Goal: Task Accomplishment & Management: Manage account settings

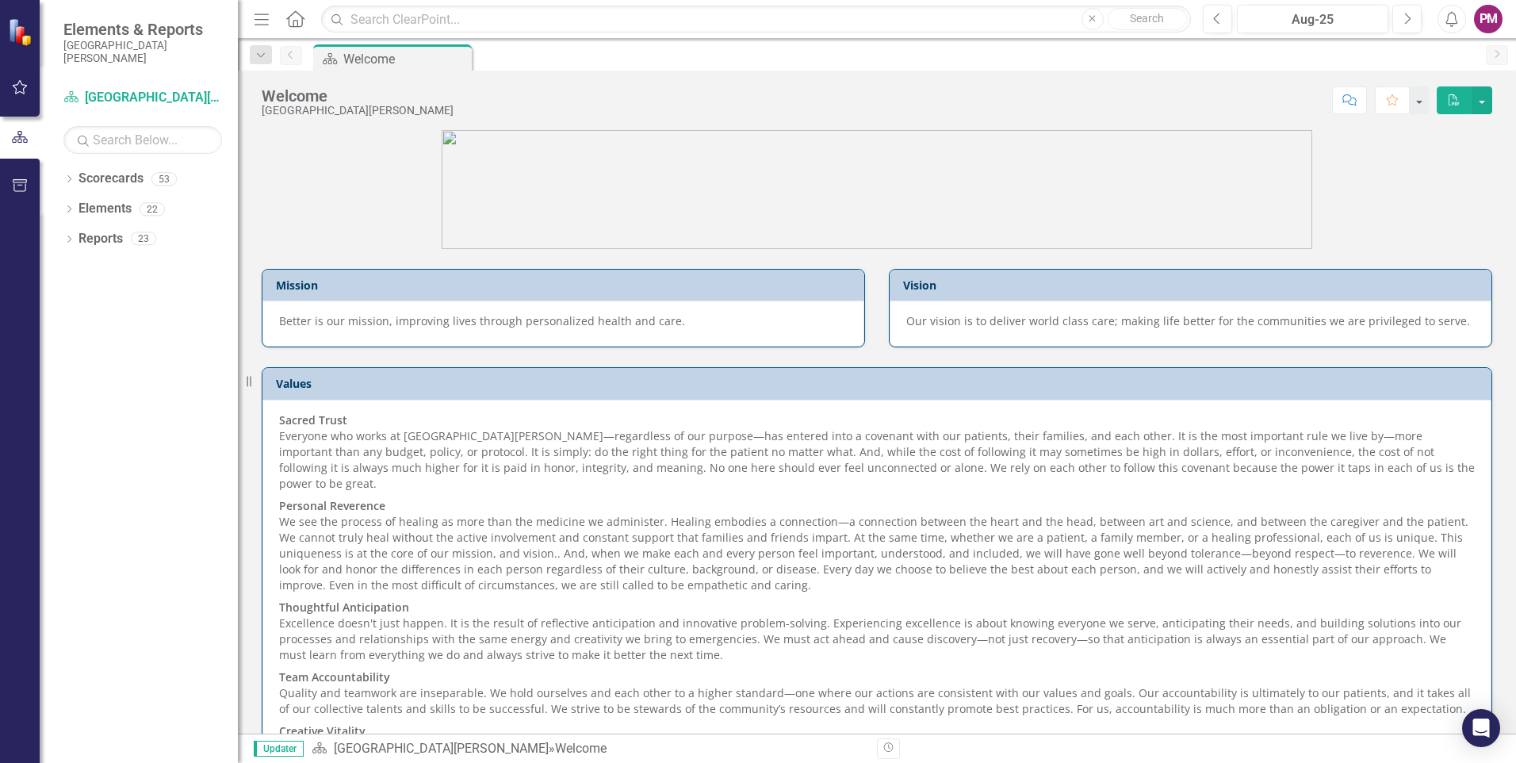
scroll to position [71, 0]
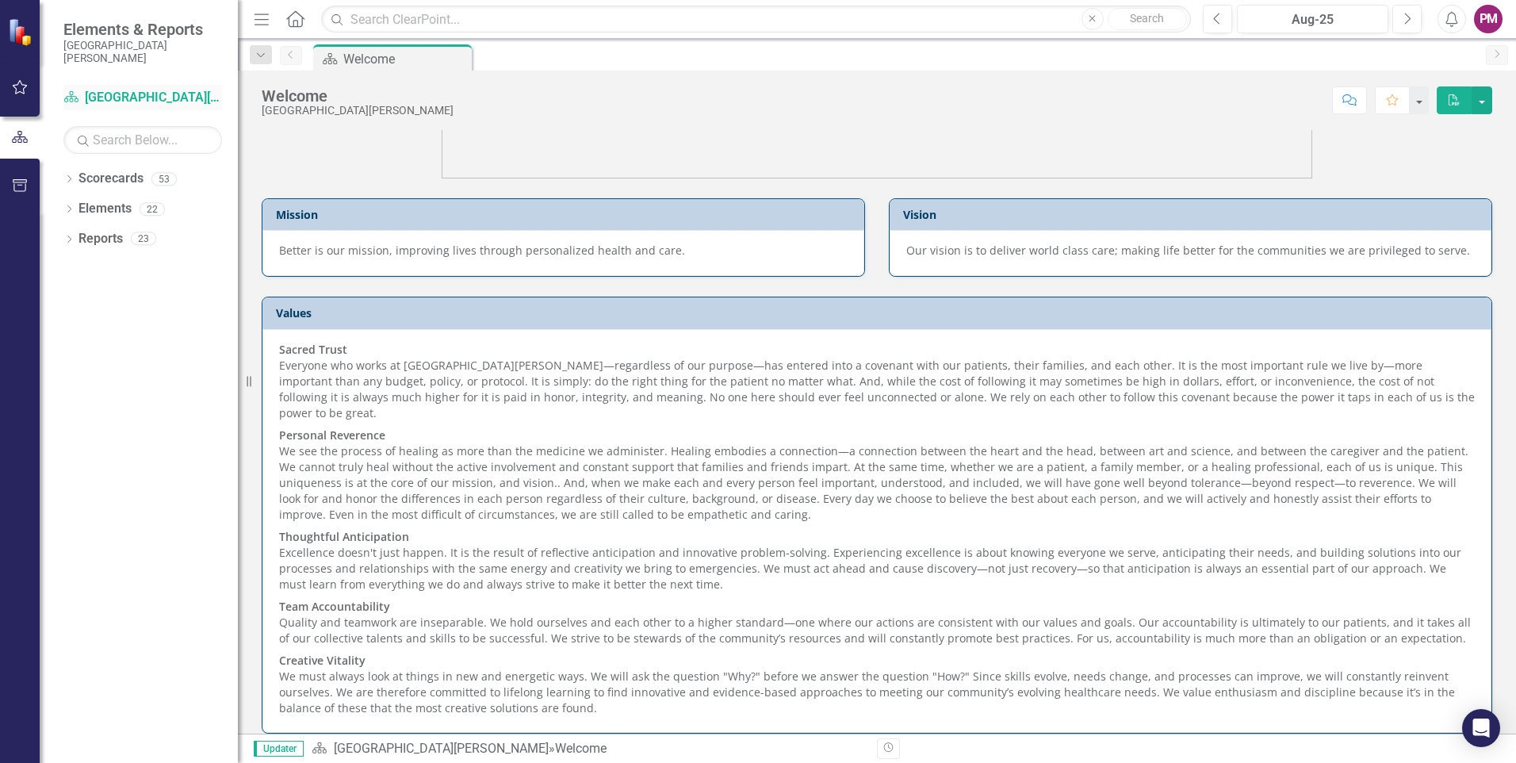
click at [129, 99] on link "Scorecard [GEOGRAPHIC_DATA][PERSON_NAME]" at bounding box center [142, 98] width 159 height 18
click at [1400, 20] on button "Next" at bounding box center [1406, 19] width 29 height 29
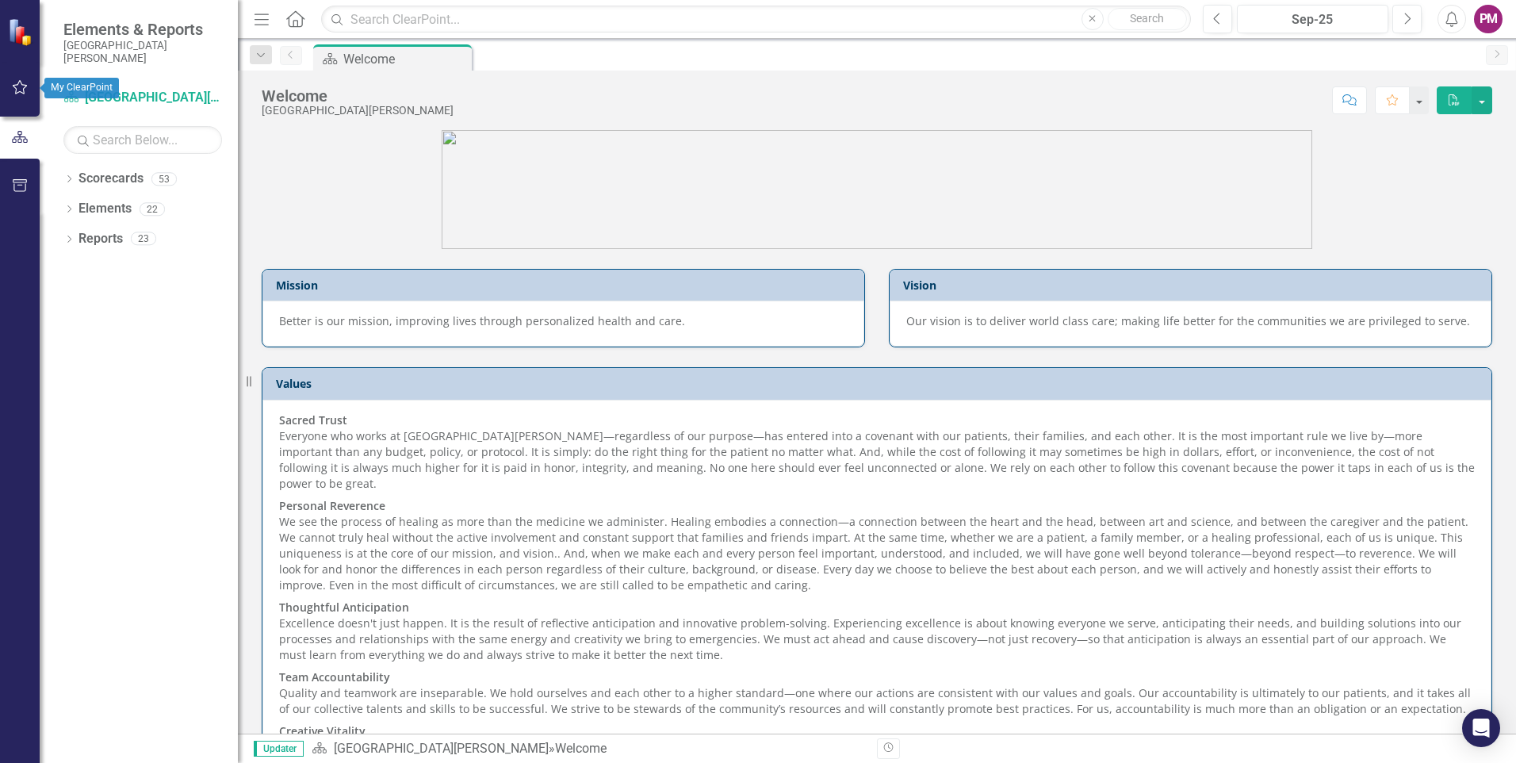
click at [21, 86] on icon "button" at bounding box center [20, 87] width 17 height 13
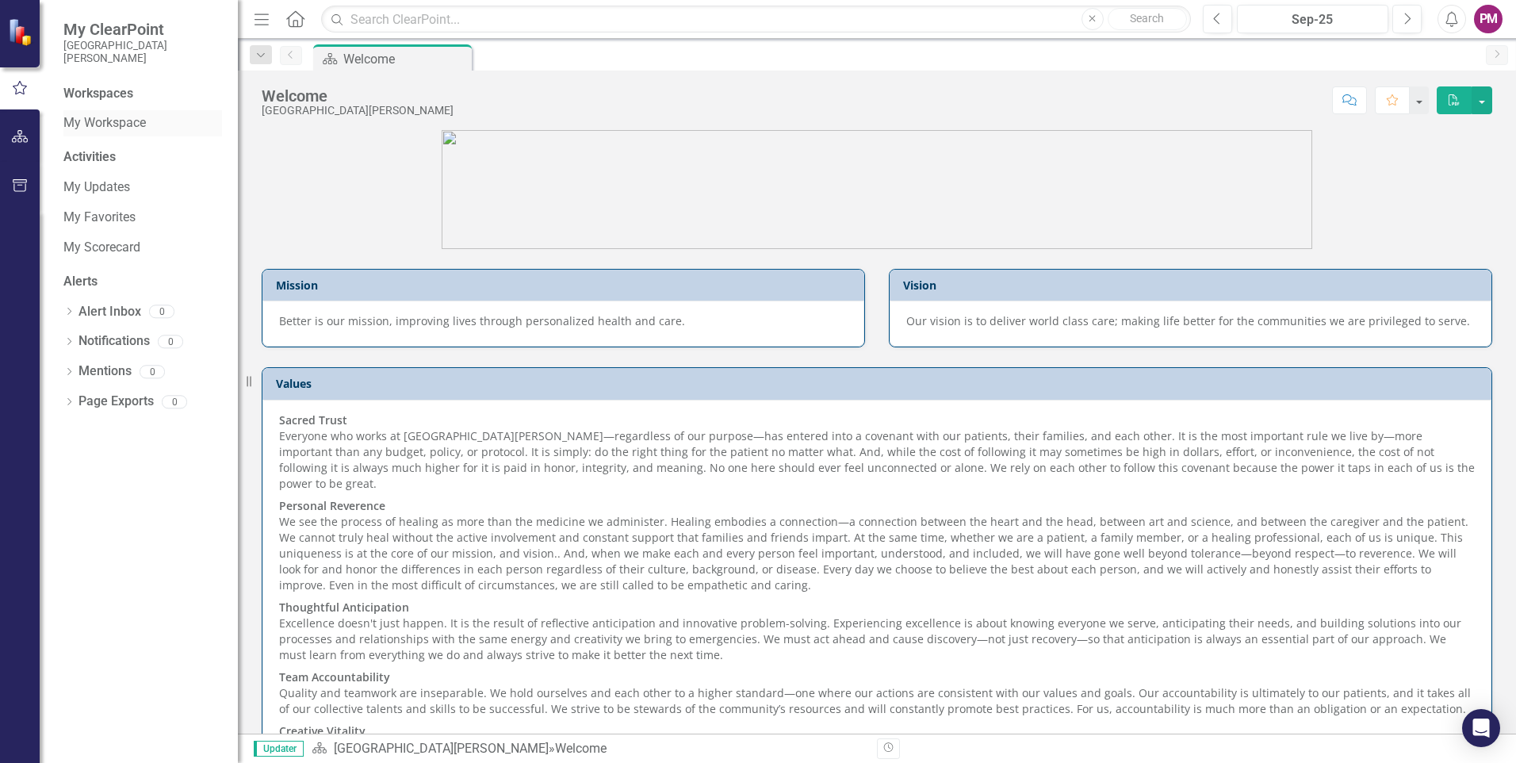
click at [117, 123] on link "My Workspace" at bounding box center [142, 123] width 159 height 18
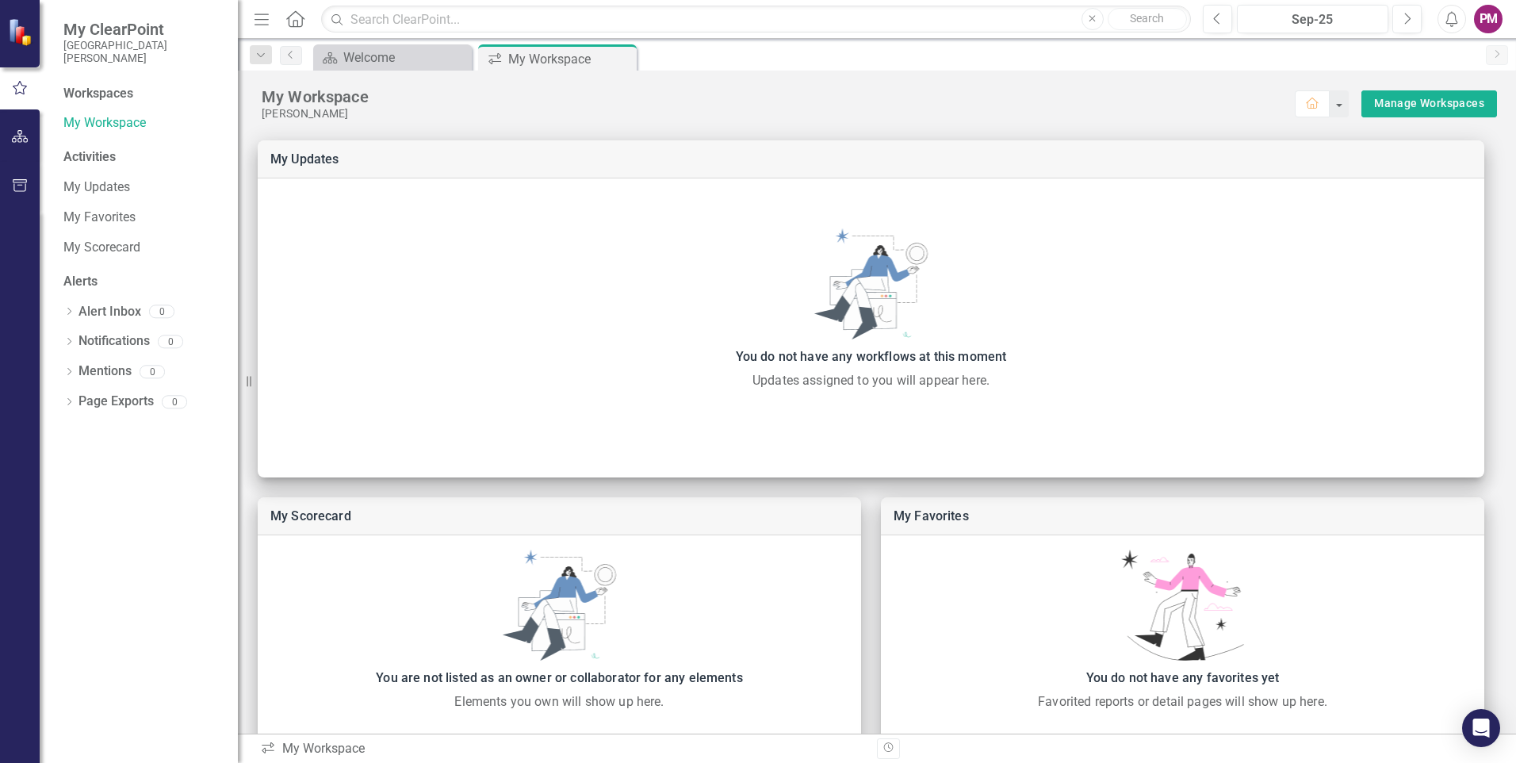
click at [107, 154] on div "Activities" at bounding box center [142, 157] width 159 height 18
click at [90, 182] on link "My Updates" at bounding box center [142, 187] width 159 height 18
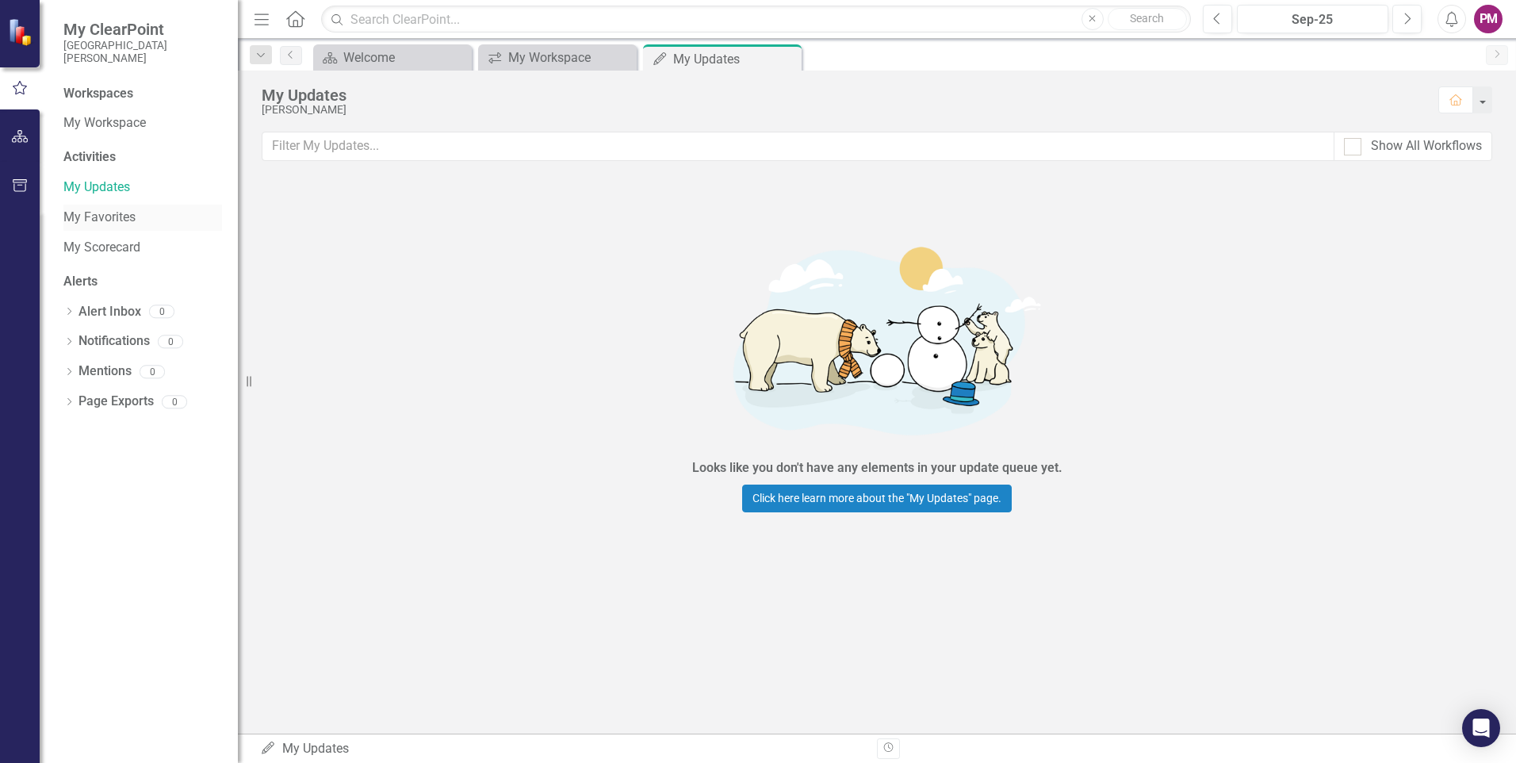
click at [94, 210] on link "My Favorites" at bounding box center [142, 217] width 159 height 18
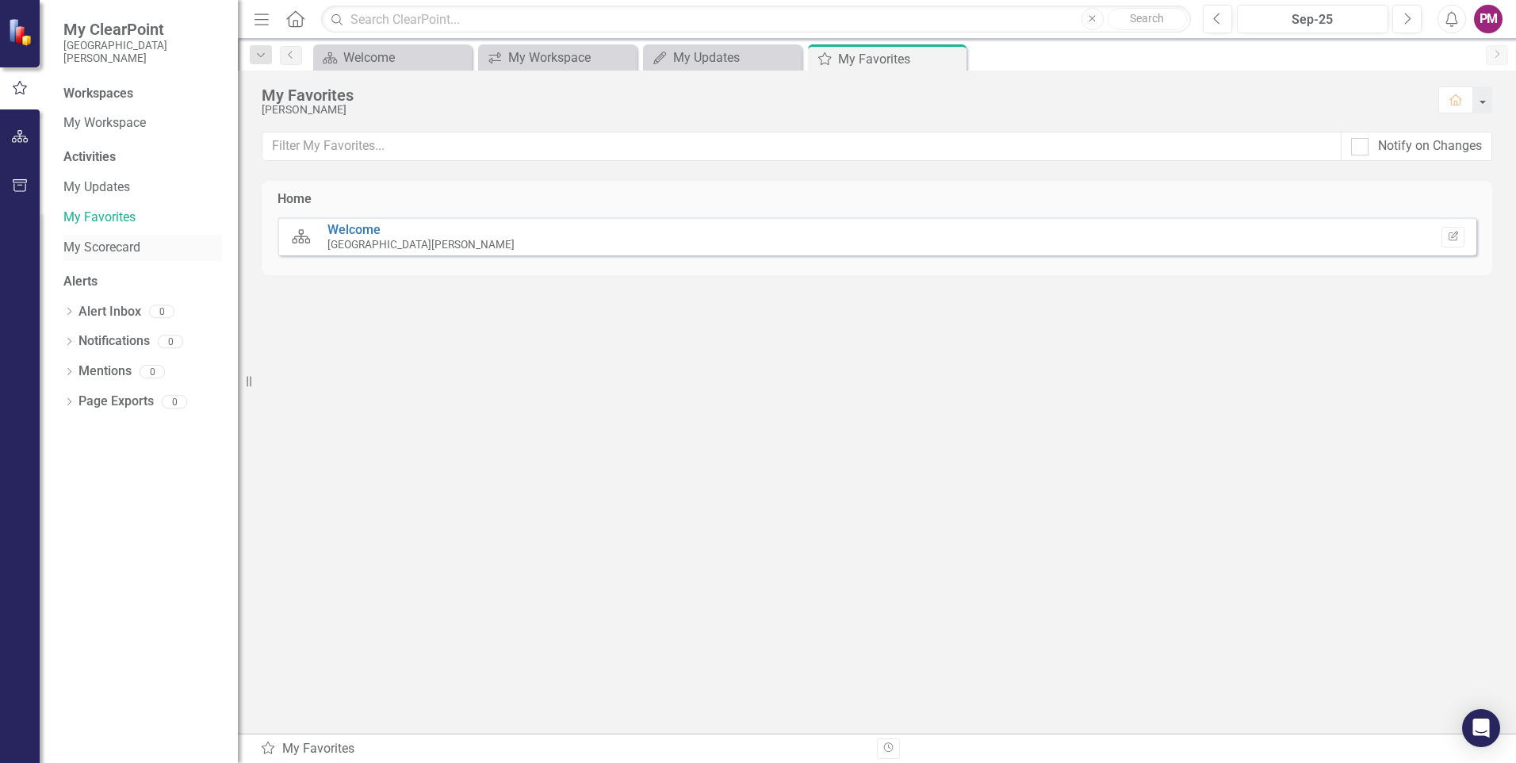
click at [99, 239] on link "My Scorecard" at bounding box center [142, 248] width 159 height 18
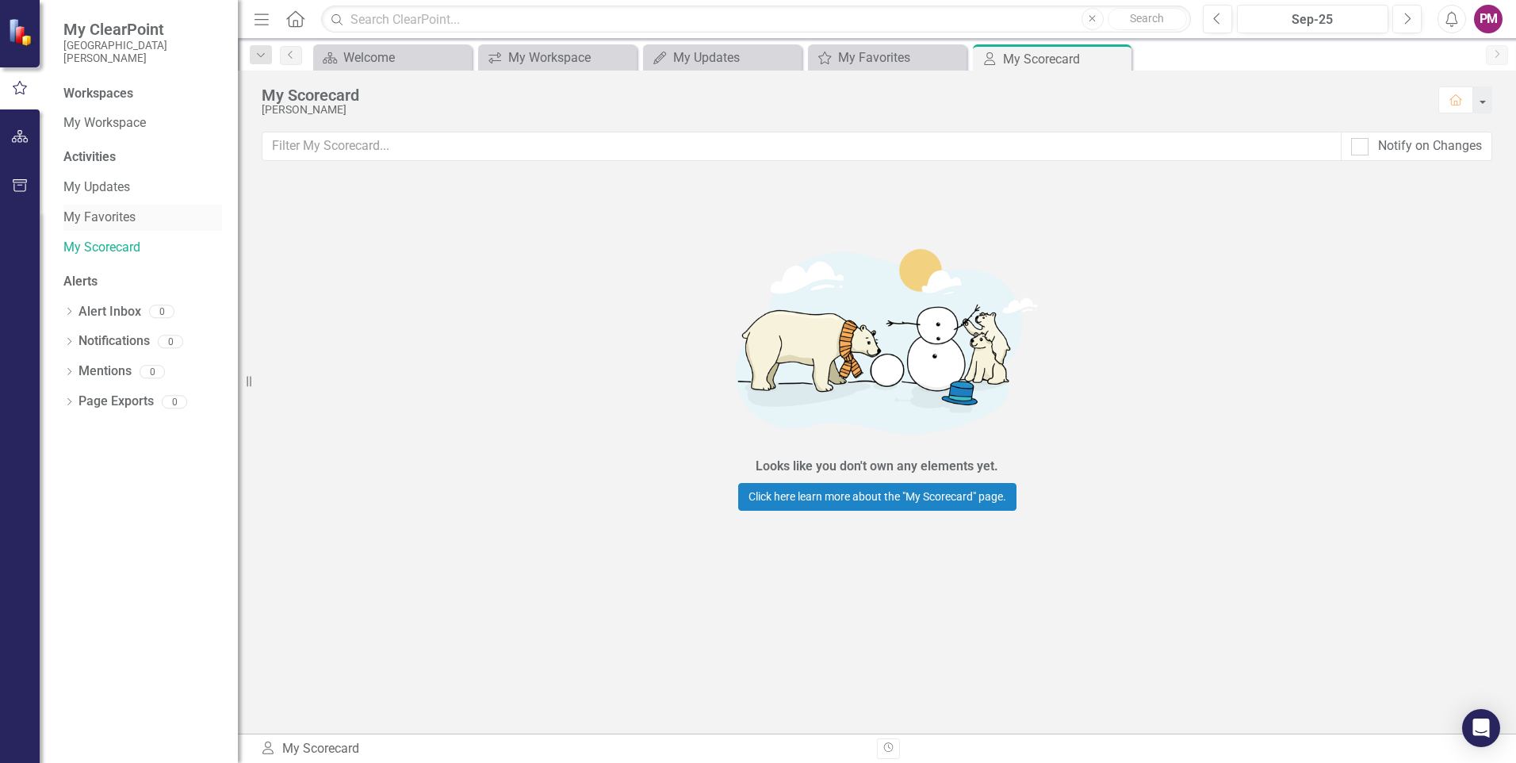
click at [101, 217] on link "My Favorites" at bounding box center [142, 217] width 159 height 18
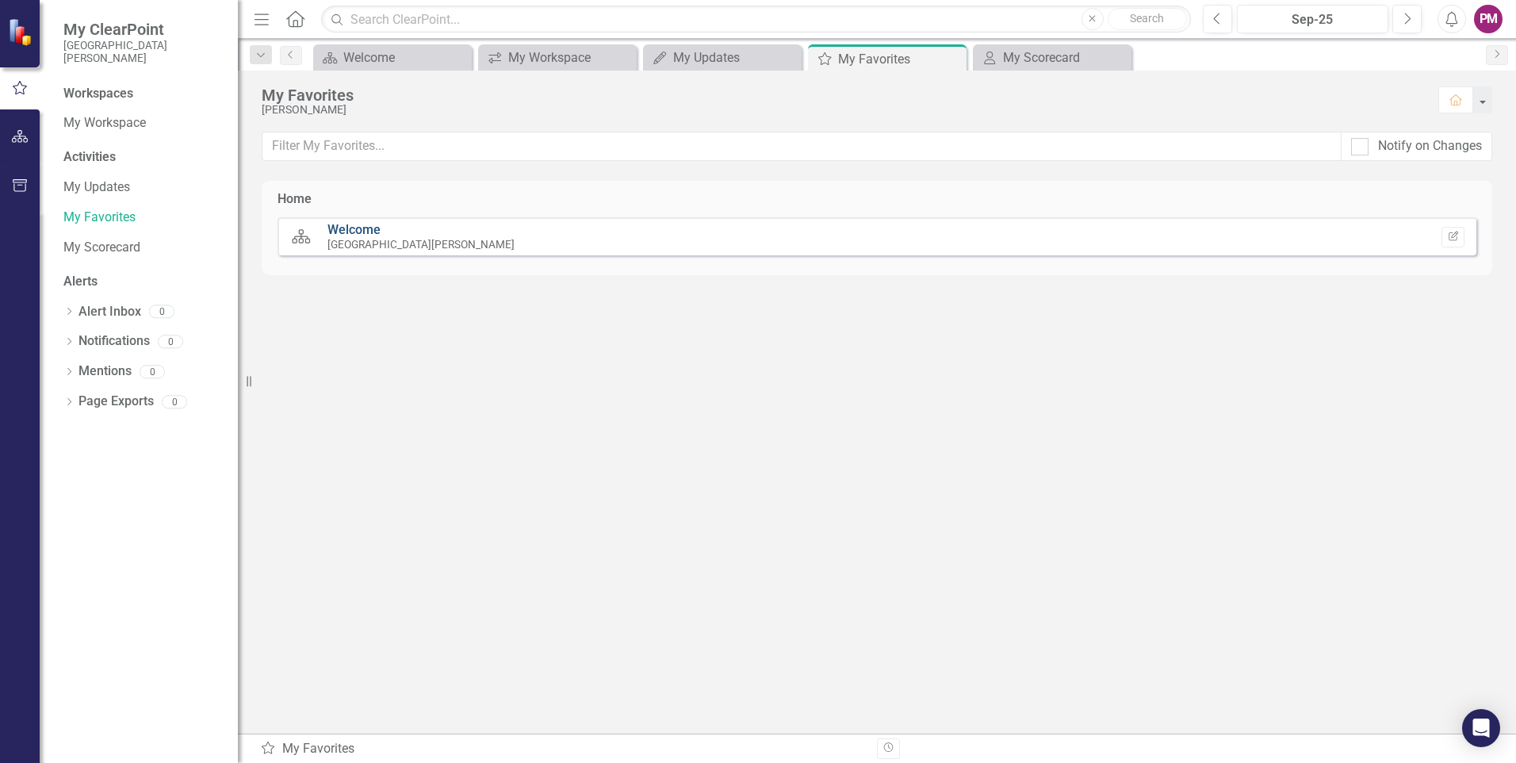
click at [371, 230] on link "Welcome" at bounding box center [353, 229] width 53 height 15
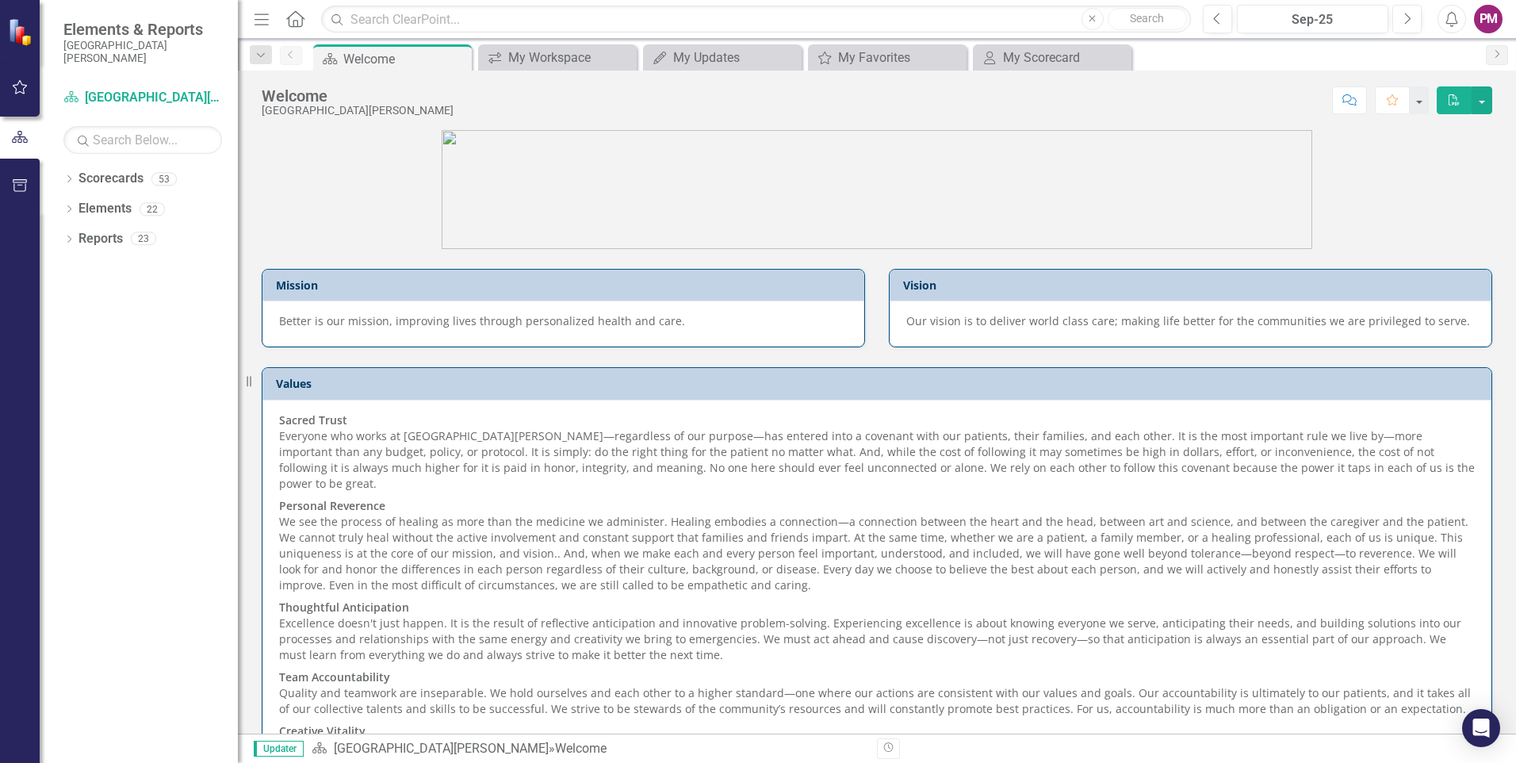
scroll to position [71, 0]
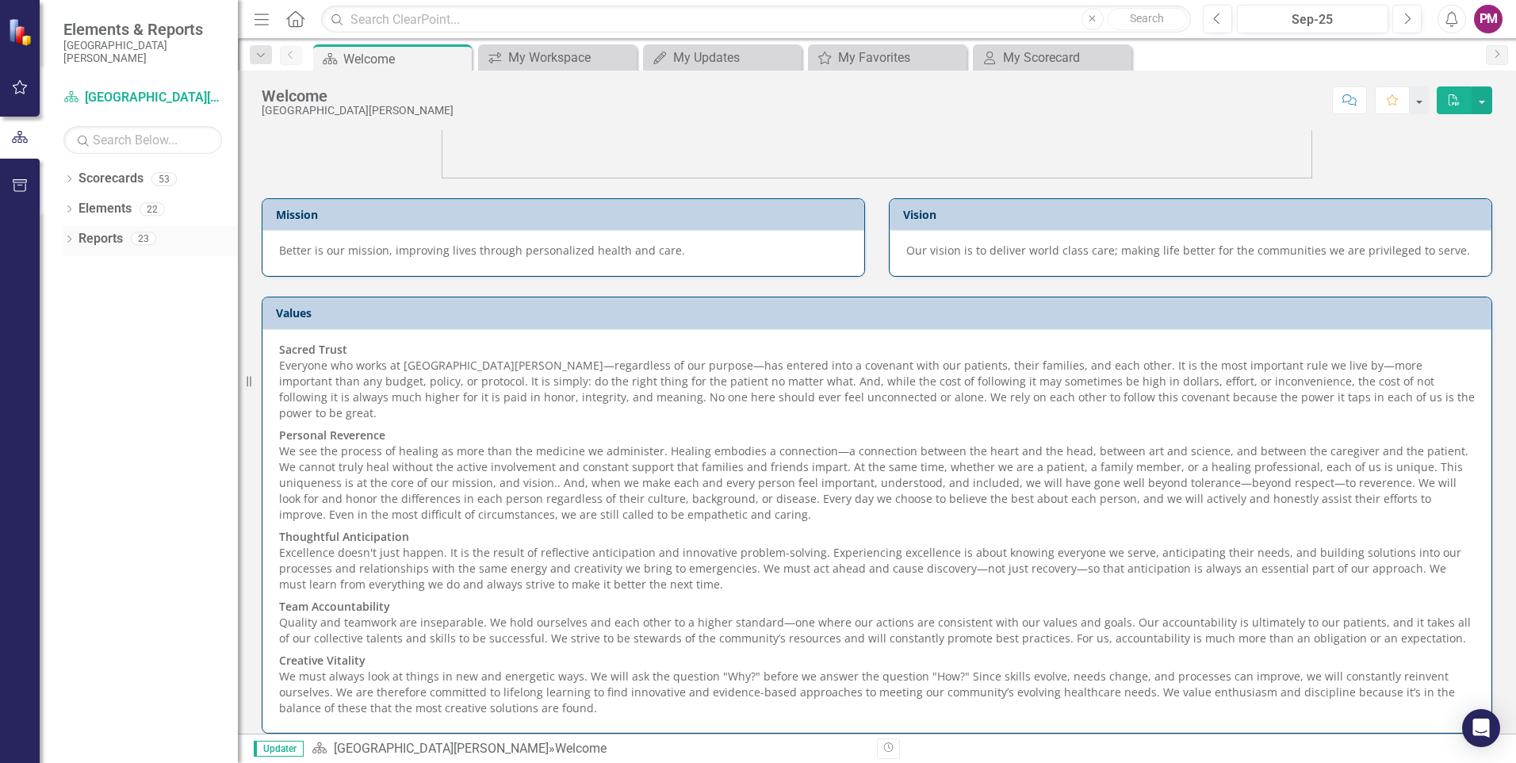
click at [85, 231] on link "Reports" at bounding box center [100, 239] width 44 height 18
click at [19, 182] on icon "button" at bounding box center [20, 185] width 14 height 13
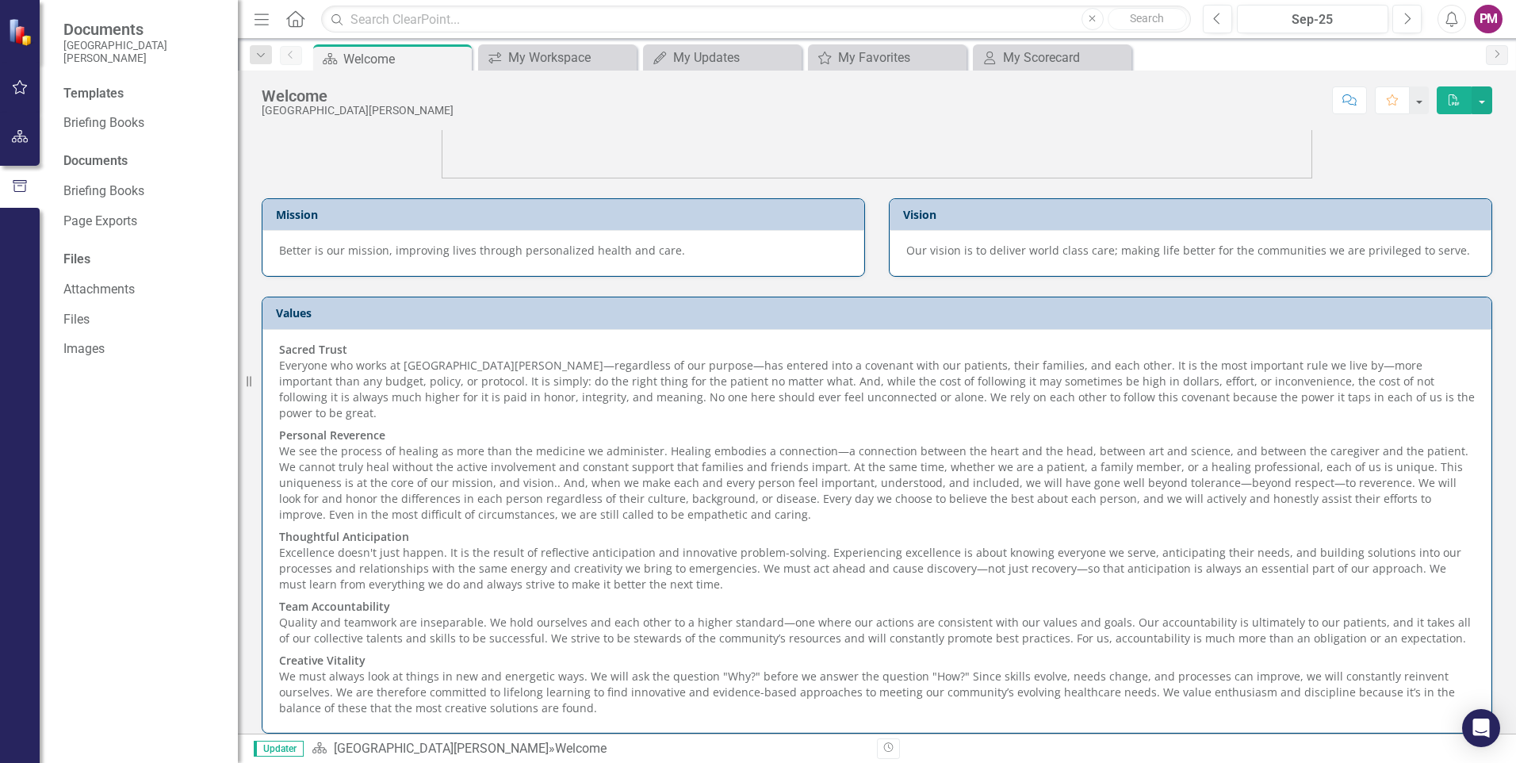
click at [105, 156] on div "Documents" at bounding box center [142, 161] width 159 height 18
click at [102, 115] on link "Briefing Books" at bounding box center [142, 123] width 159 height 18
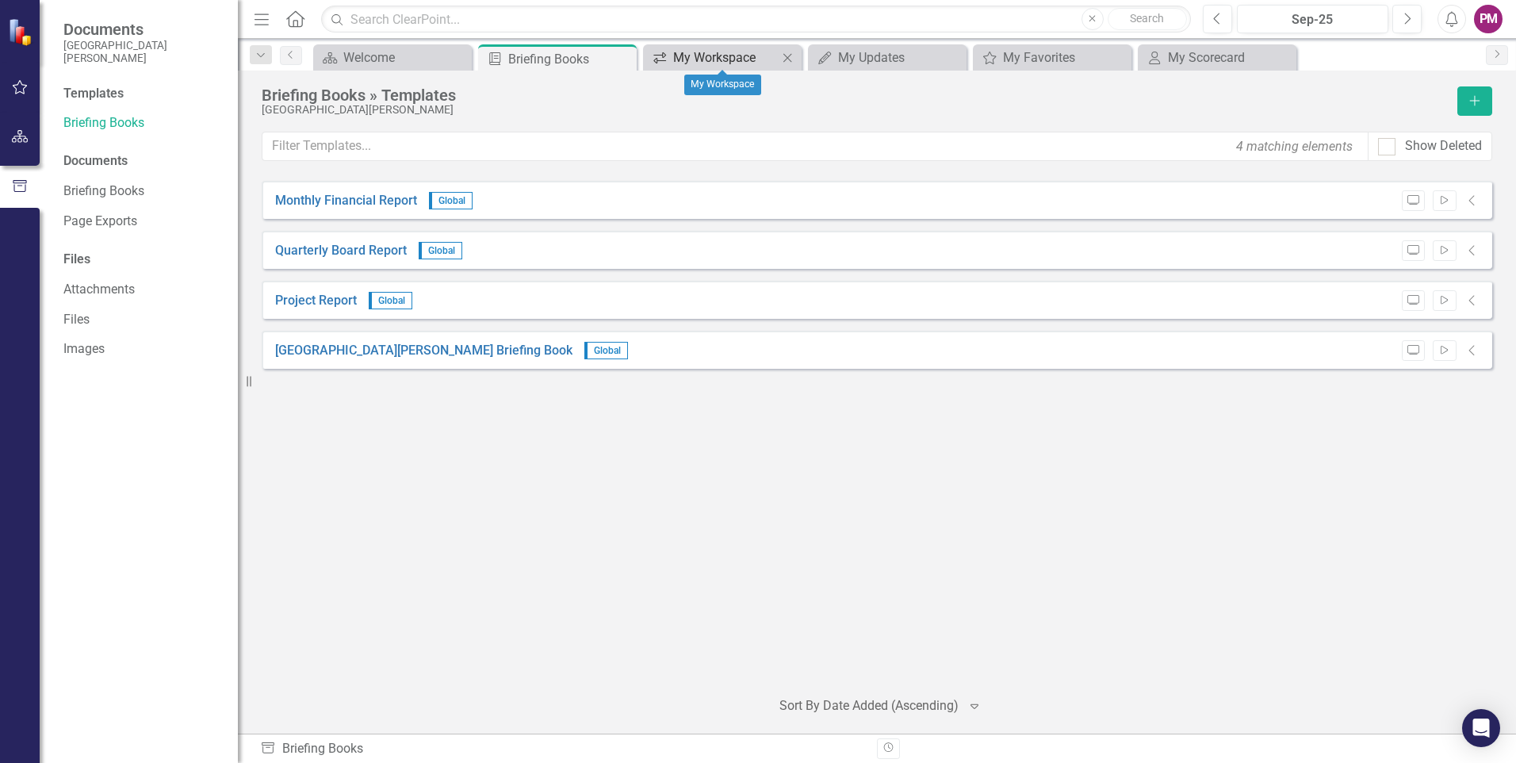
click at [694, 52] on div "My Workspace" at bounding box center [725, 58] width 105 height 20
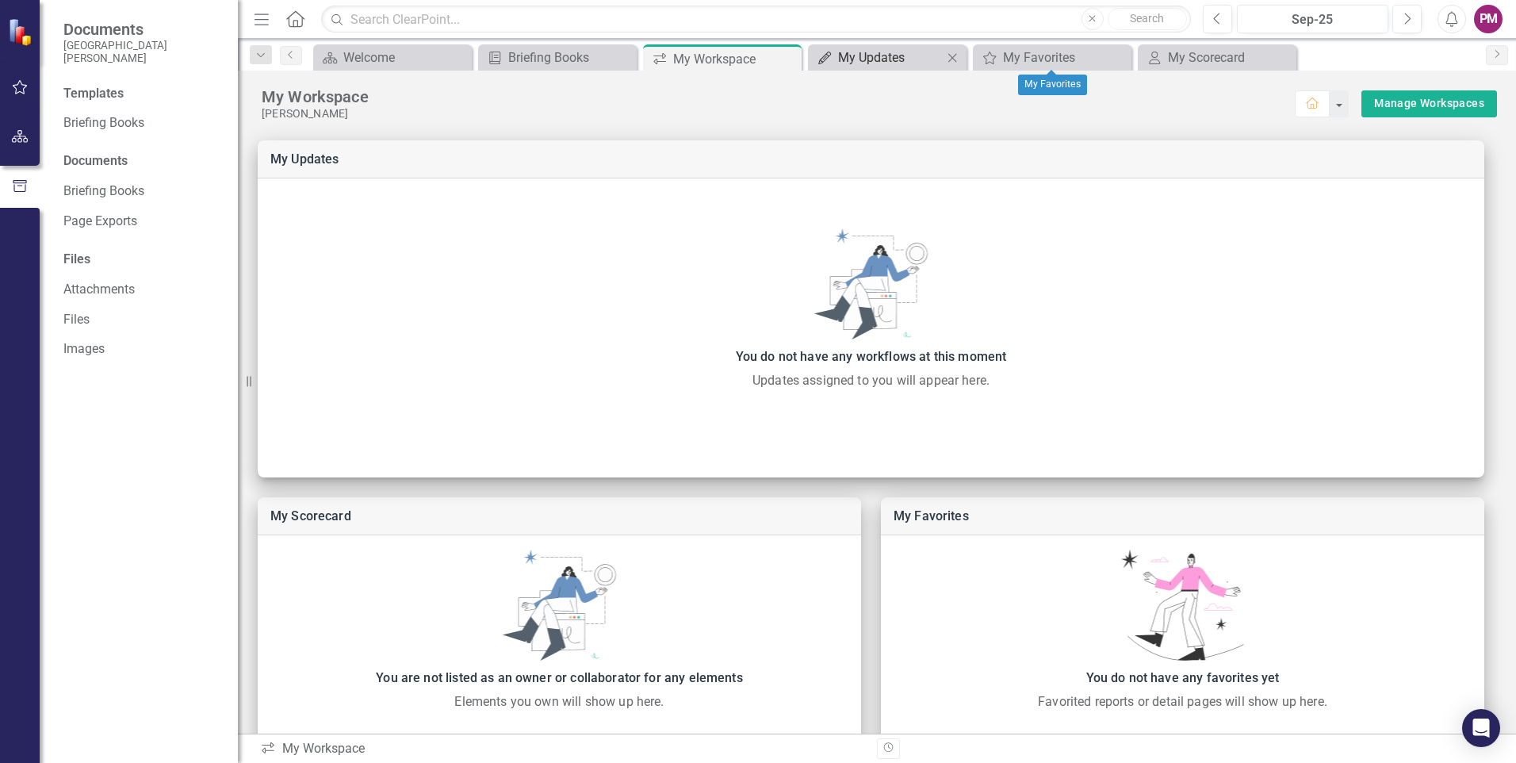
click at [875, 64] on div "My Updates" at bounding box center [890, 58] width 105 height 20
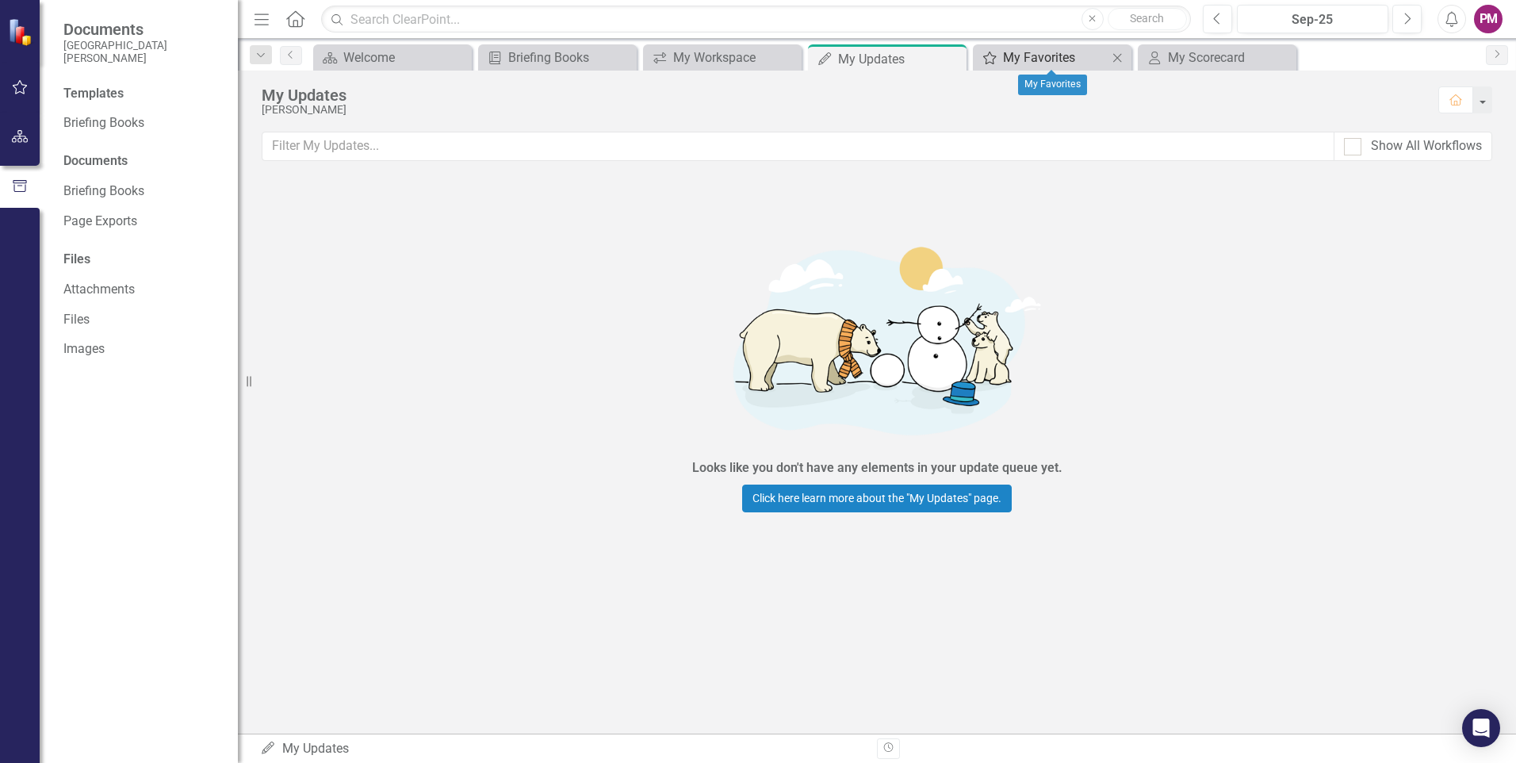
click at [1016, 52] on div "My Favorites" at bounding box center [1055, 58] width 105 height 20
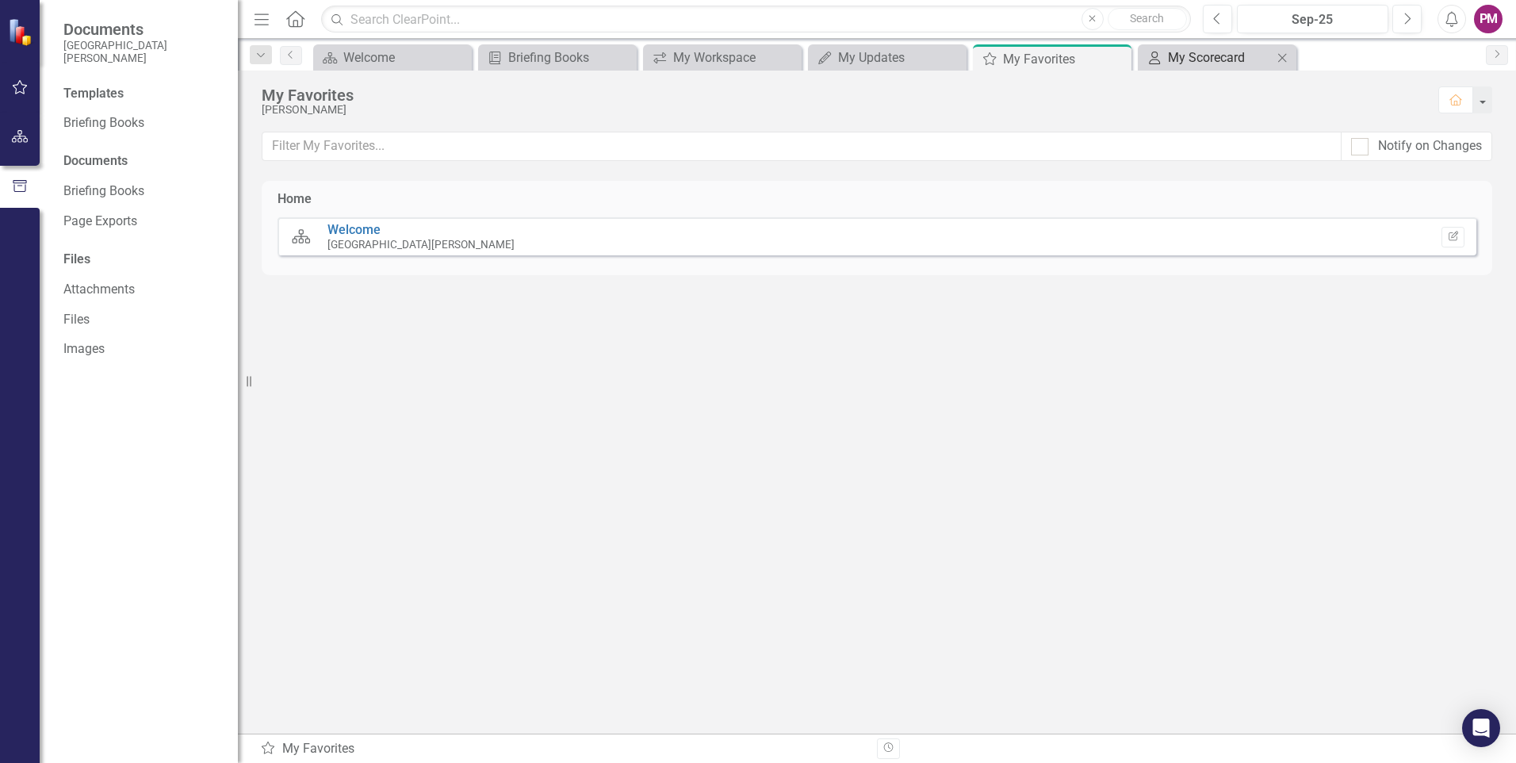
click at [1184, 58] on div "My Scorecard" at bounding box center [1220, 58] width 105 height 20
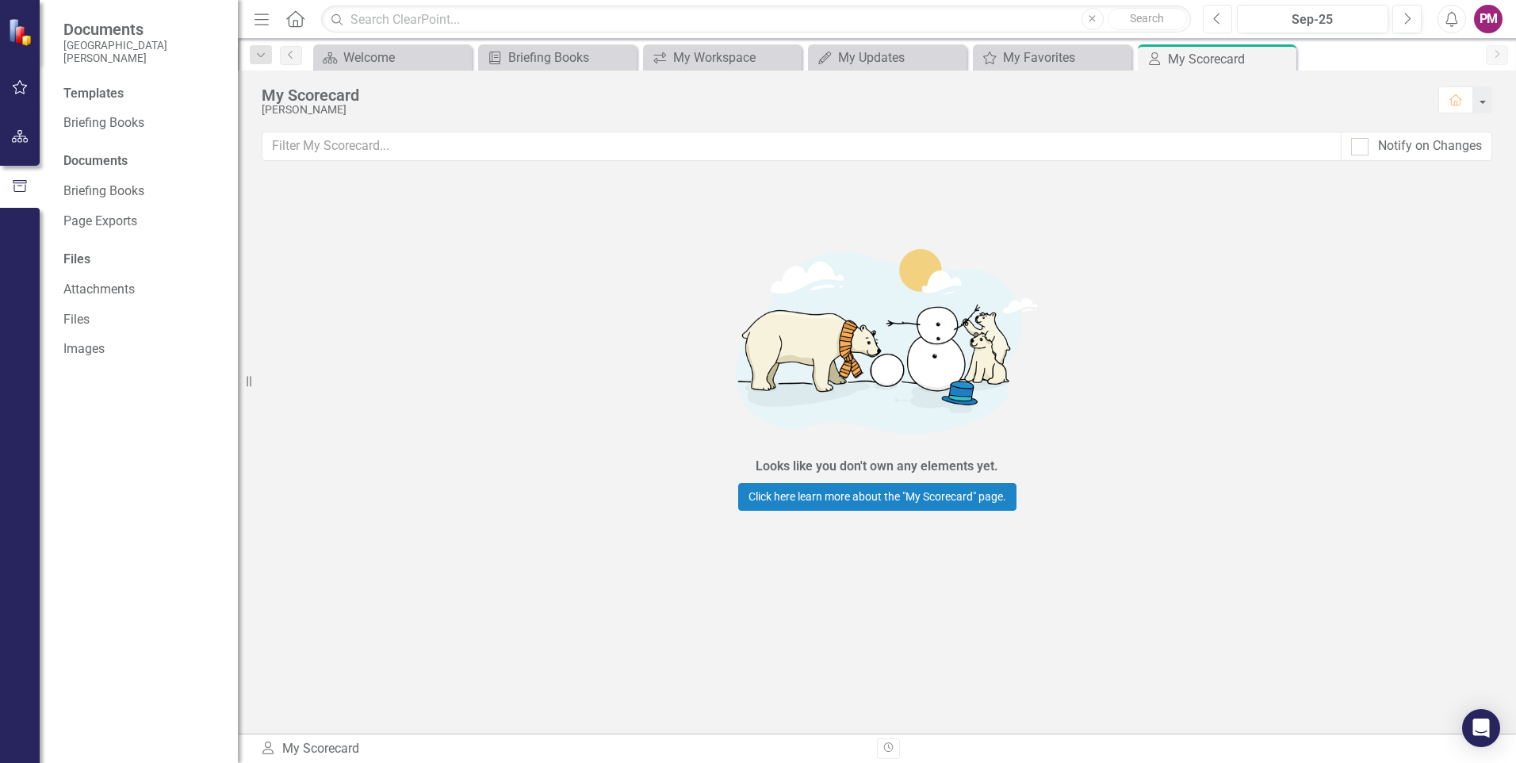
click at [1216, 14] on icon "Previous" at bounding box center [1217, 19] width 9 height 14
click at [397, 57] on div "Welcome" at bounding box center [395, 58] width 105 height 20
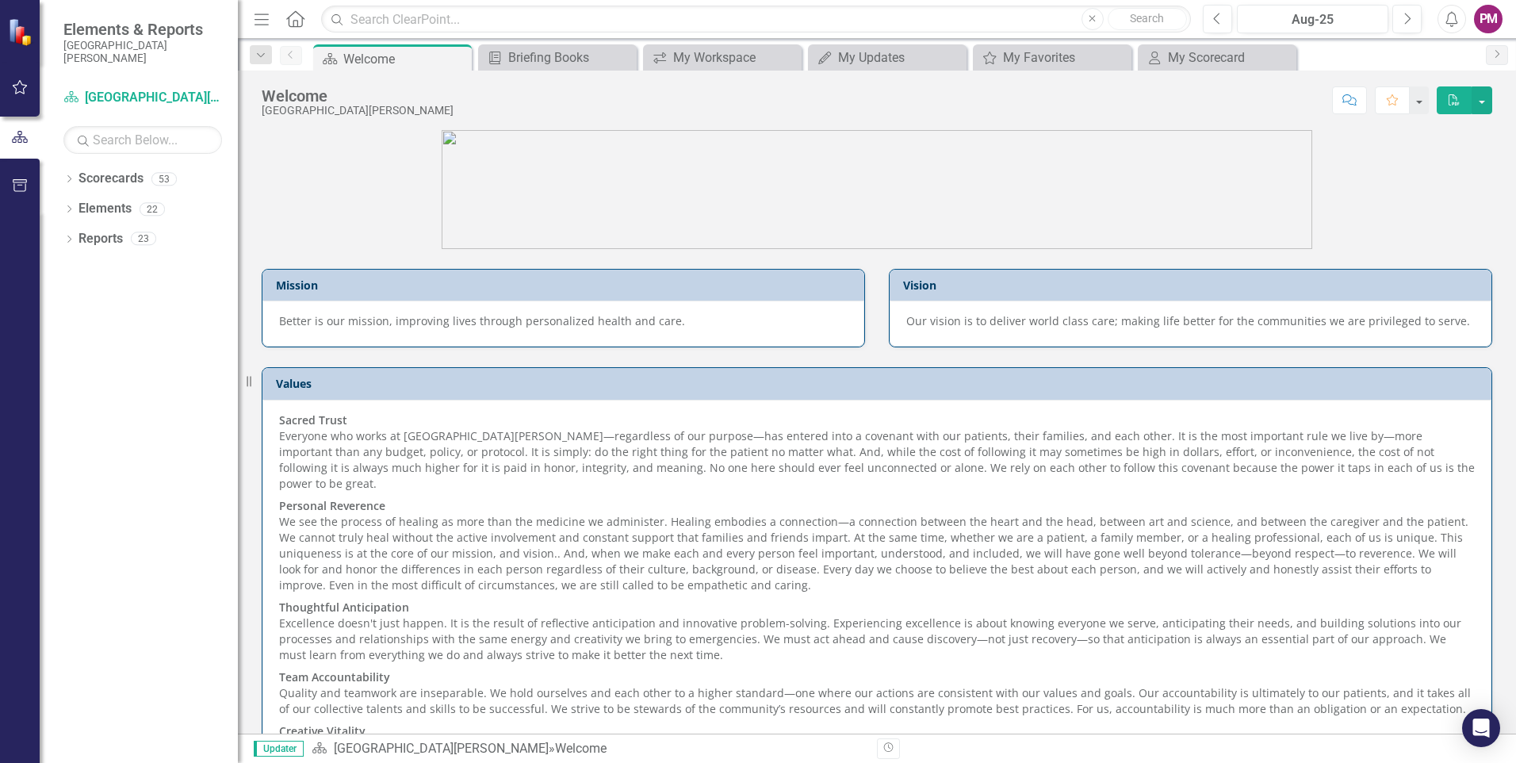
scroll to position [71, 0]
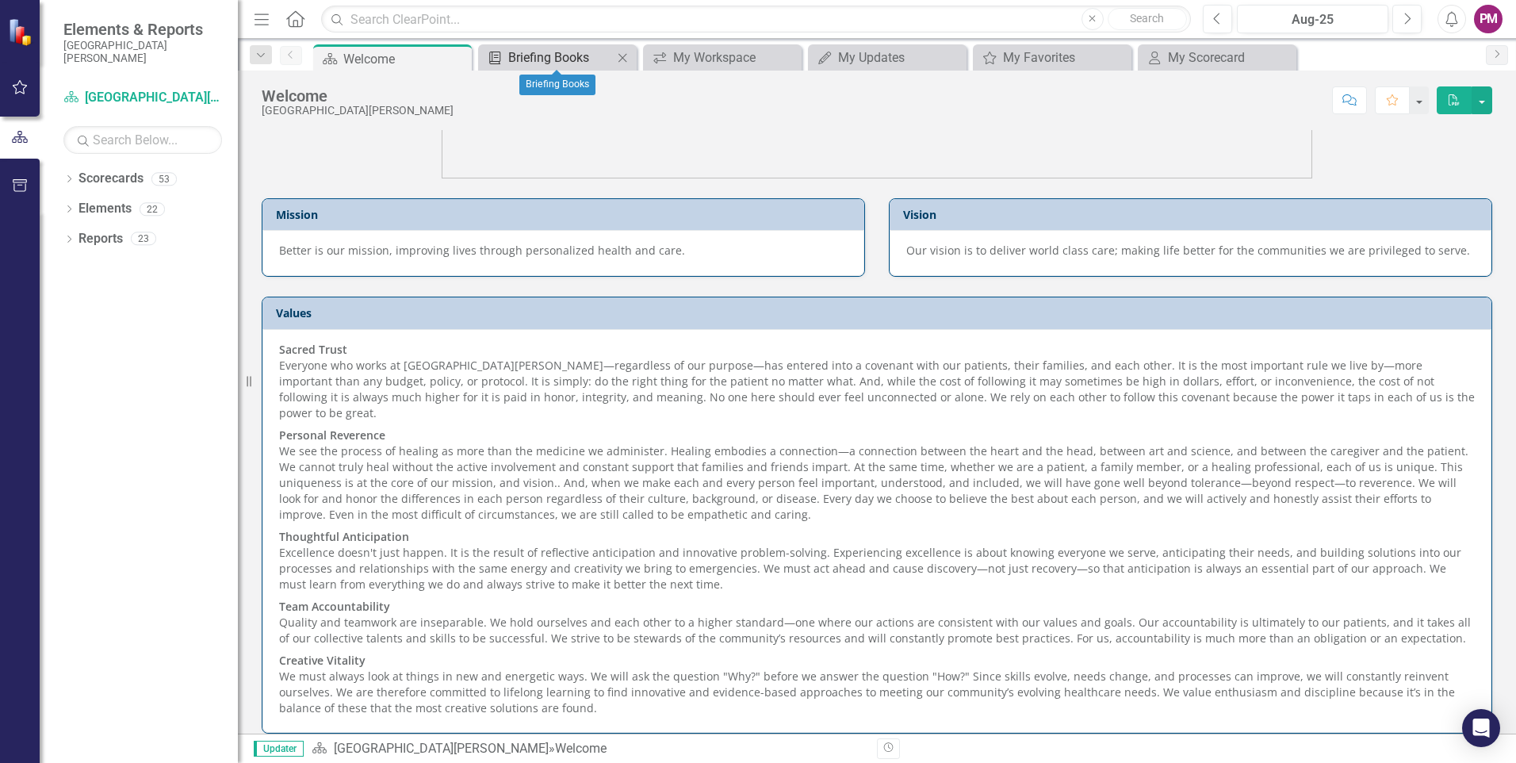
click at [563, 58] on div "Briefing Books" at bounding box center [560, 58] width 105 height 20
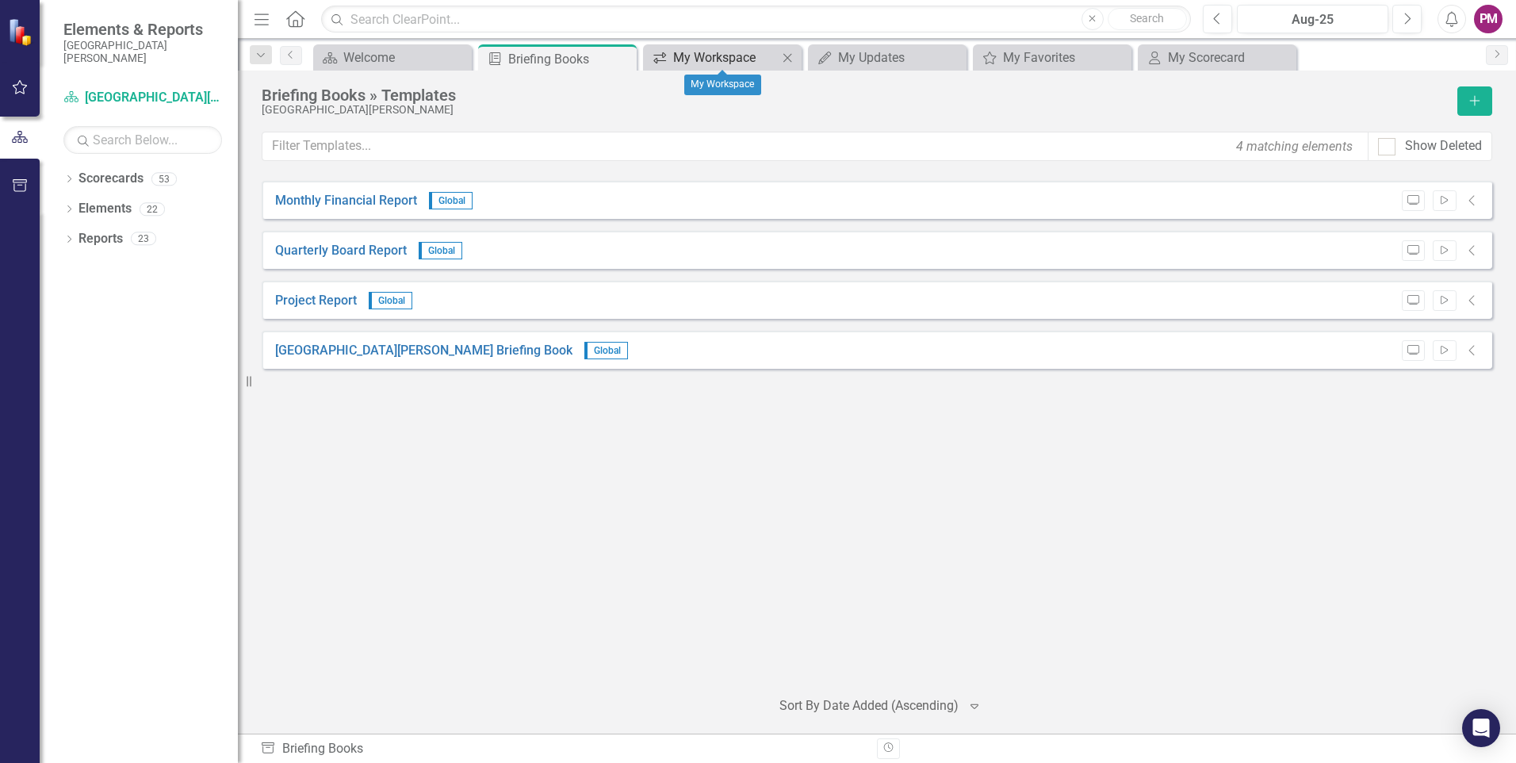
click at [729, 58] on div "My Workspace" at bounding box center [725, 58] width 105 height 20
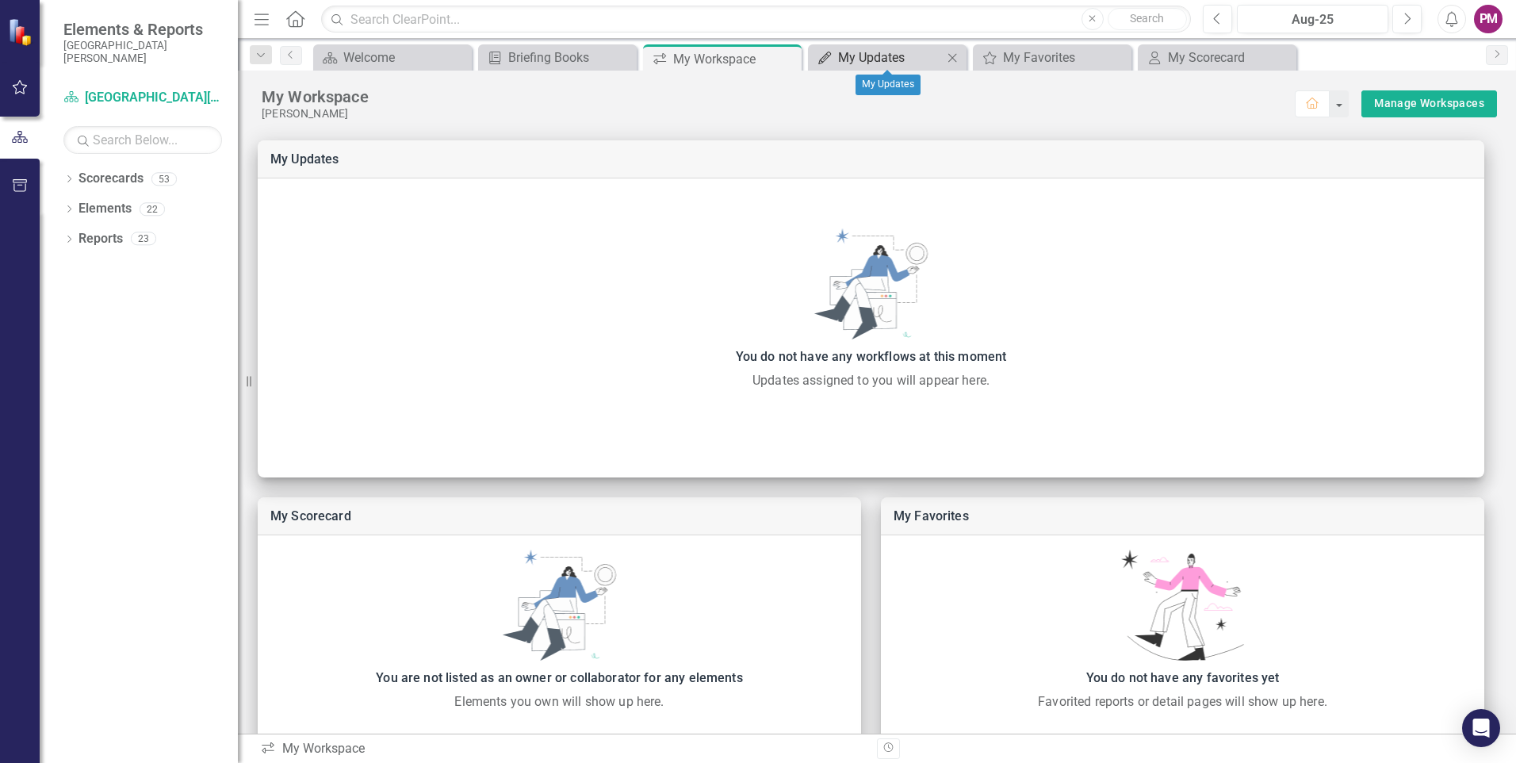
click at [863, 51] on div "My Updates" at bounding box center [890, 58] width 105 height 20
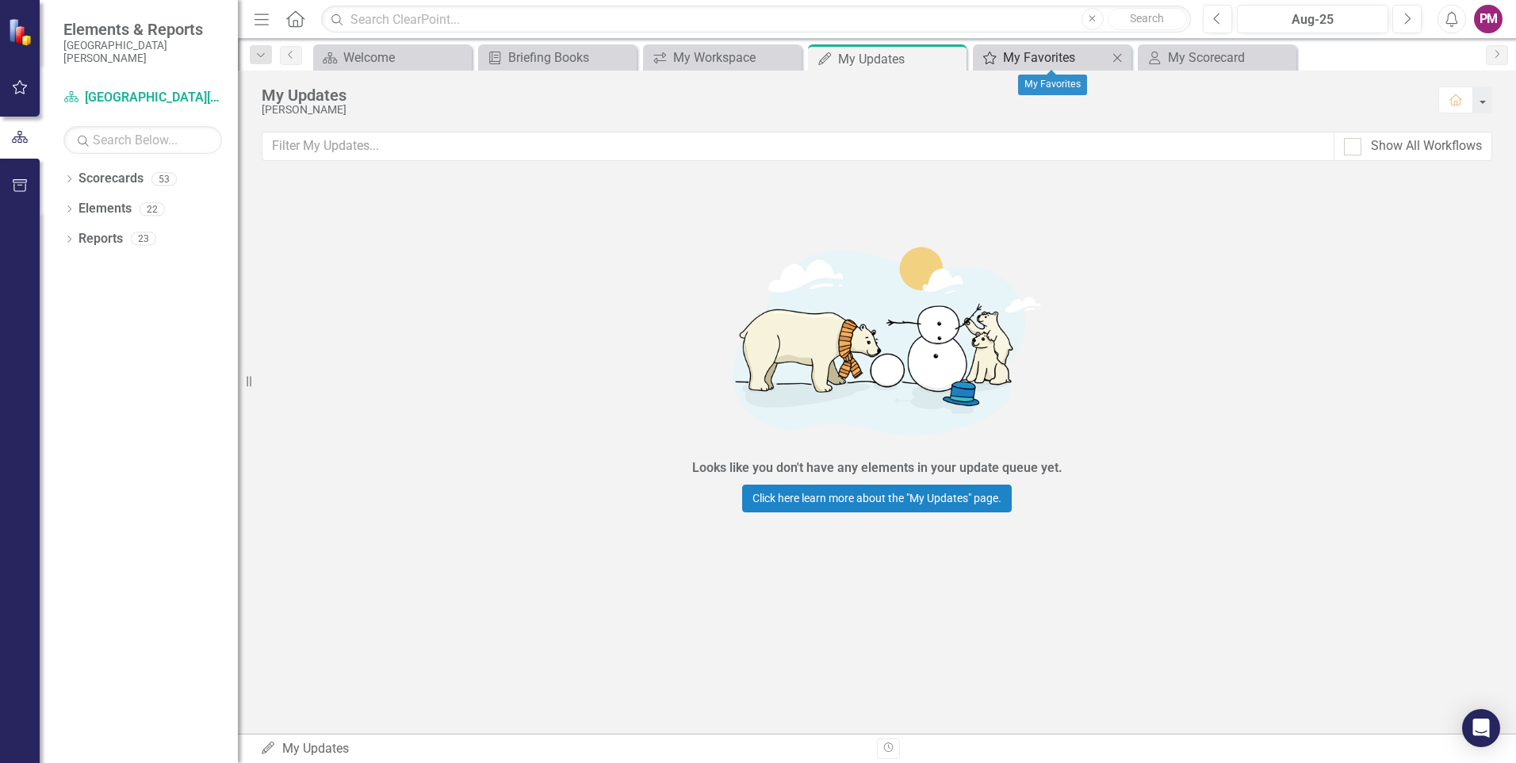
click at [1039, 55] on div "My Favorites" at bounding box center [1055, 58] width 105 height 20
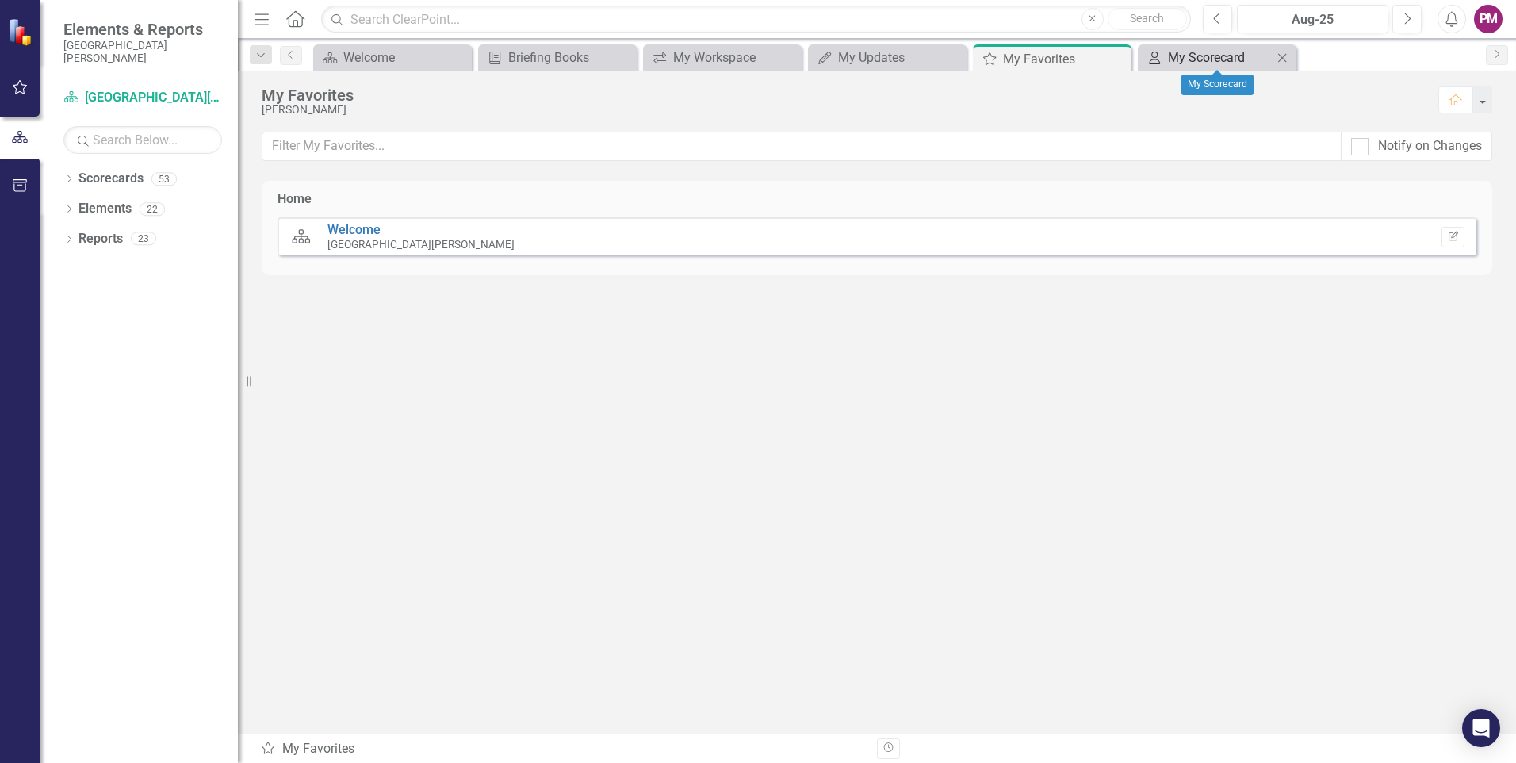
click at [1188, 51] on div "My Scorecard" at bounding box center [1220, 58] width 105 height 20
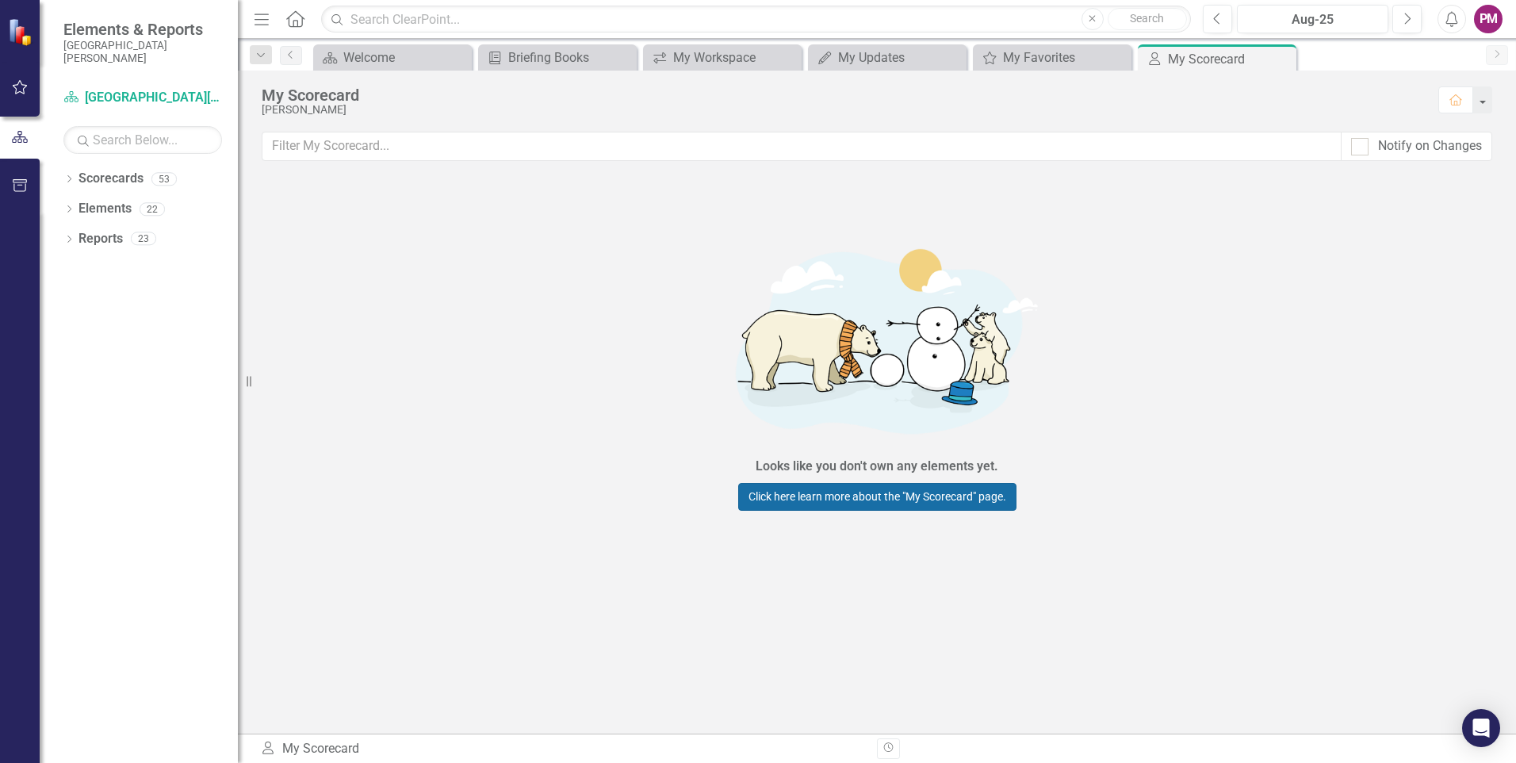
click at [921, 500] on link "Click here learn more about the "My Scorecard" page." at bounding box center [877, 497] width 278 height 28
click at [677, 52] on div "My Workspace" at bounding box center [725, 58] width 105 height 20
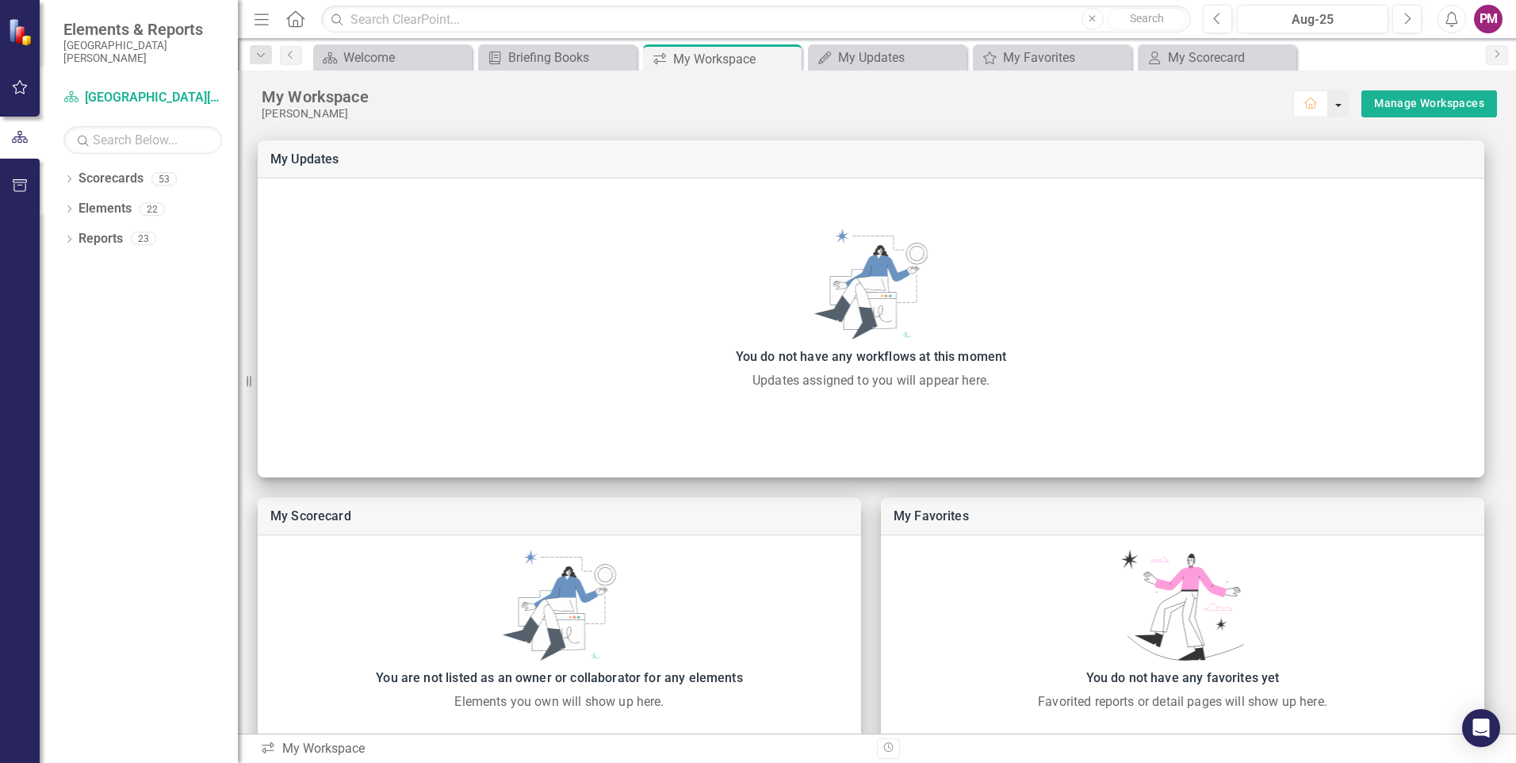
click at [1328, 105] on button "button" at bounding box center [1338, 103] width 21 height 27
click at [1377, 101] on link "Manage Workspaces" at bounding box center [1429, 104] width 110 height 20
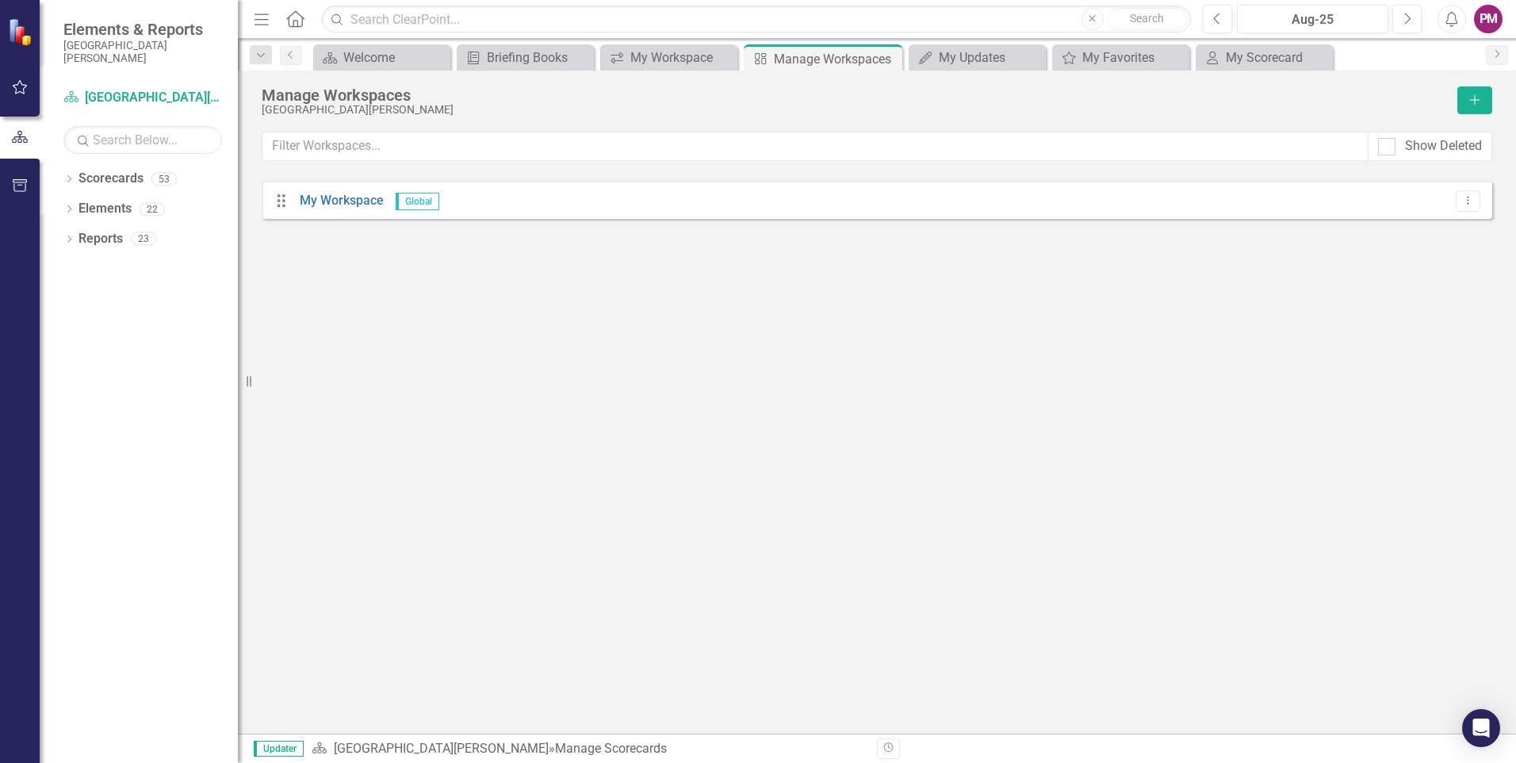
click at [1302, 205] on div "Drag My Workspace Global Dropdown Menu" at bounding box center [877, 200] width 1230 height 38
click at [316, 198] on link "My Workspace" at bounding box center [342, 200] width 84 height 15
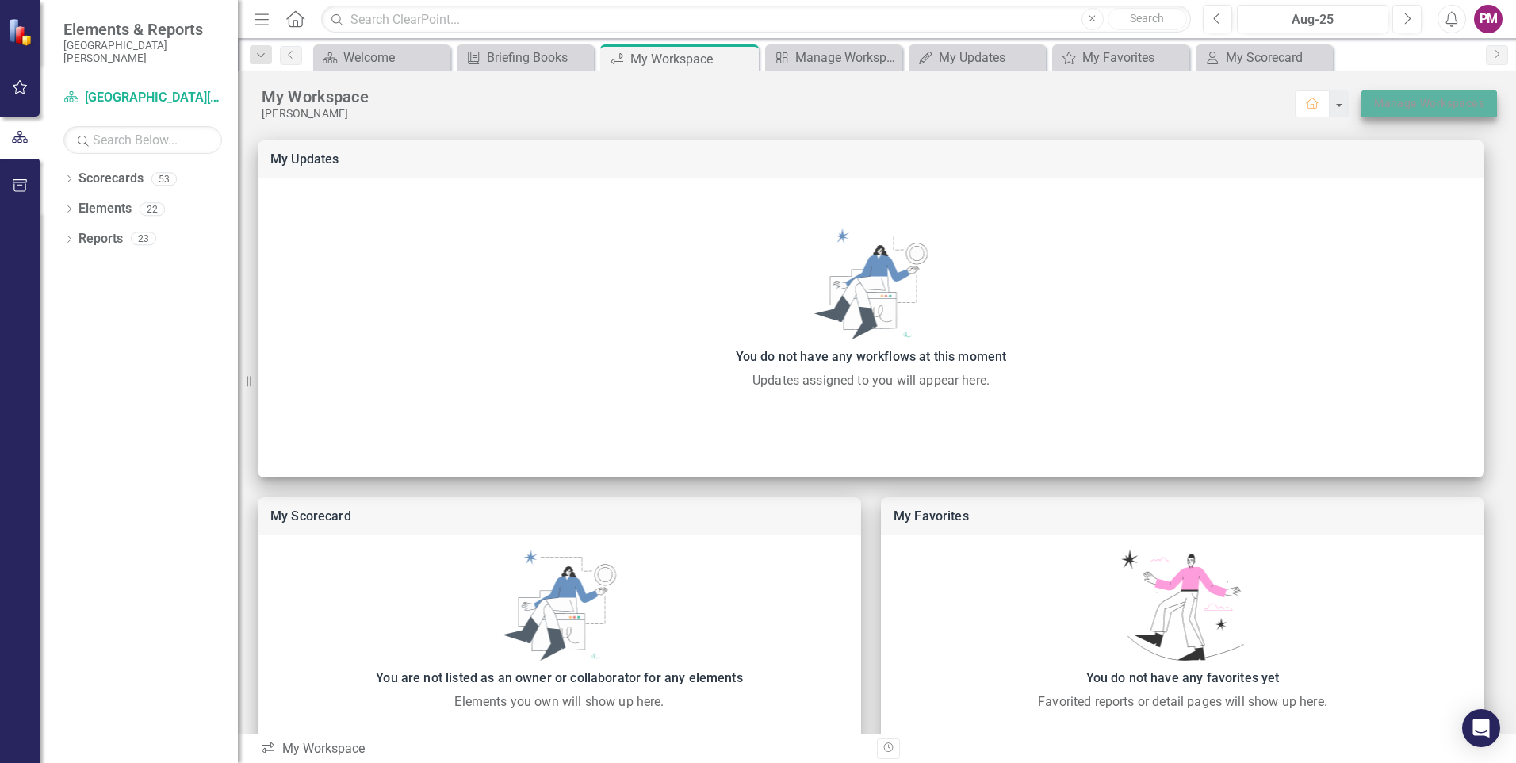
click at [1401, 105] on link "Manage Workspaces" at bounding box center [1429, 104] width 110 height 20
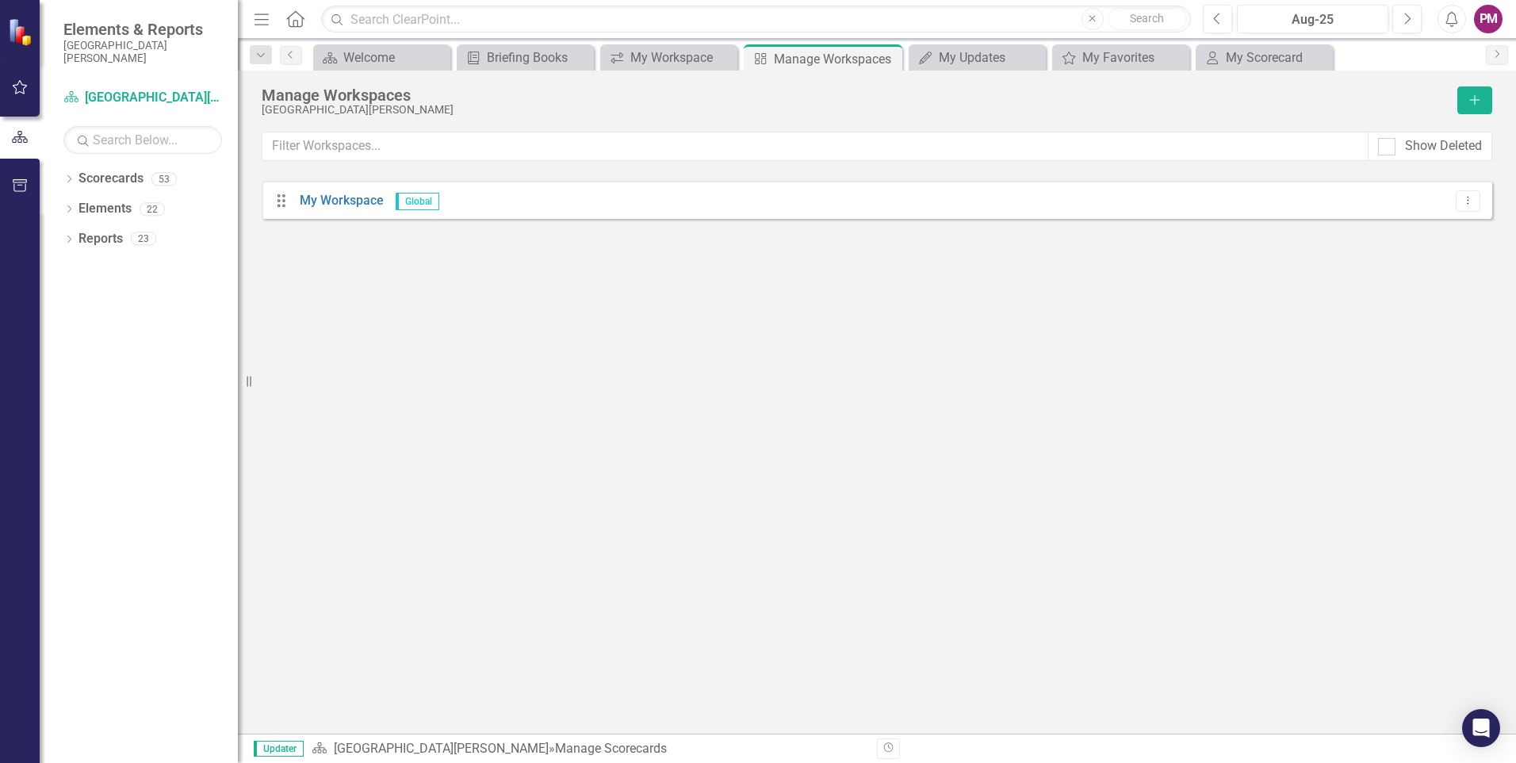
click at [1298, 210] on div "Drag My Workspace Global Dropdown Menu" at bounding box center [877, 200] width 1230 height 38
click at [359, 201] on link "My Workspace" at bounding box center [342, 200] width 84 height 15
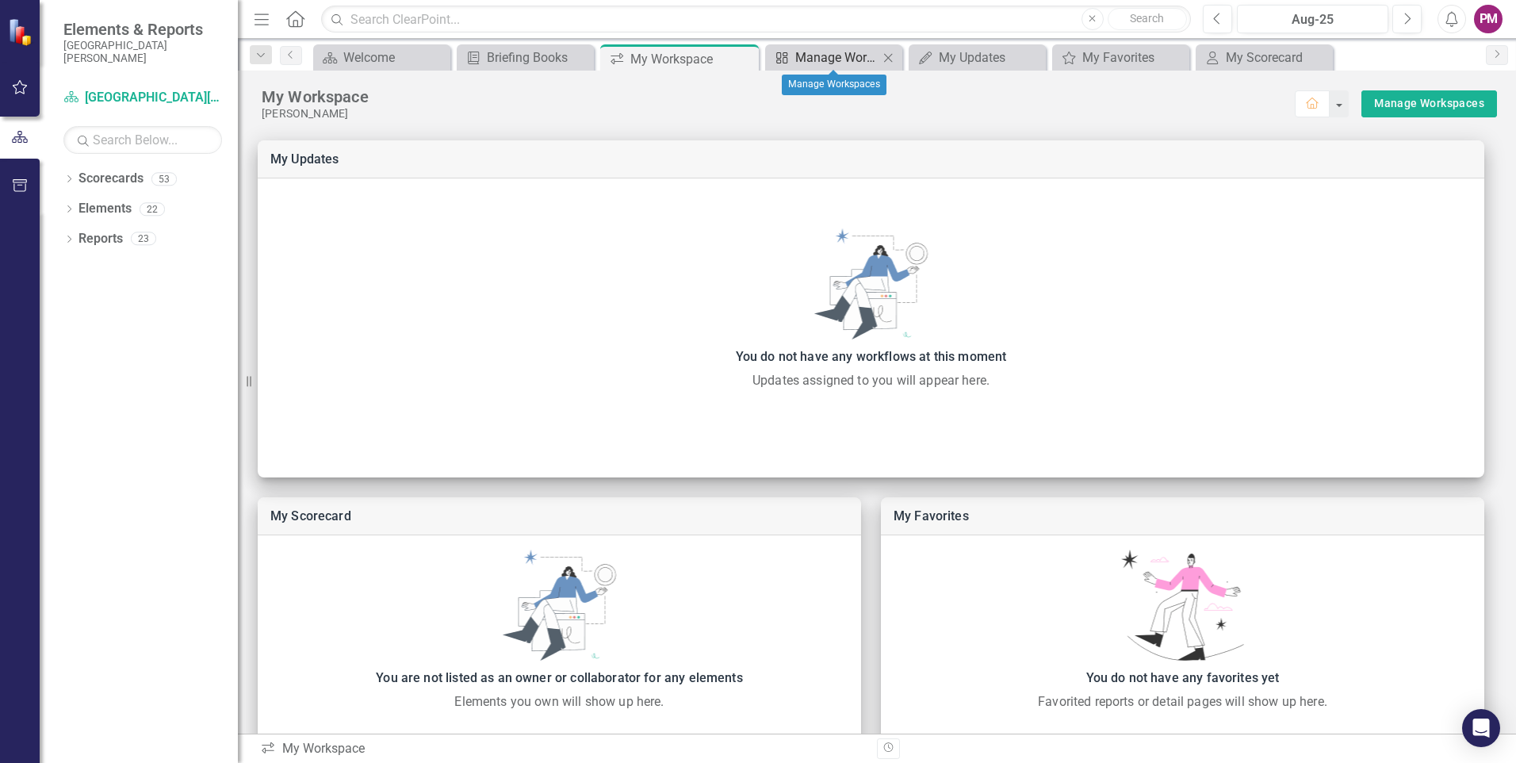
click at [808, 56] on div "Manage Workspaces" at bounding box center [836, 58] width 83 height 20
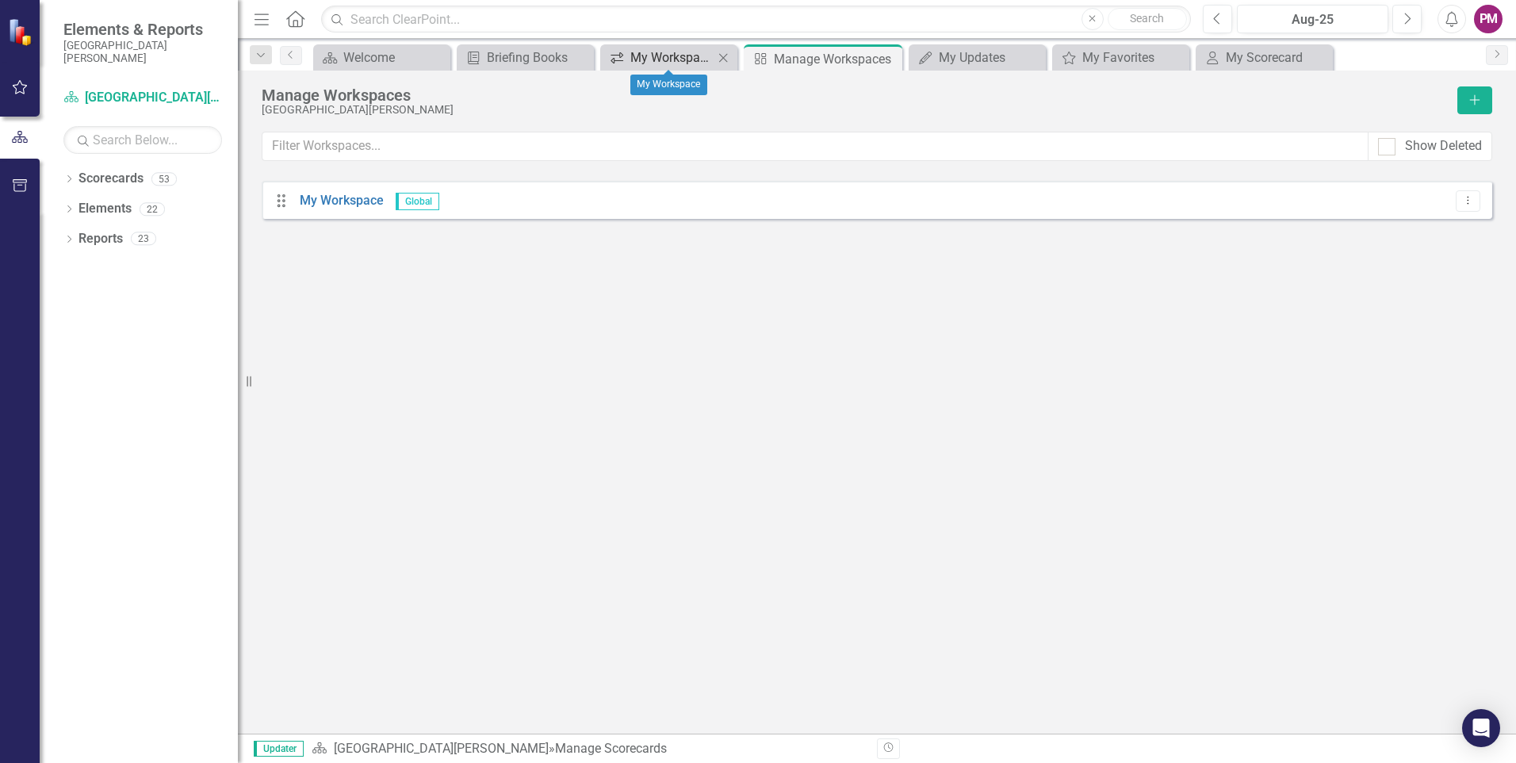
click at [690, 61] on div "My Workspace" at bounding box center [671, 58] width 83 height 20
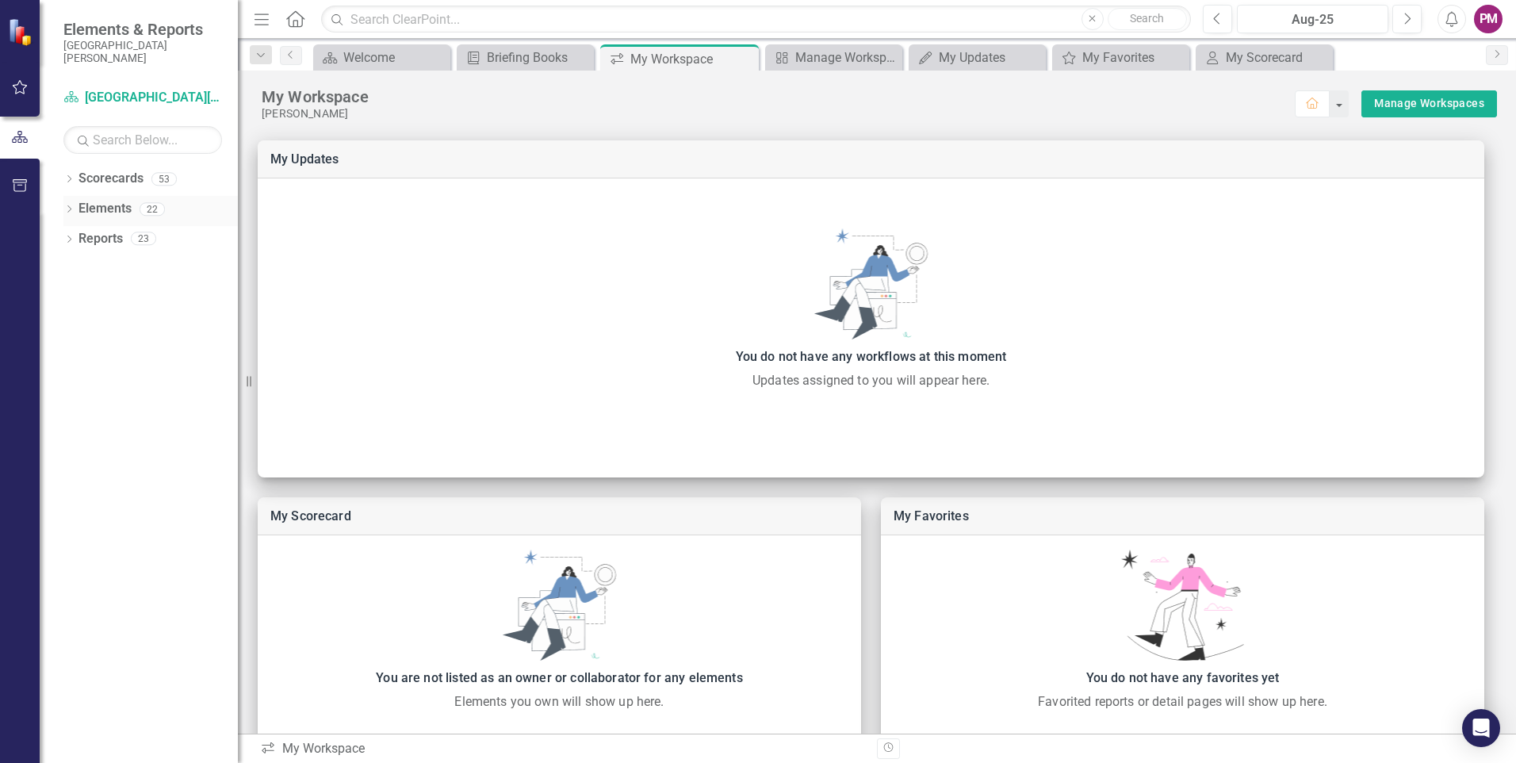
click at [144, 207] on div "22" at bounding box center [152, 208] width 25 height 13
click at [155, 212] on div "22" at bounding box center [152, 208] width 25 height 13
click at [149, 237] on div "23" at bounding box center [143, 238] width 25 height 13
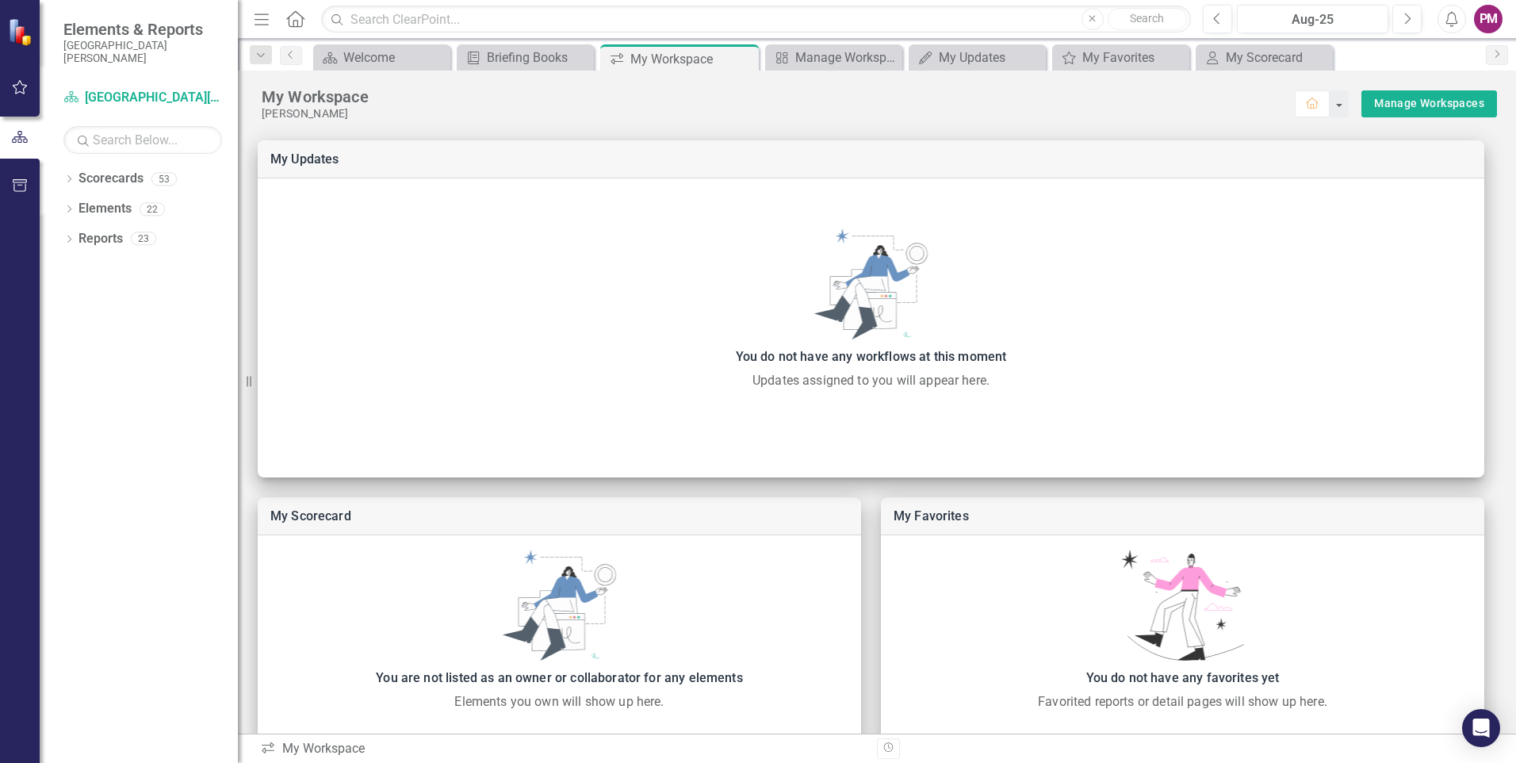
drag, startPoint x: 149, startPoint y: 237, endPoint x: 124, endPoint y: 281, distance: 50.1
click at [124, 281] on div "Dropdown Scorecards [GEOGRAPHIC_DATA][PERSON_NAME] Admitting / Registration Air…" at bounding box center [139, 464] width 198 height 597
click at [71, 239] on icon at bounding box center [69, 238] width 4 height 7
click at [70, 237] on icon "Dropdown" at bounding box center [67, 237] width 9 height 11
click at [67, 201] on div "Dropdown Elements 22" at bounding box center [150, 211] width 174 height 30
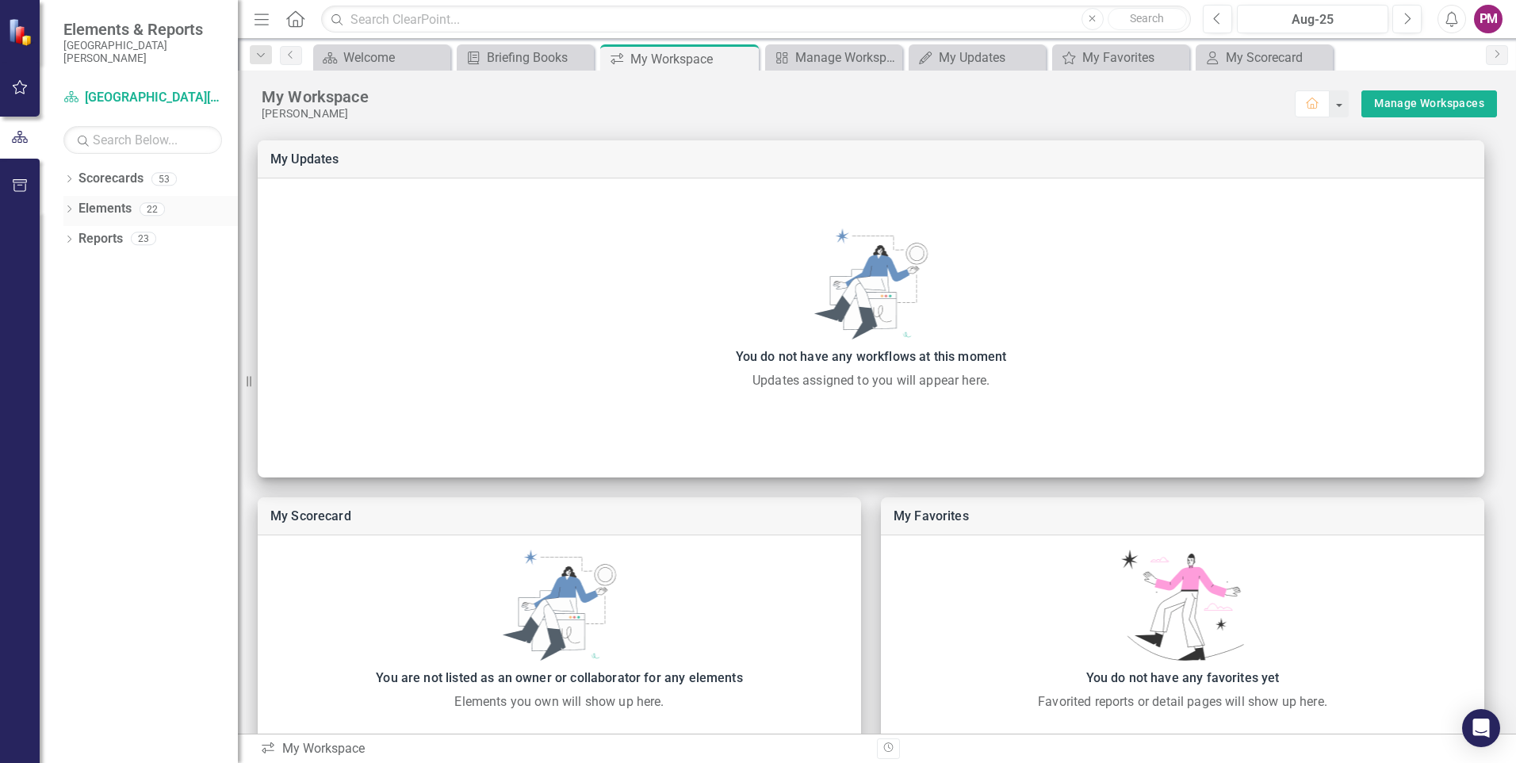
click at [67, 208] on icon "Dropdown" at bounding box center [68, 210] width 11 height 9
click at [67, 208] on icon "Dropdown" at bounding box center [67, 208] width 9 height 11
drag, startPoint x: 67, startPoint y: 208, endPoint x: 72, endPoint y: 282, distance: 74.7
click at [72, 282] on div "Dropdown Scorecards [GEOGRAPHIC_DATA][PERSON_NAME] Admitting / Registration Air…" at bounding box center [139, 464] width 198 height 597
click at [70, 181] on icon "Dropdown" at bounding box center [68, 180] width 11 height 9
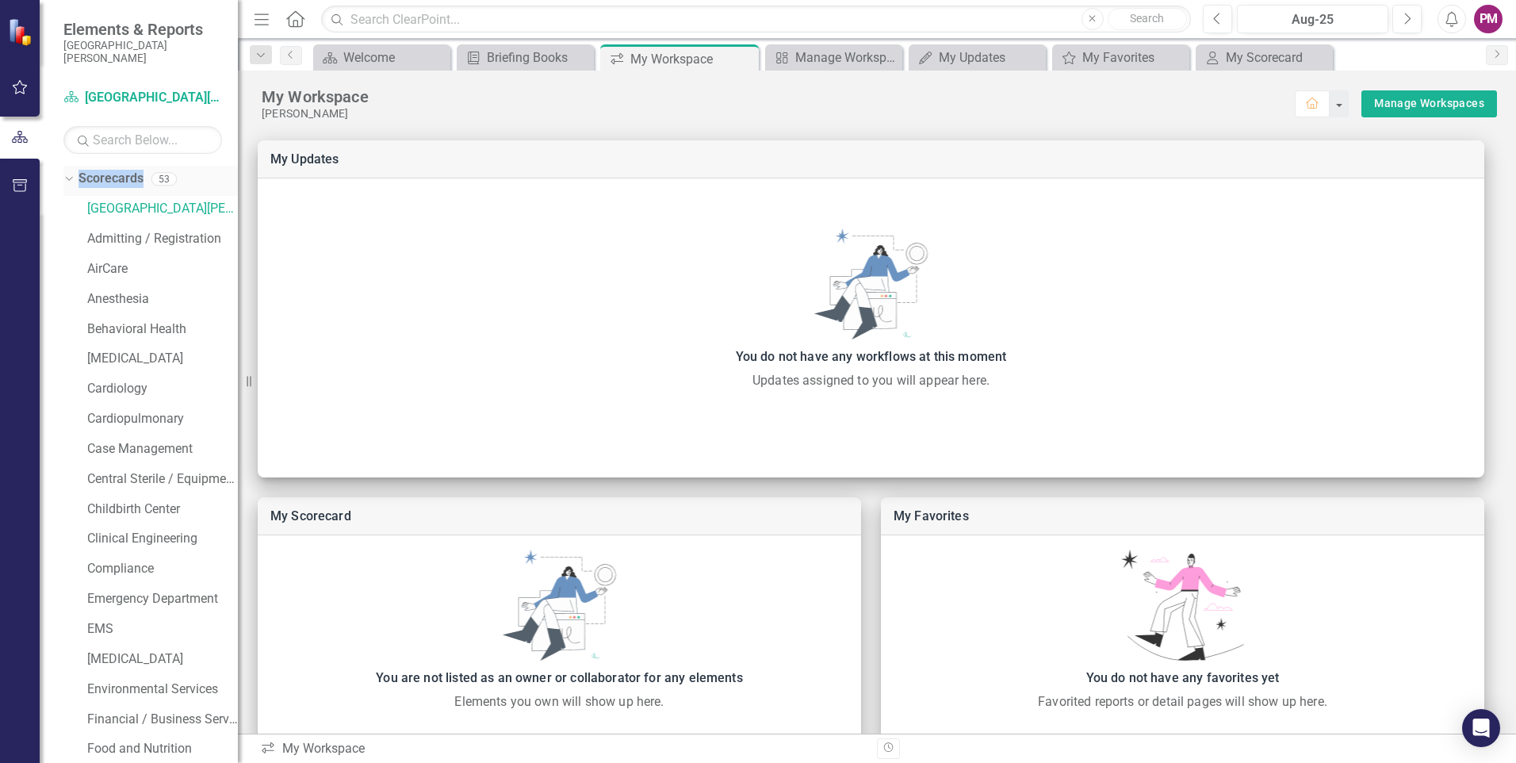
click at [70, 181] on icon "Dropdown" at bounding box center [67, 178] width 9 height 11
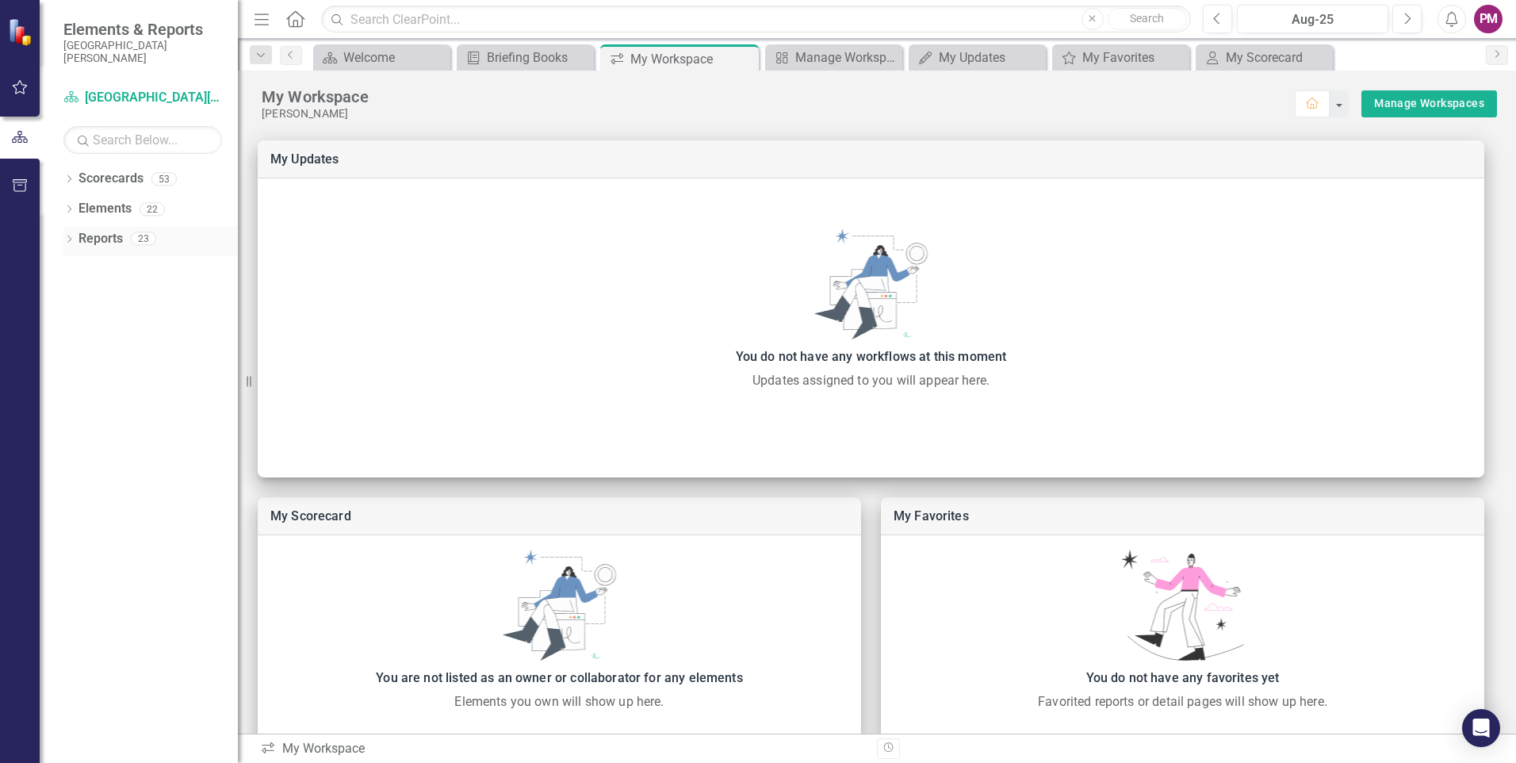
drag, startPoint x: 70, startPoint y: 181, endPoint x: 70, endPoint y: 239, distance: 57.9
click at [70, 239] on icon "Dropdown" at bounding box center [68, 240] width 11 height 9
click at [67, 235] on icon "Dropdown" at bounding box center [67, 237] width 9 height 11
click at [15, 89] on icon "button" at bounding box center [20, 87] width 15 height 14
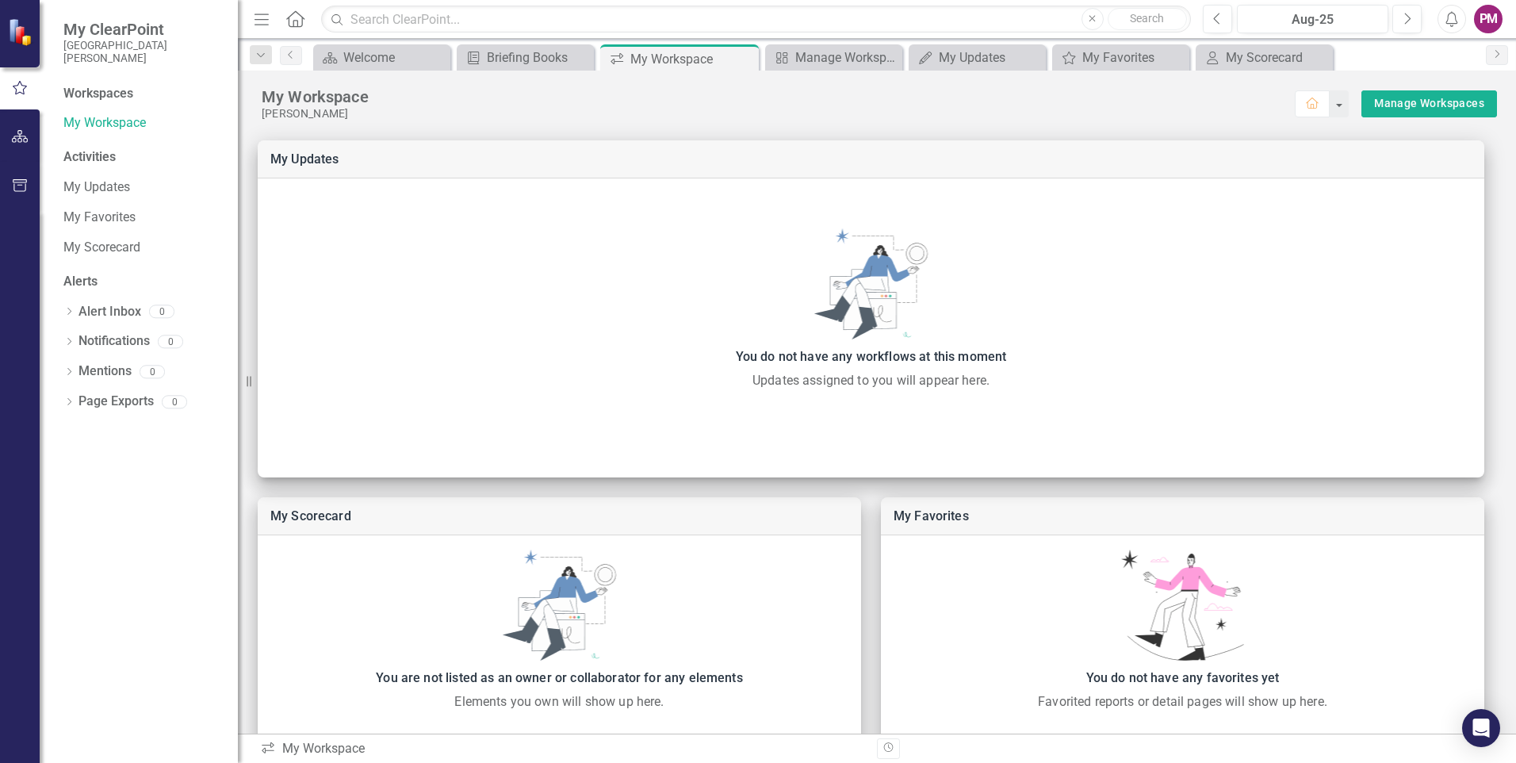
click at [78, 156] on div "Activities" at bounding box center [142, 157] width 159 height 18
click at [69, 191] on link "My Updates" at bounding box center [142, 187] width 159 height 18
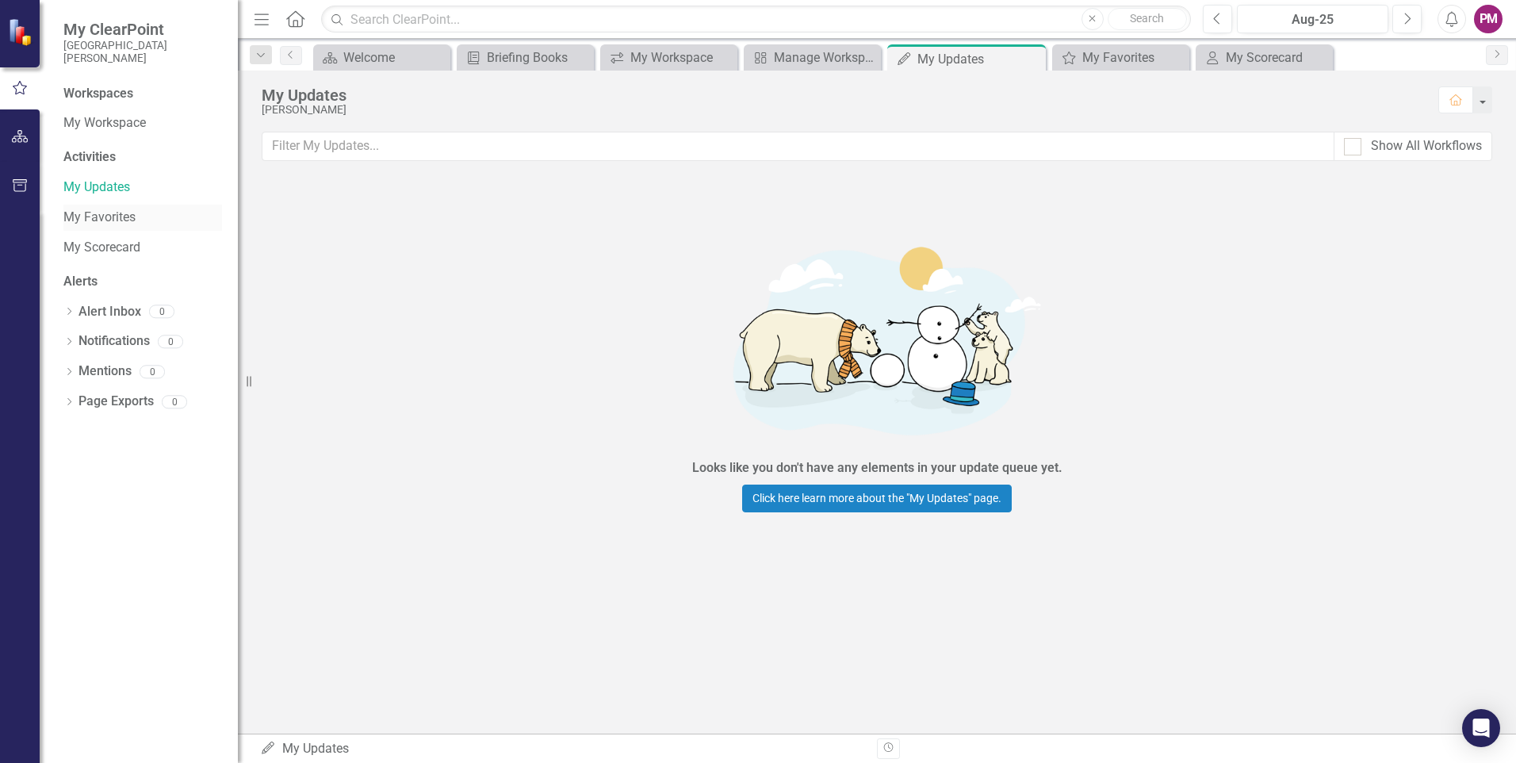
click at [69, 216] on link "My Favorites" at bounding box center [142, 217] width 159 height 18
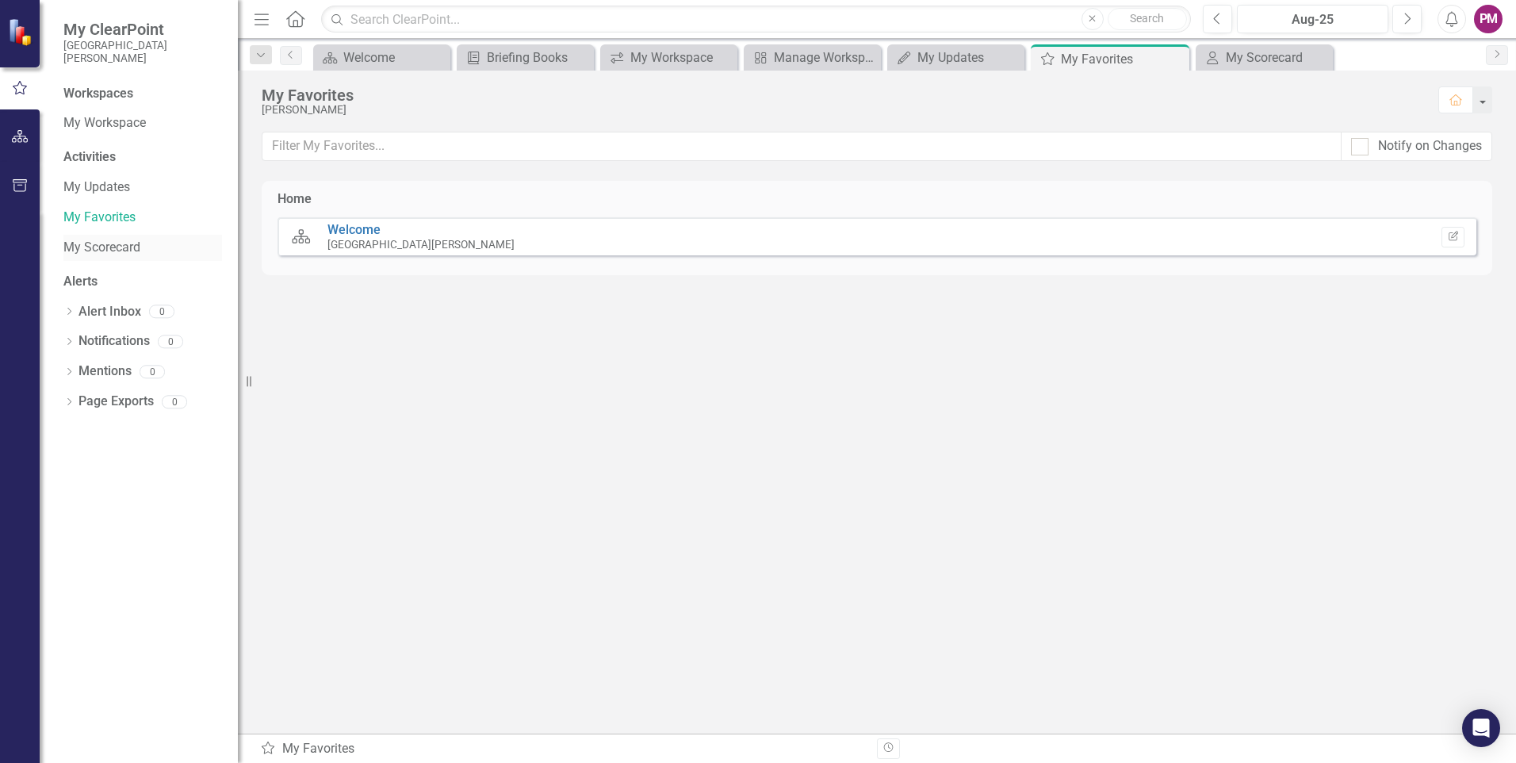
click at [69, 245] on link "My Scorecard" at bounding box center [142, 248] width 159 height 18
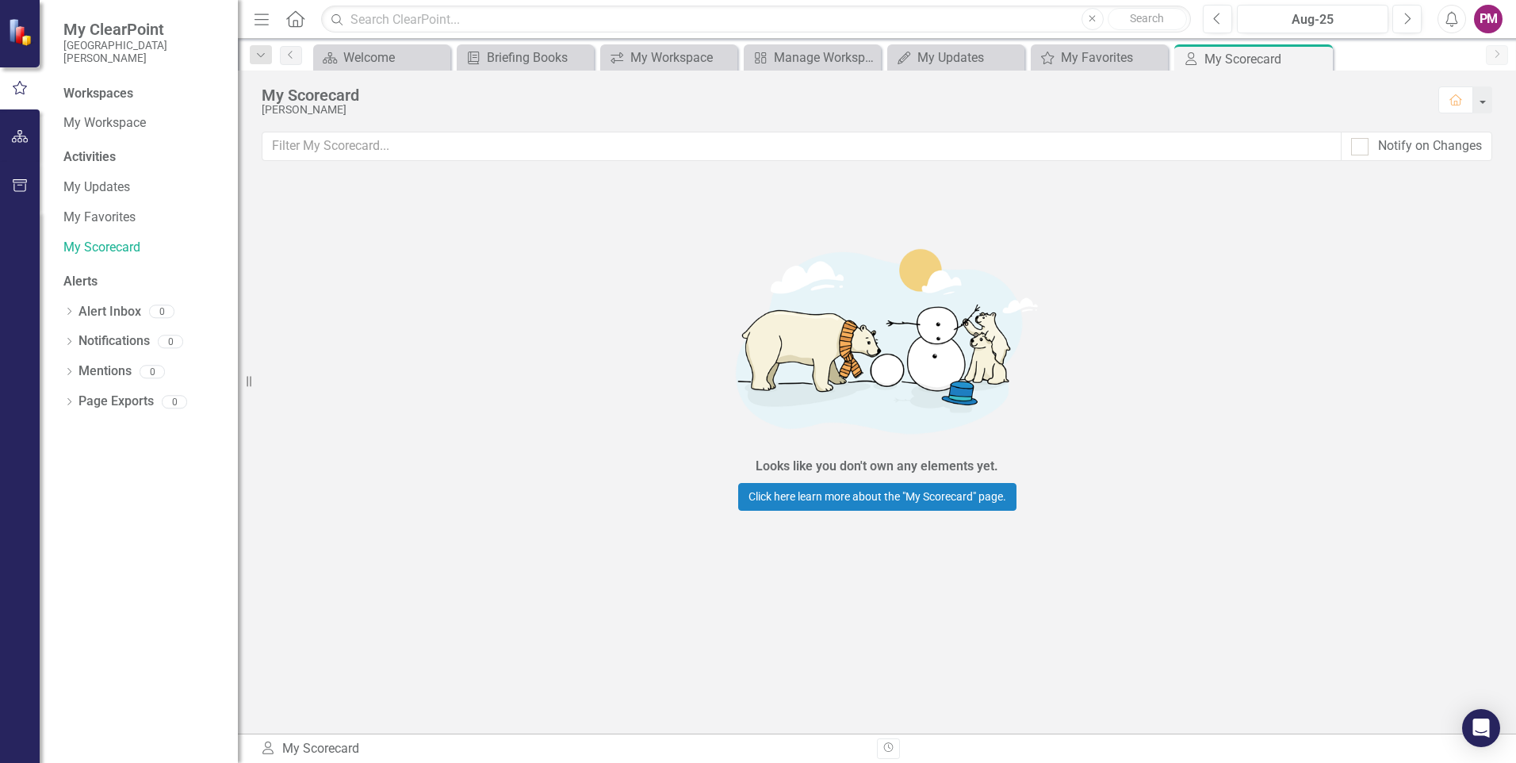
click at [1480, 19] on div "PM" at bounding box center [1488, 19] width 29 height 29
click at [1464, 44] on link "User Edit Profile" at bounding box center [1438, 48] width 125 height 29
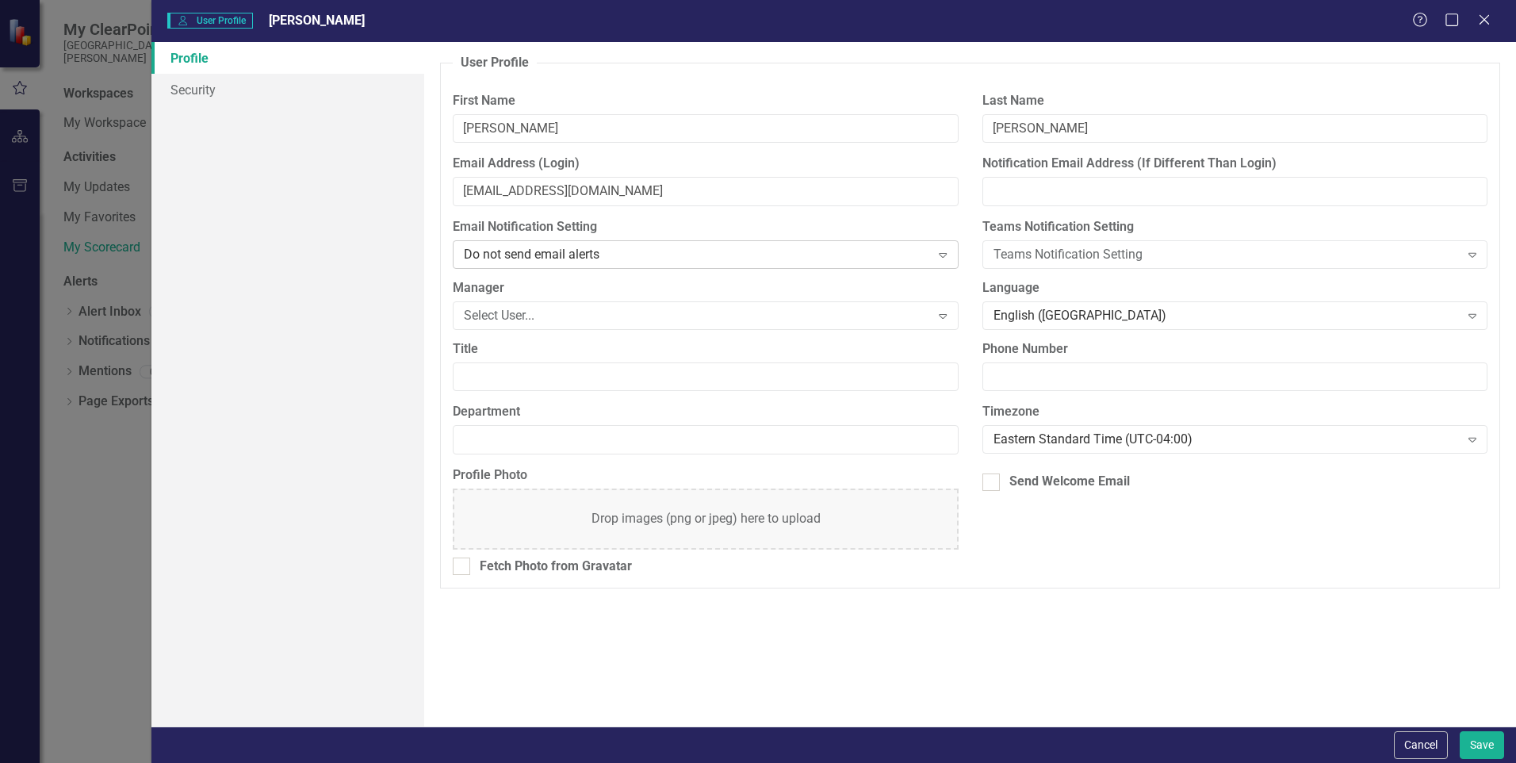
click at [943, 253] on icon at bounding box center [943, 255] width 8 height 5
click at [748, 652] on div "User Profile ClearPoint has a wealth of options to help you ensure that people …" at bounding box center [970, 384] width 1092 height 684
click at [1476, 254] on icon "Expand" at bounding box center [1472, 254] width 16 height 13
click at [1475, 442] on icon "Expand" at bounding box center [1472, 439] width 16 height 13
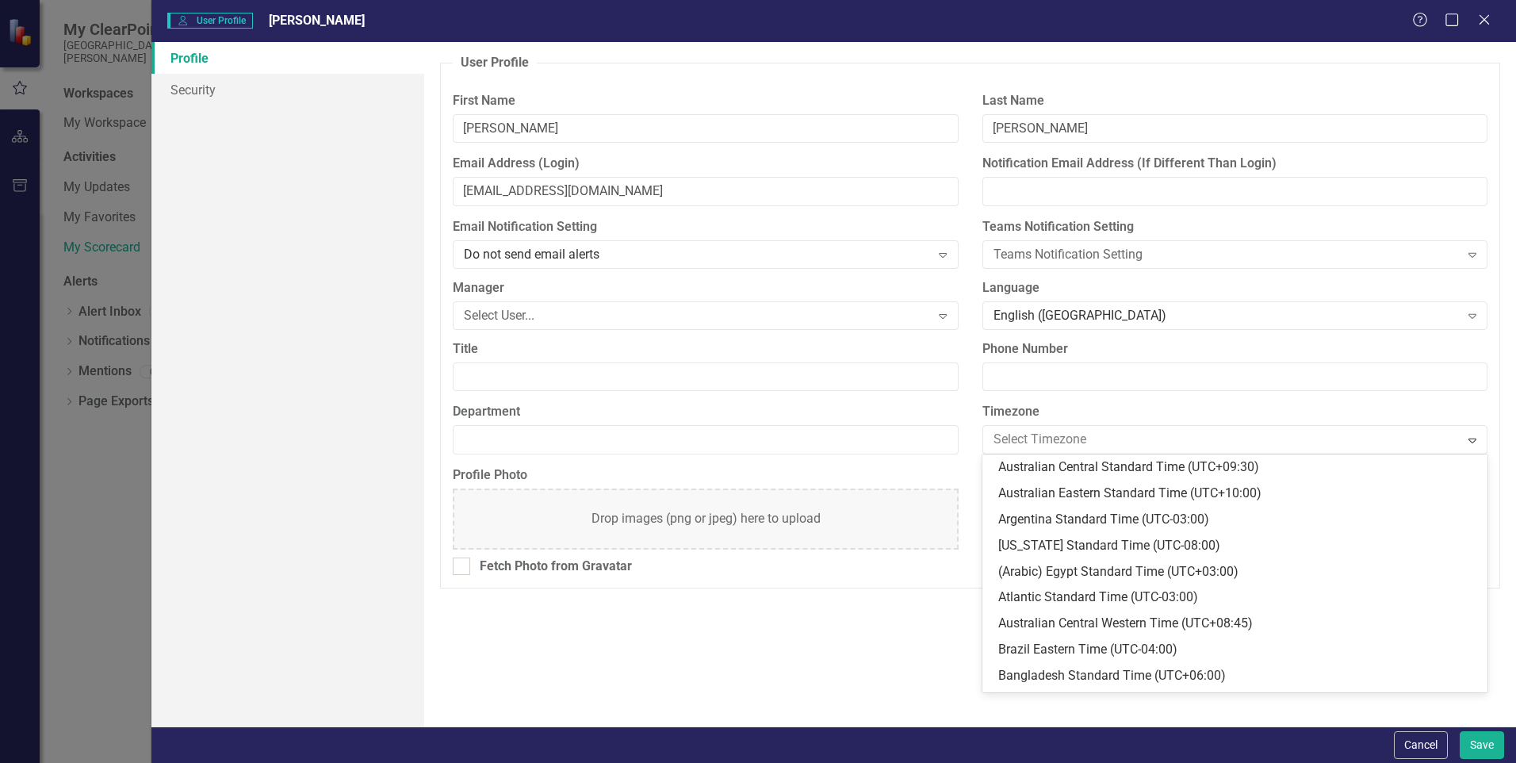
scroll to position [391, 0]
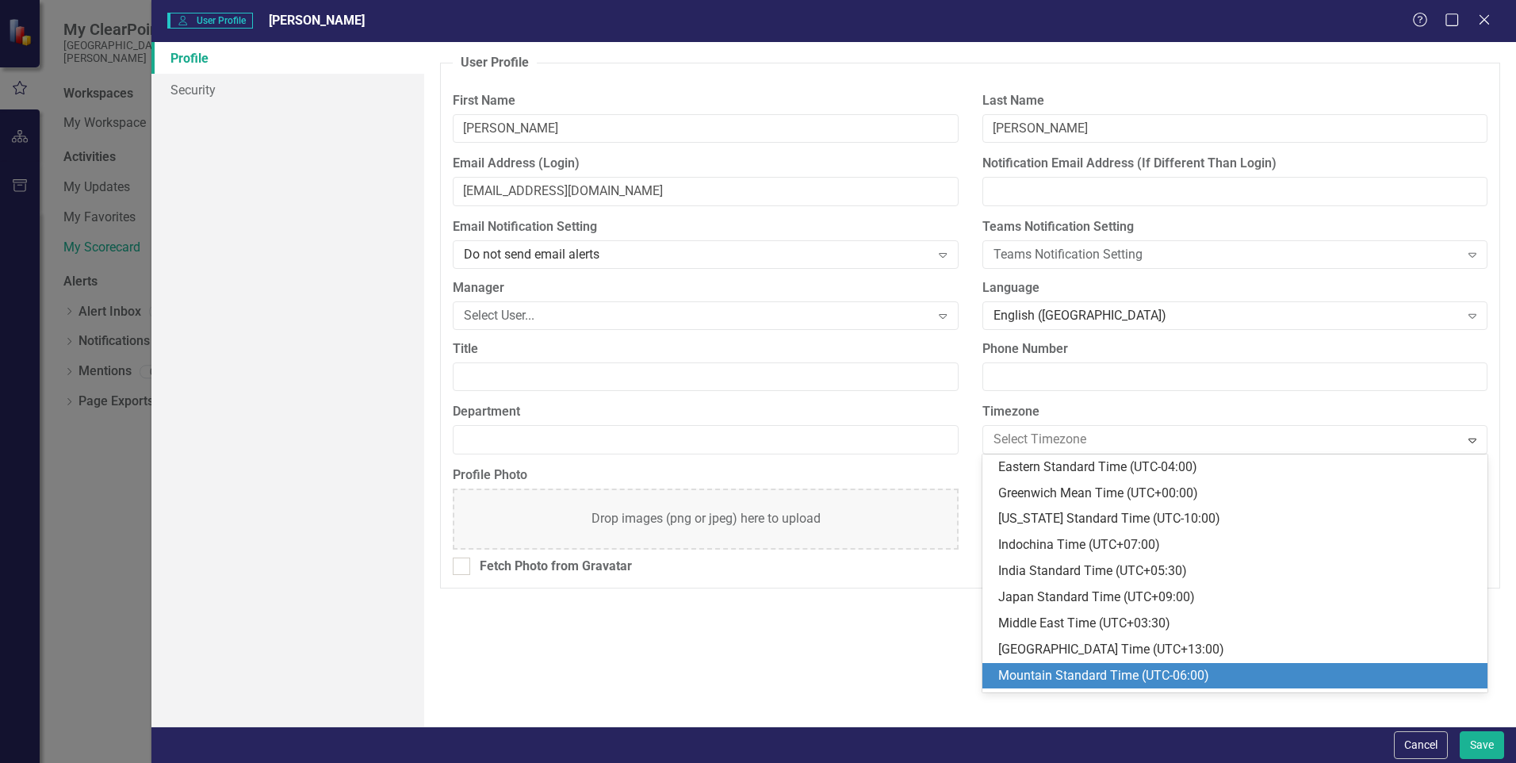
click at [1390, 668] on div "Mountain Standard Time (UTC-06:00)" at bounding box center [1238, 676] width 480 height 18
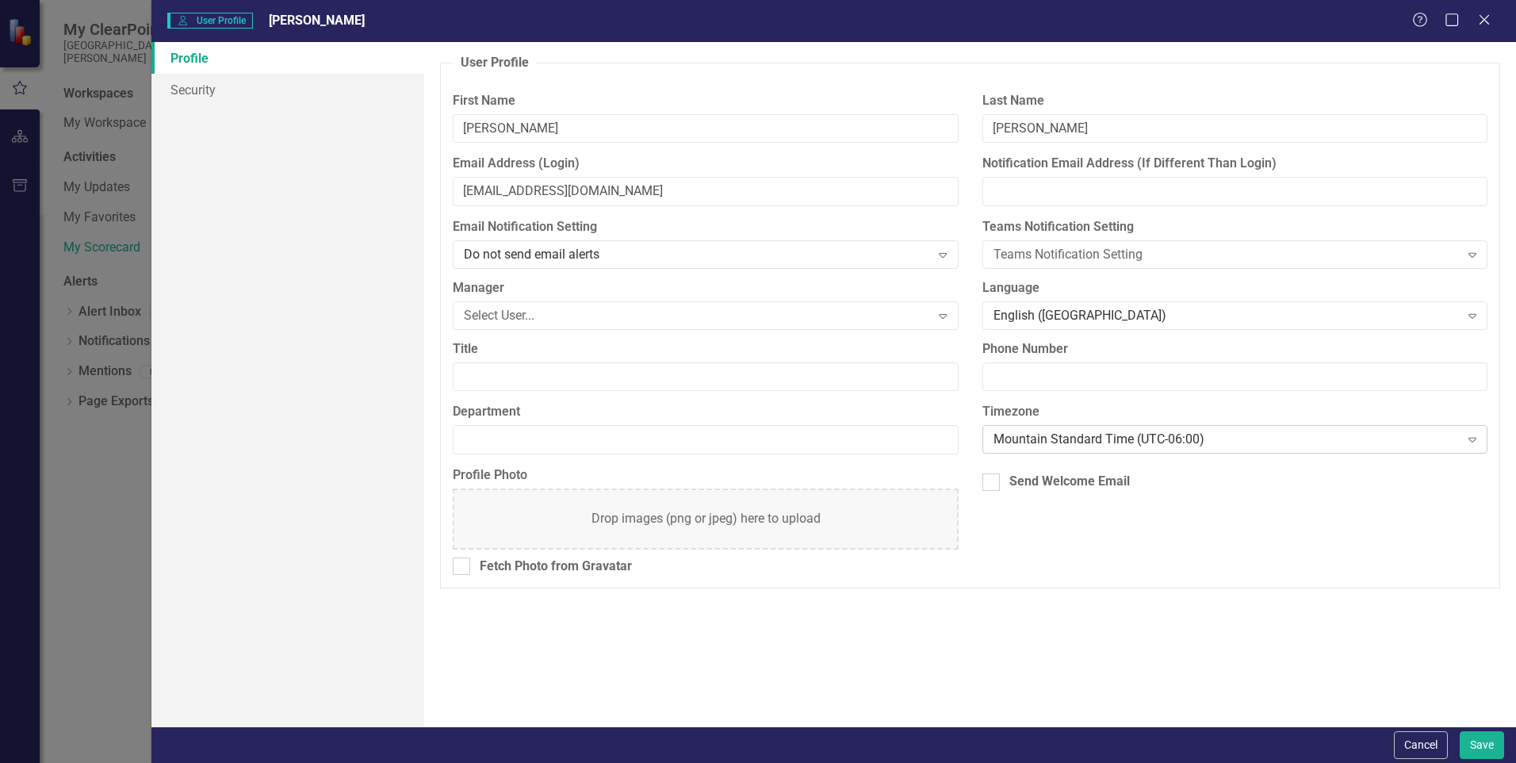
click at [1471, 442] on icon at bounding box center [1472, 440] width 8 height 5
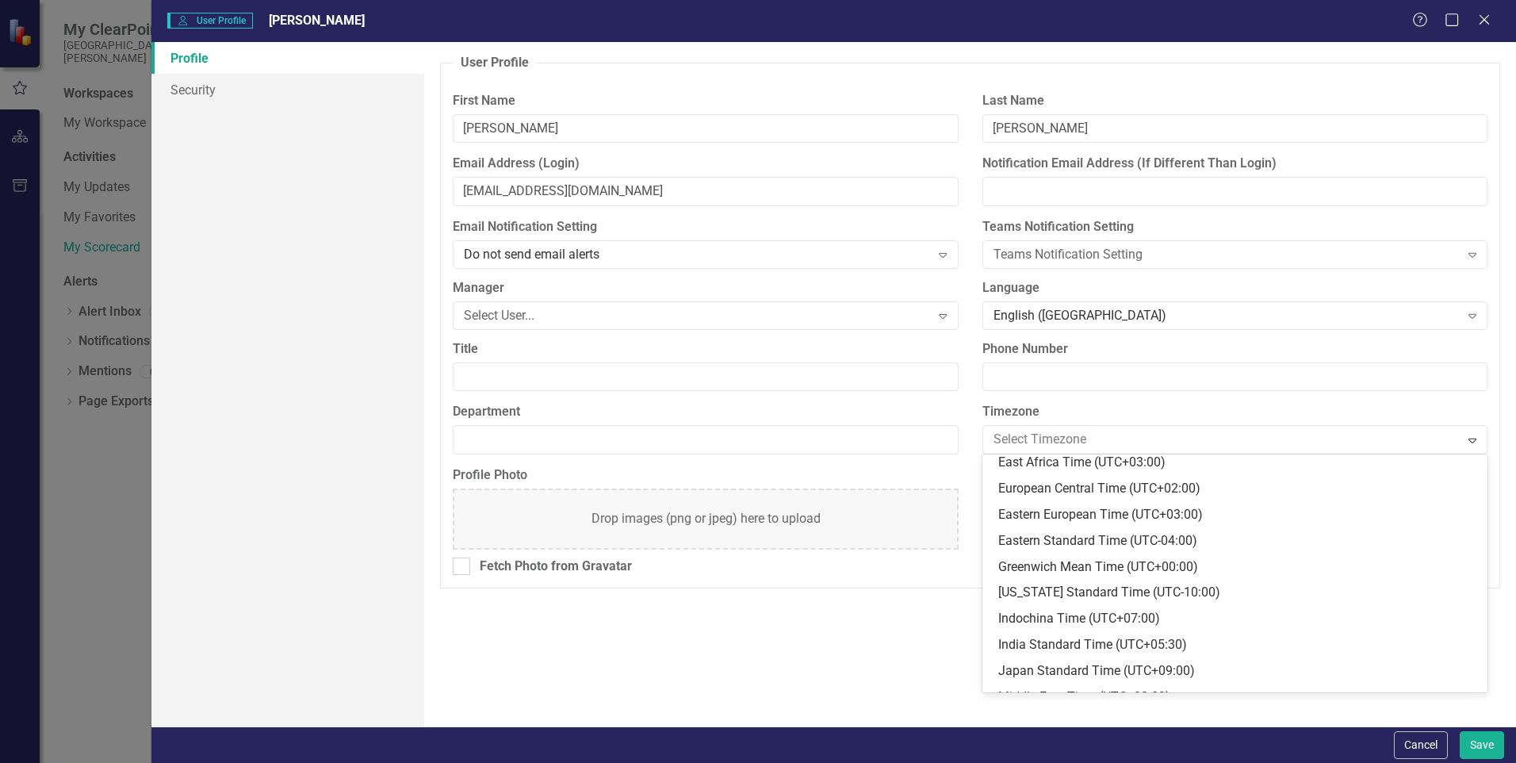
scroll to position [569, 0]
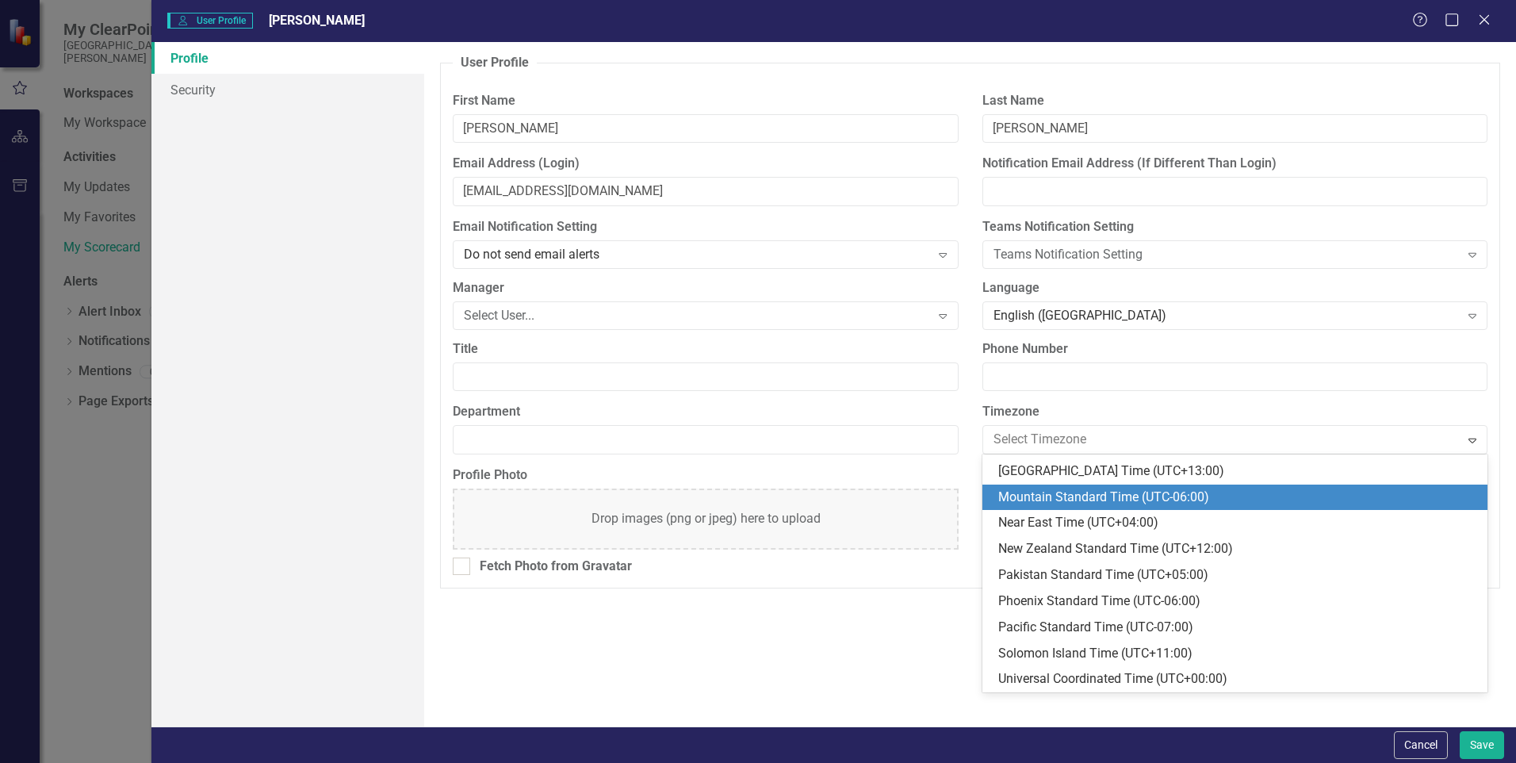
click at [1243, 497] on div "Mountain Standard Time (UTC-06:00)" at bounding box center [1238, 497] width 480 height 18
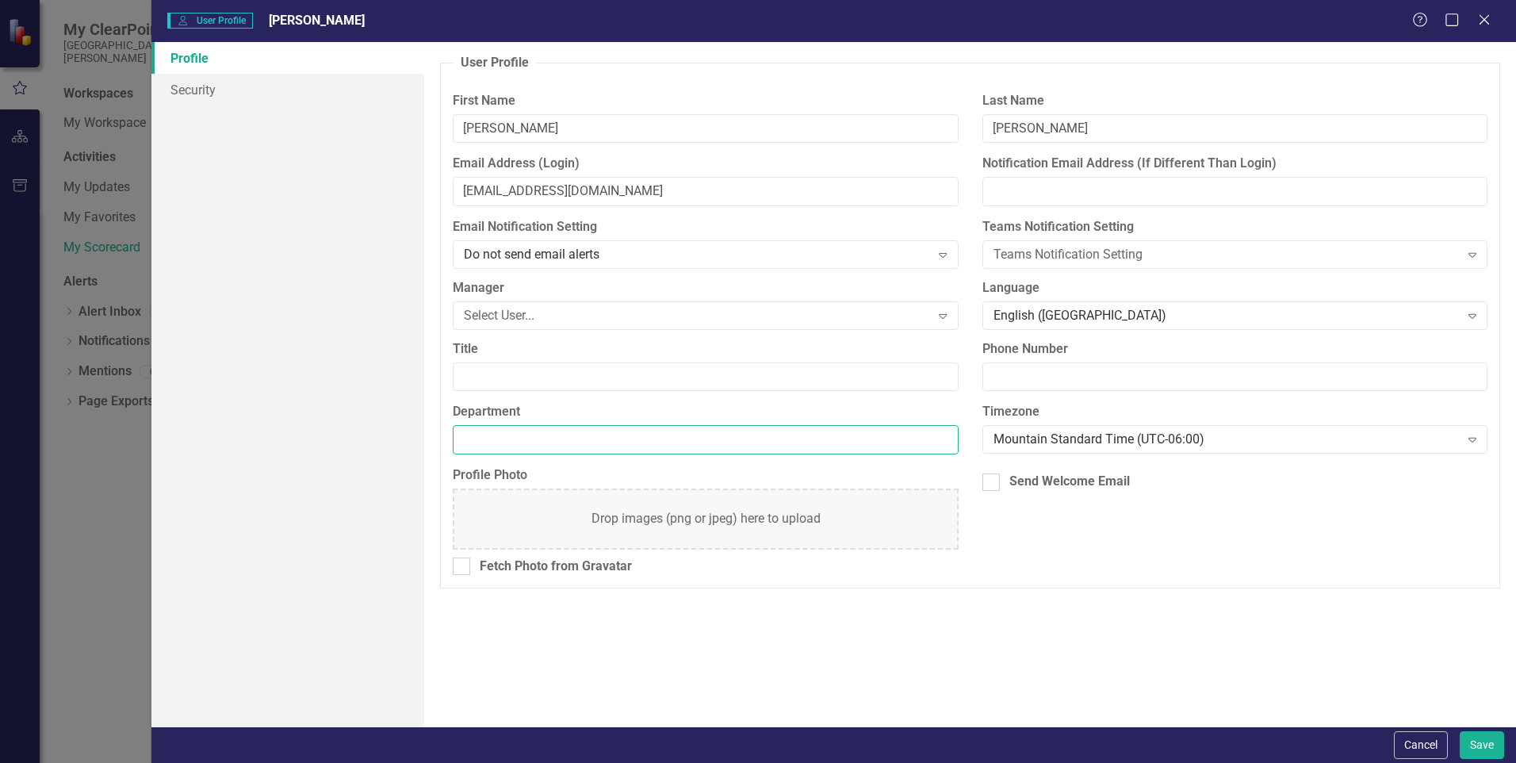
click at [517, 437] on input "Department" at bounding box center [705, 439] width 505 height 29
type input "O"
type input "Outpatient Nursing Clinic"
click at [1481, 744] on button "Save" at bounding box center [1481, 745] width 44 height 28
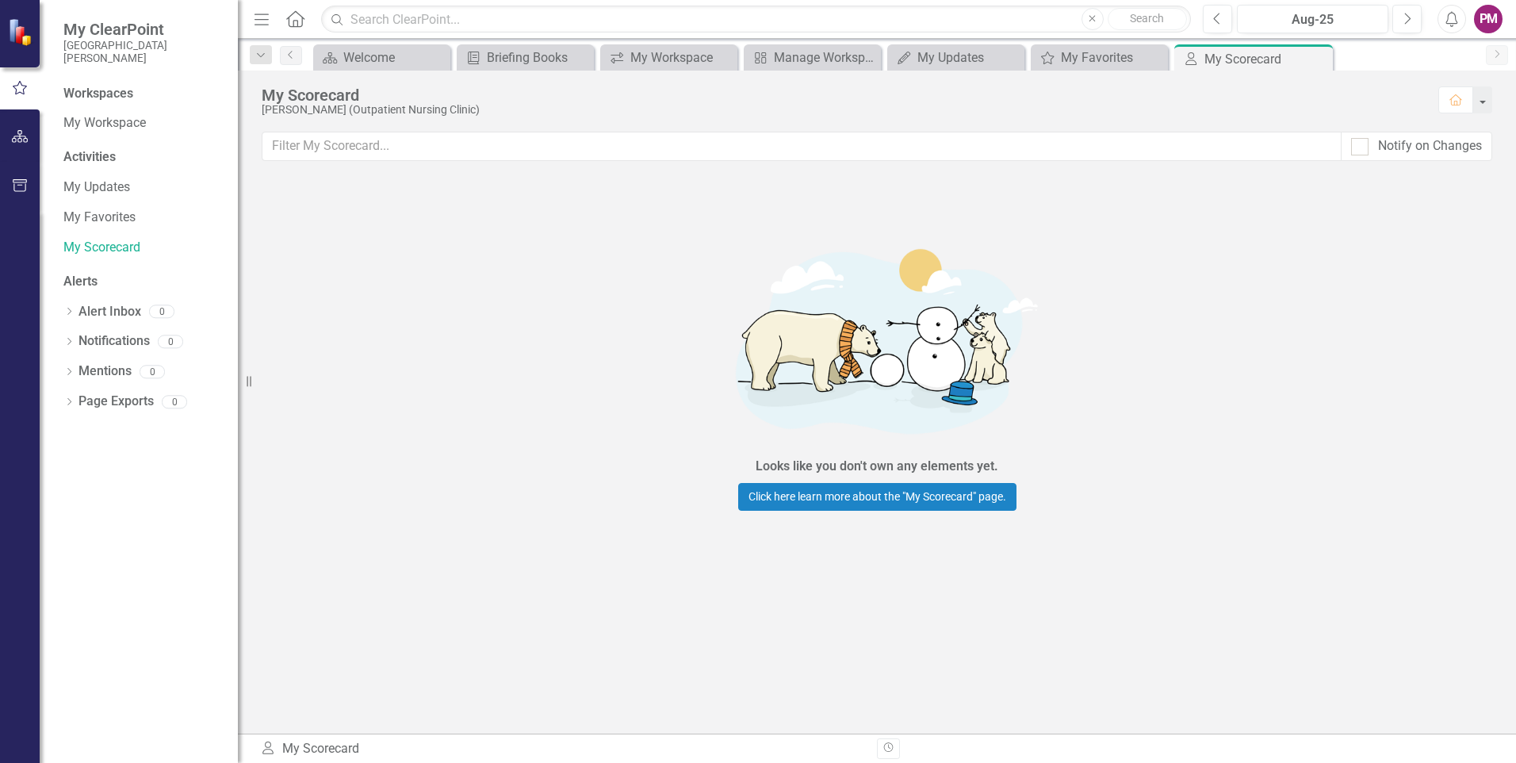
click at [1494, 21] on div "PM" at bounding box center [1488, 19] width 29 height 29
click at [1436, 141] on link "icon.tutorial Show Tutorials" at bounding box center [1438, 138] width 125 height 29
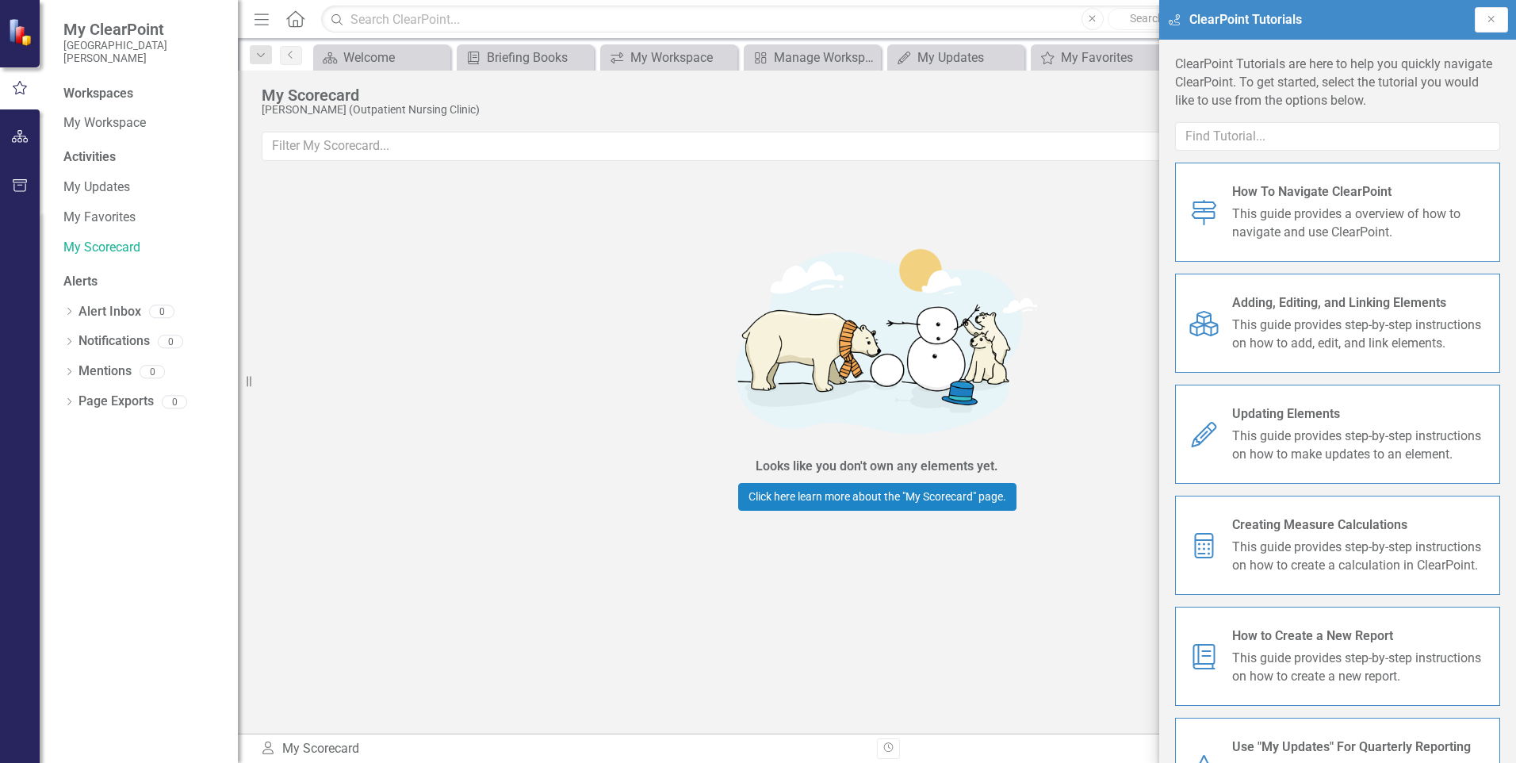
click at [1345, 217] on span "This guide provides a overview of how to navigate and use ClearPoint." at bounding box center [1359, 223] width 255 height 36
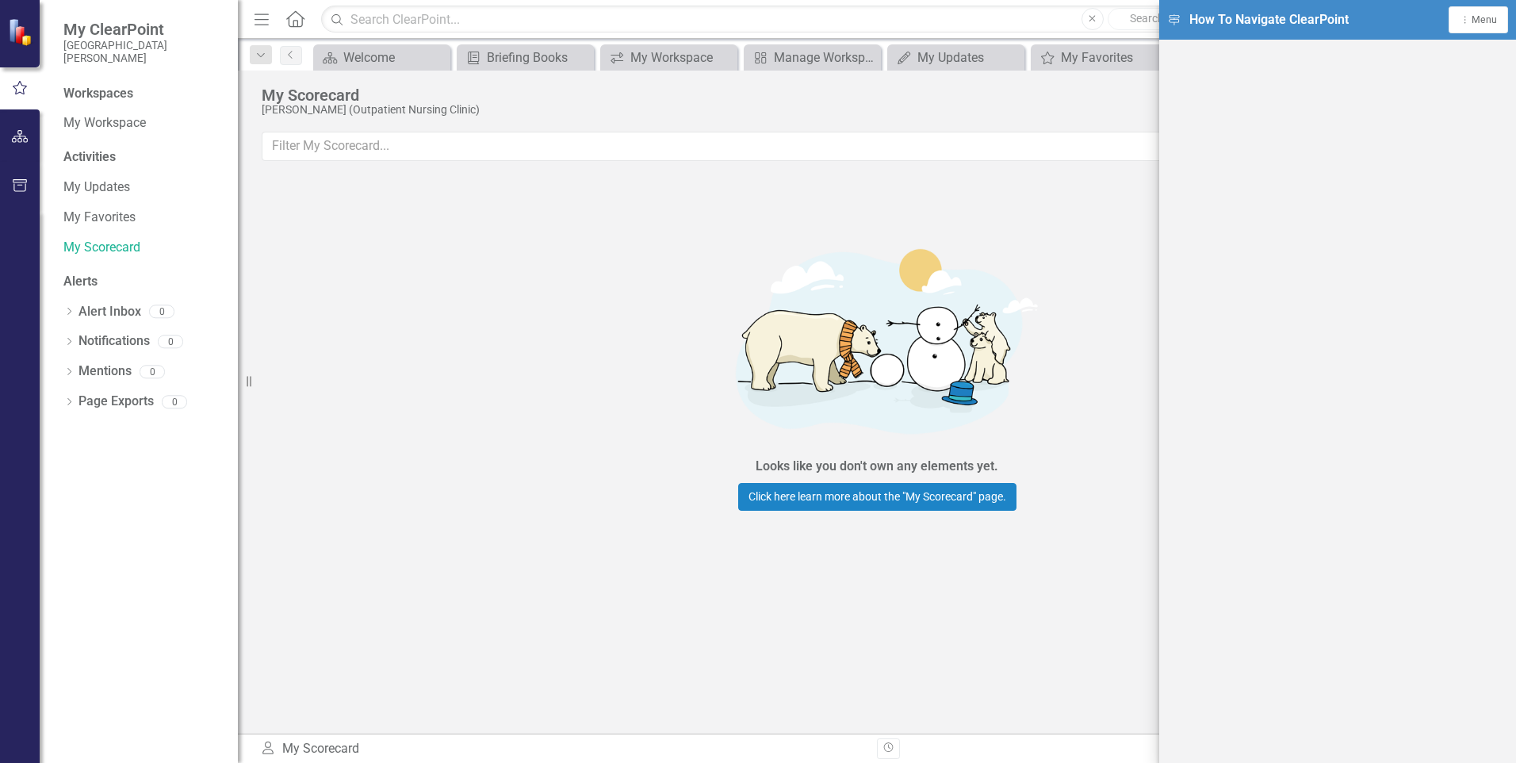
click at [7, 29] on div at bounding box center [20, 31] width 40 height 63
click at [21, 35] on img at bounding box center [22, 32] width 28 height 28
click at [1050, 253] on div "Looks like you don't own any elements yet. Click here learn more about the "My …" at bounding box center [877, 370] width 476 height 379
click at [1491, 24] on span "Menu" at bounding box center [1483, 19] width 25 height 11
click at [1357, 139] on icon "Close" at bounding box center [1360, 138] width 16 height 13
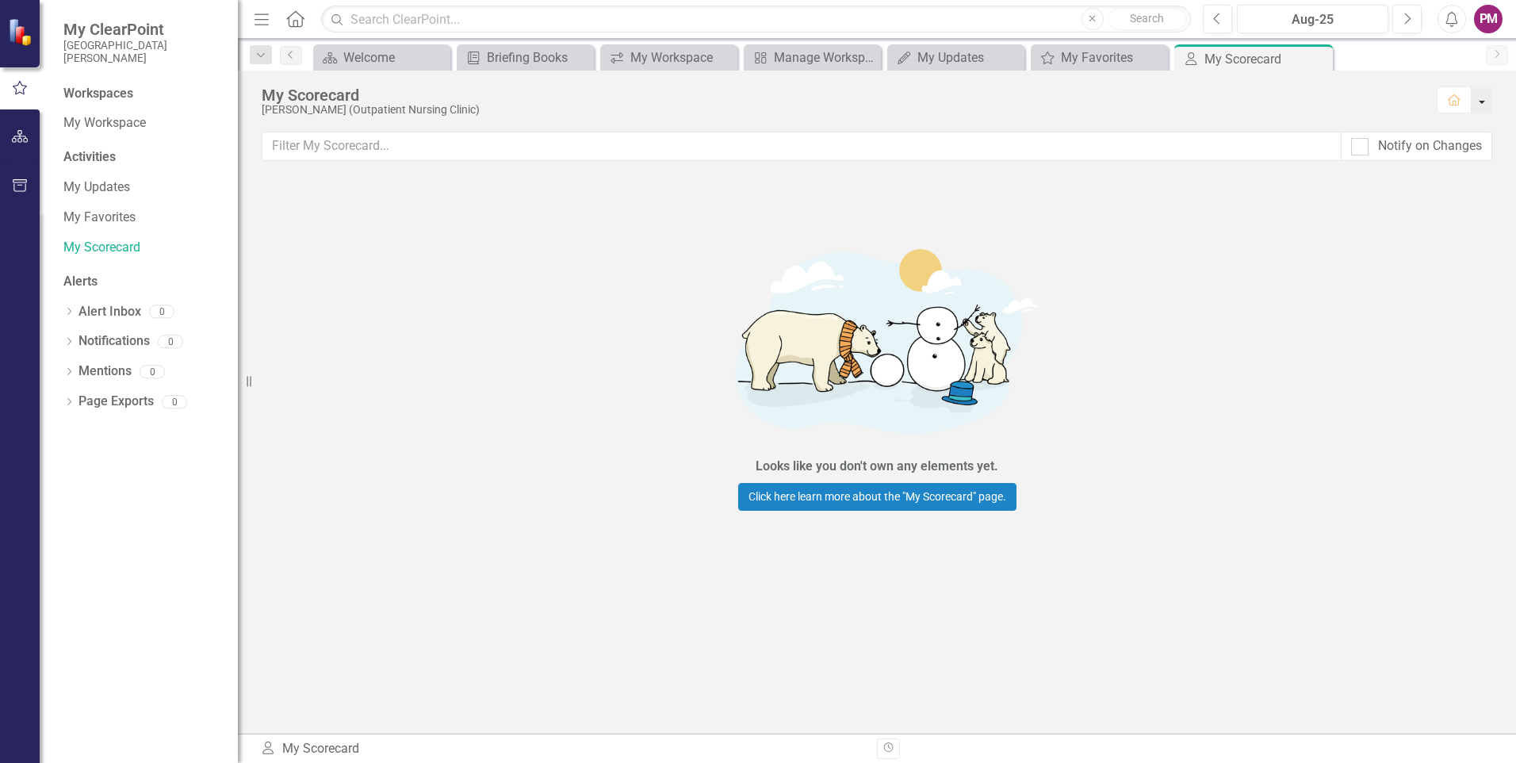
click at [1482, 101] on button "button" at bounding box center [1481, 99] width 21 height 27
click at [1462, 245] on div "Looks like you don't own any elements yet. Click here learn more about the "My …" at bounding box center [877, 370] width 1278 height 379
click at [394, 49] on div "Welcome" at bounding box center [384, 58] width 83 height 20
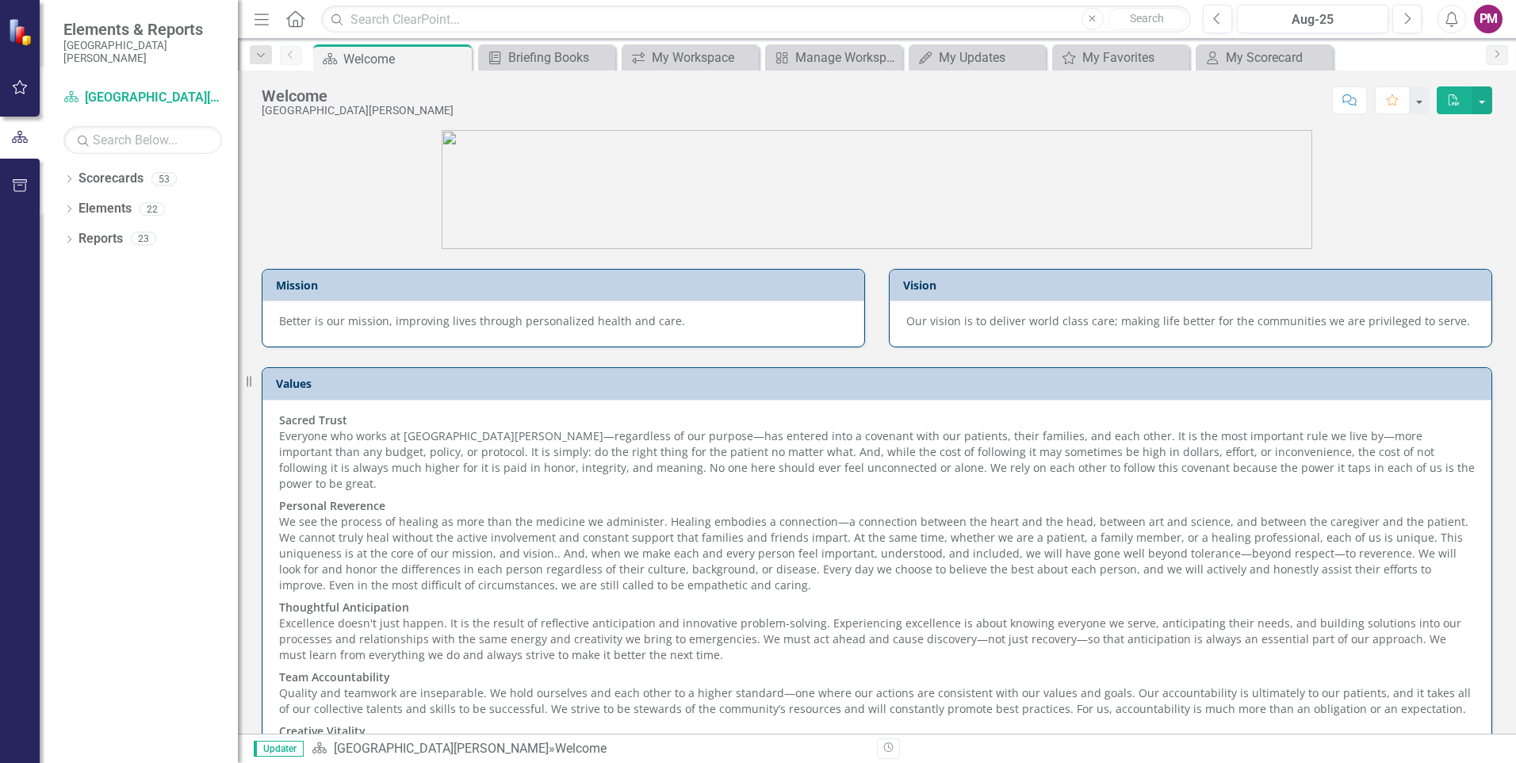
scroll to position [71, 0]
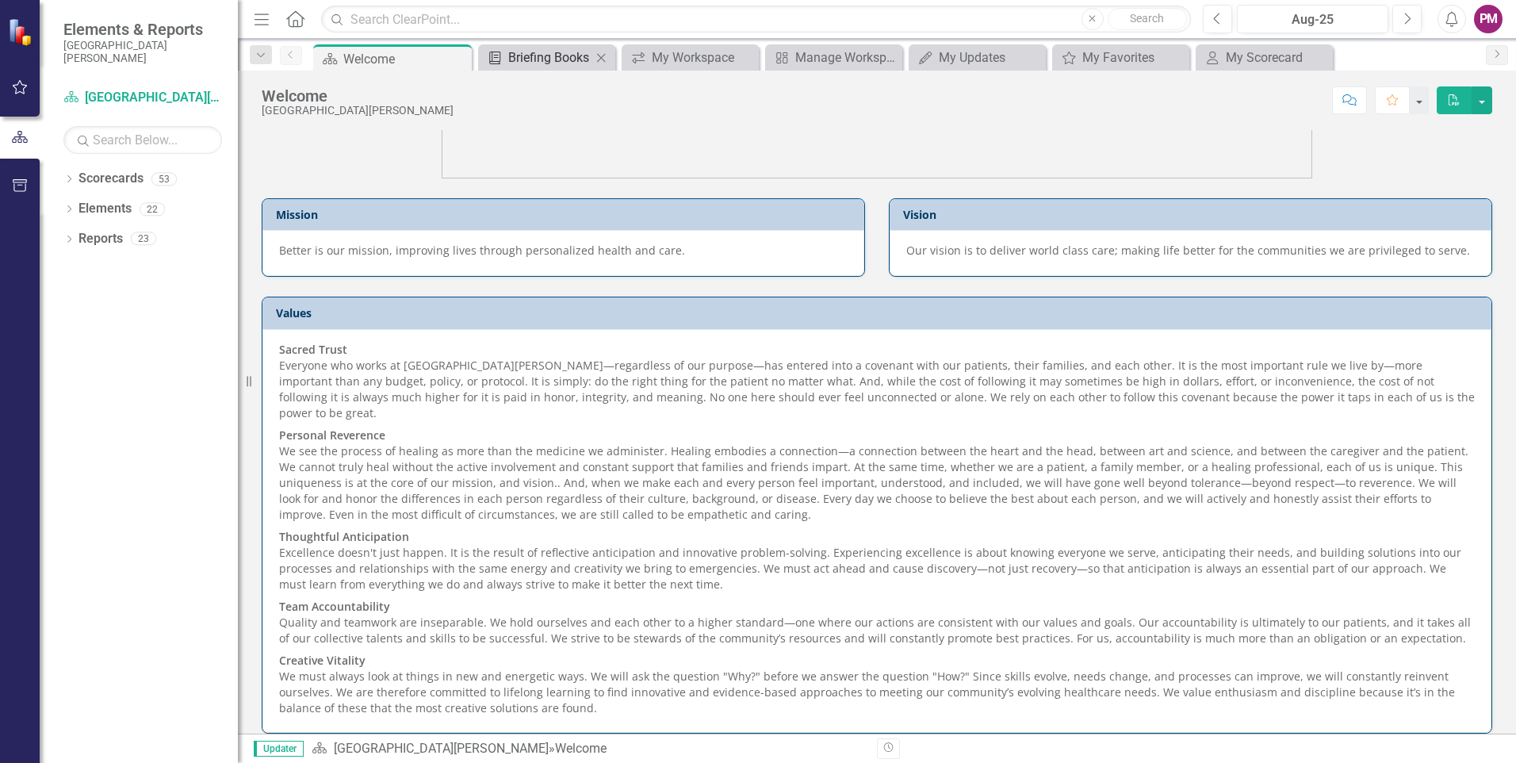
click at [559, 58] on div "Briefing Books" at bounding box center [549, 58] width 83 height 20
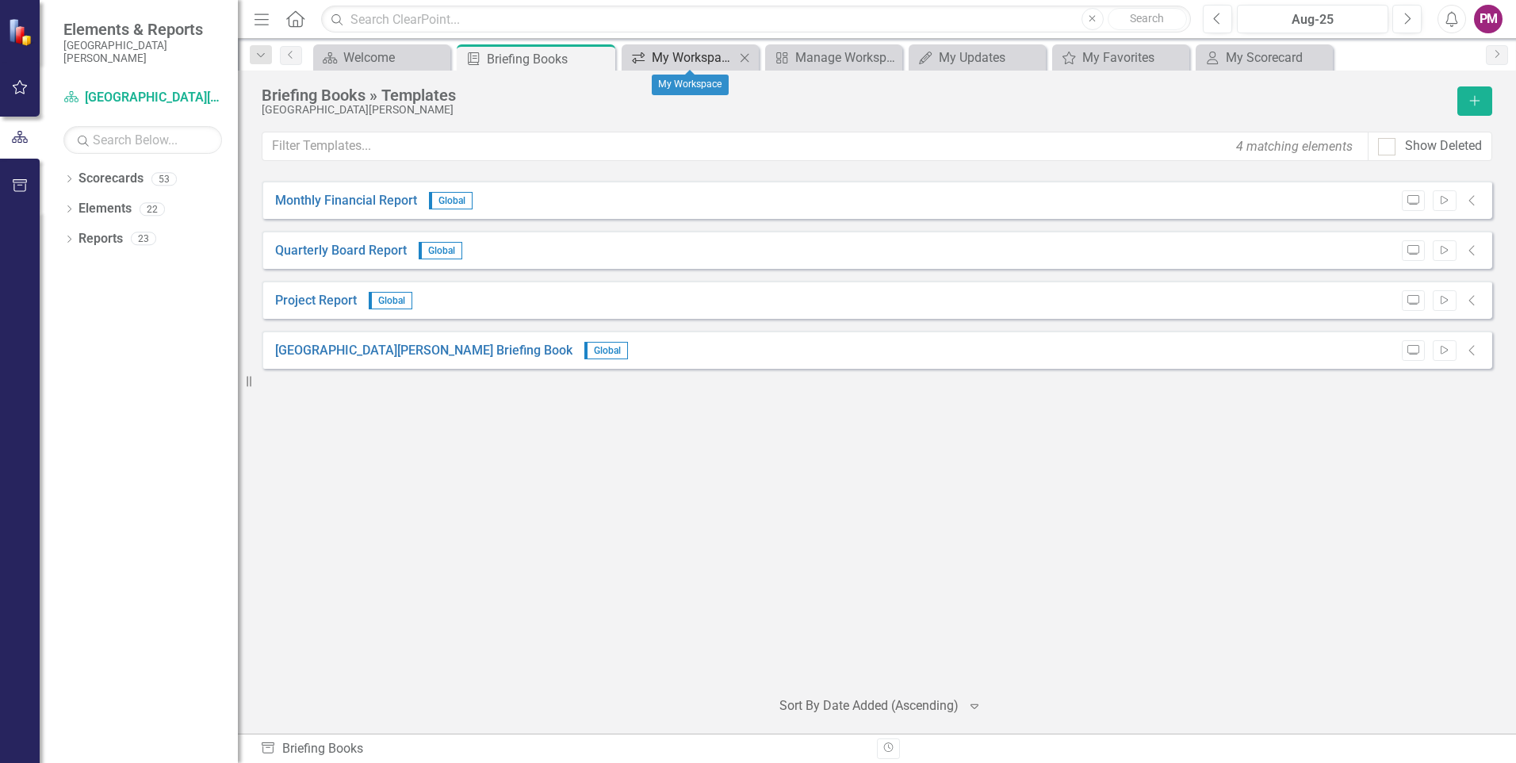
click at [710, 62] on div "My Workspace" at bounding box center [693, 58] width 83 height 20
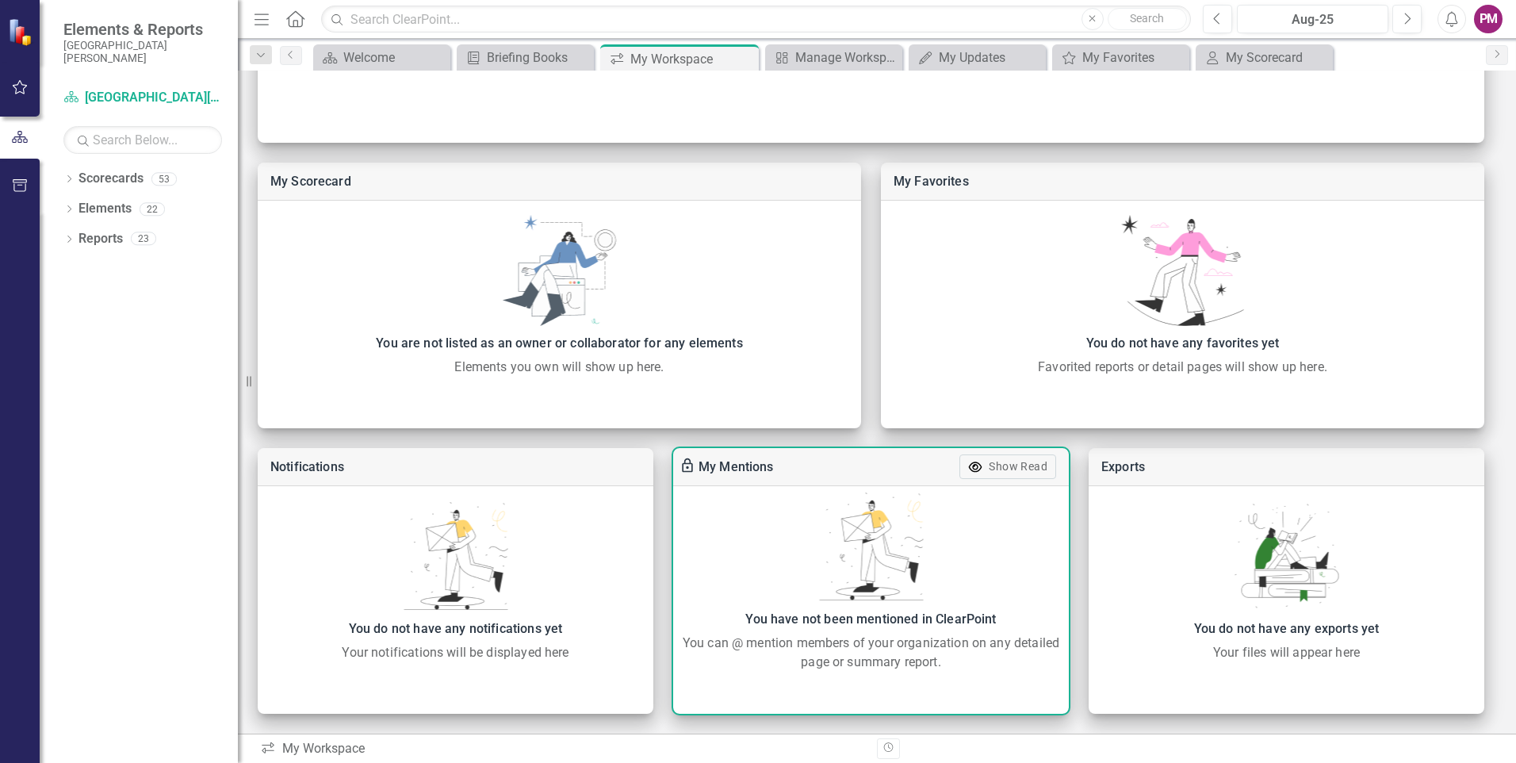
scroll to position [97, 0]
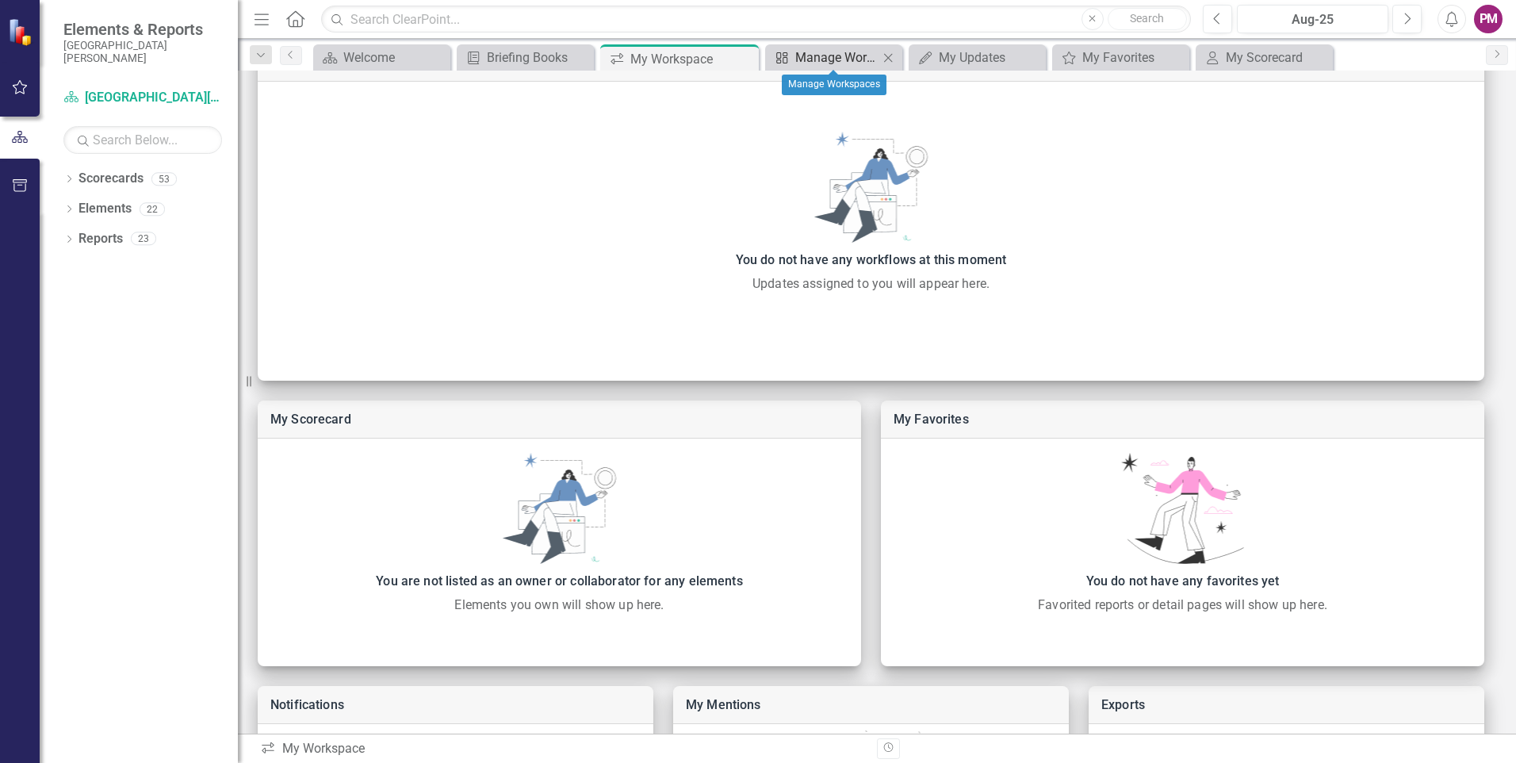
click at [826, 56] on div "Manage Workspaces" at bounding box center [836, 58] width 83 height 20
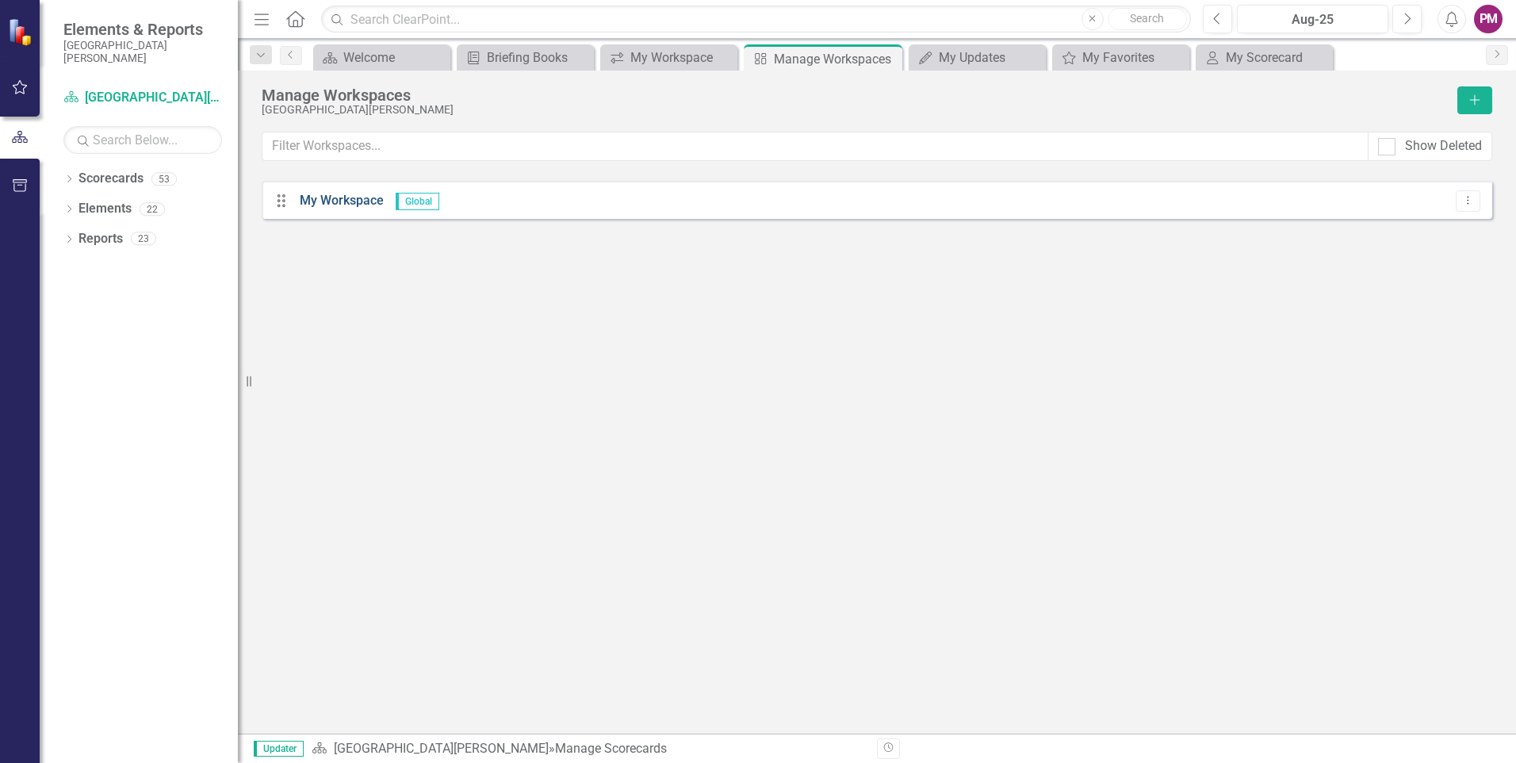
click at [360, 201] on link "My Workspace" at bounding box center [342, 200] width 84 height 15
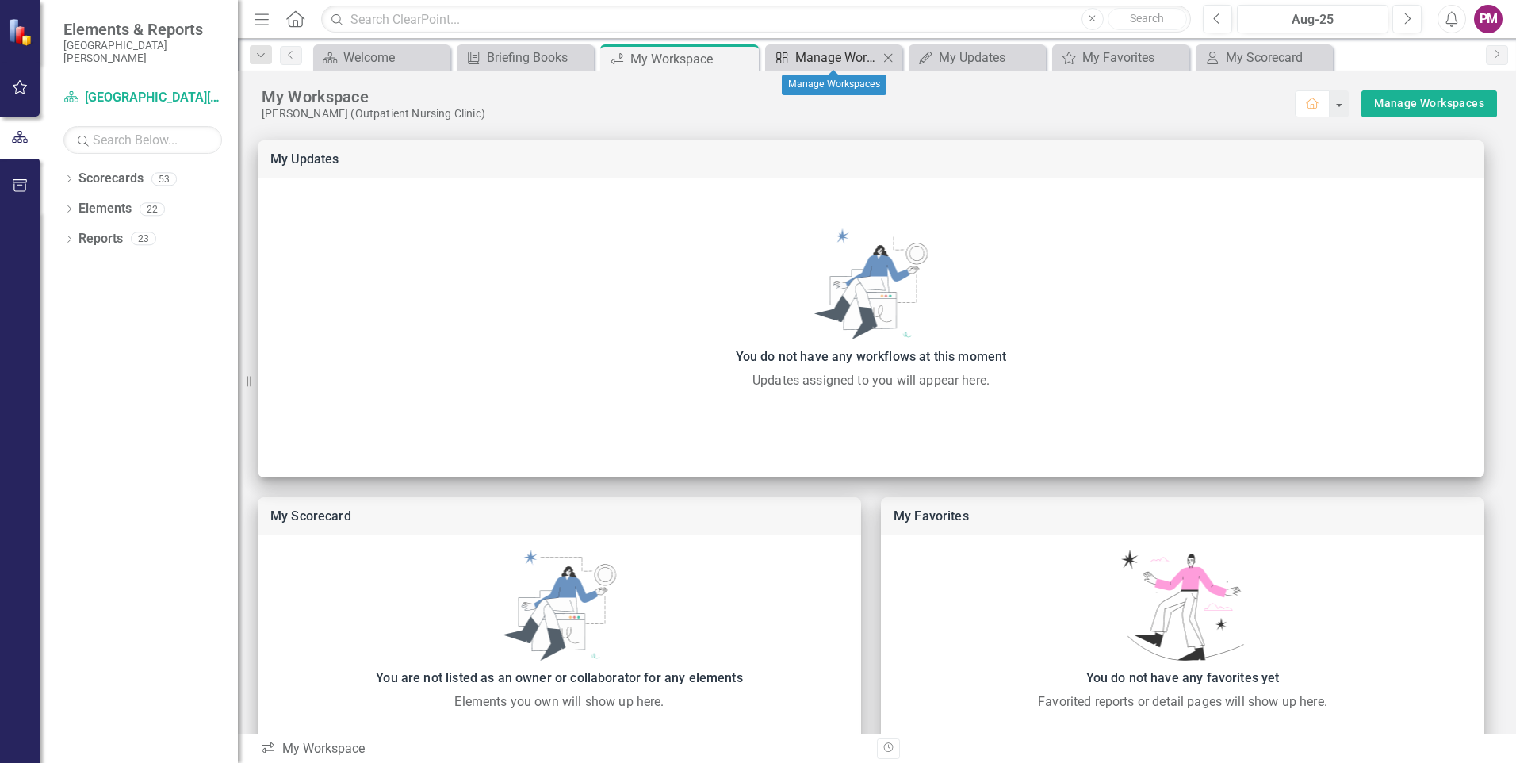
click at [841, 63] on div "Manage Workspaces" at bounding box center [836, 58] width 83 height 20
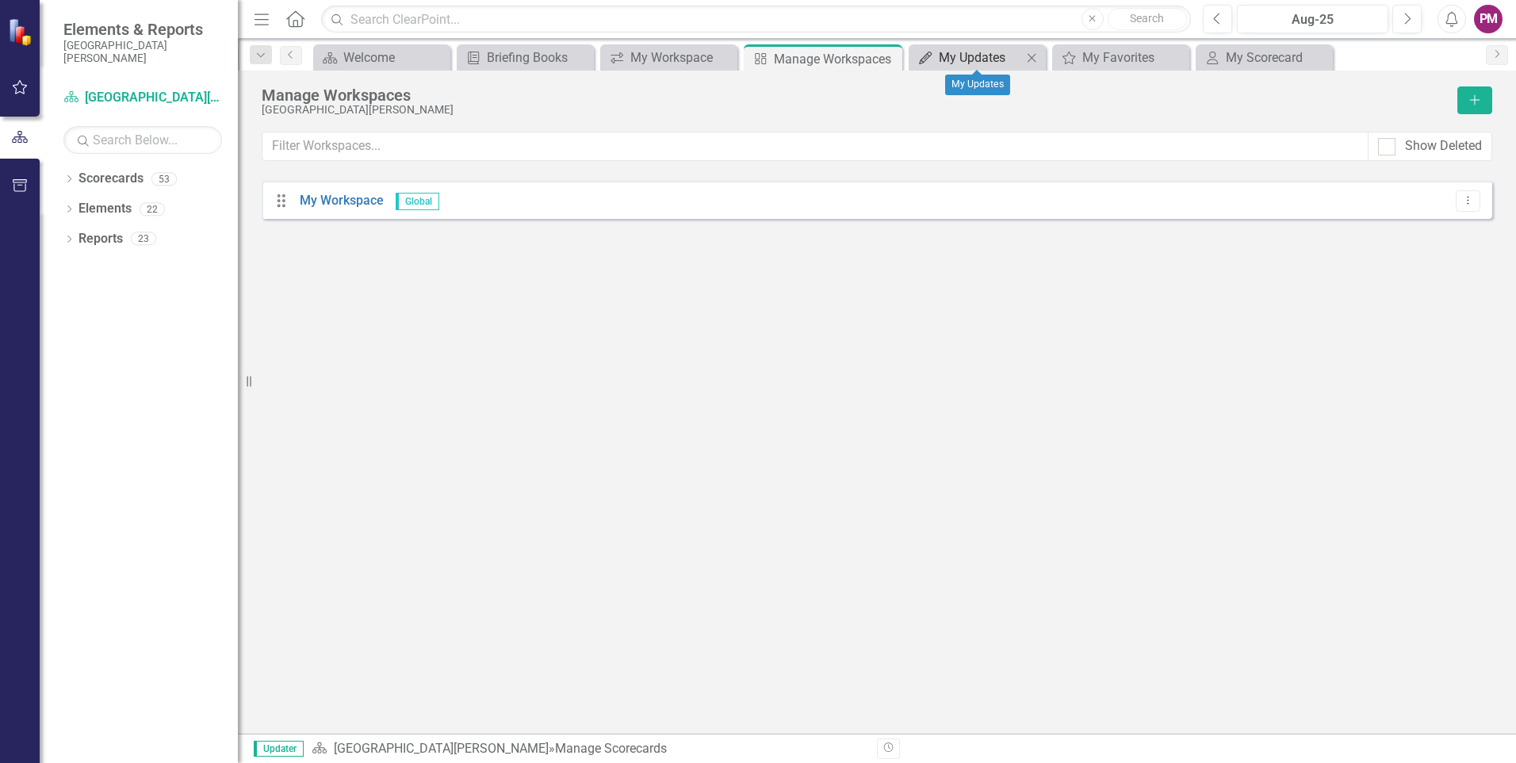
click at [964, 56] on div "My Updates" at bounding box center [980, 58] width 83 height 20
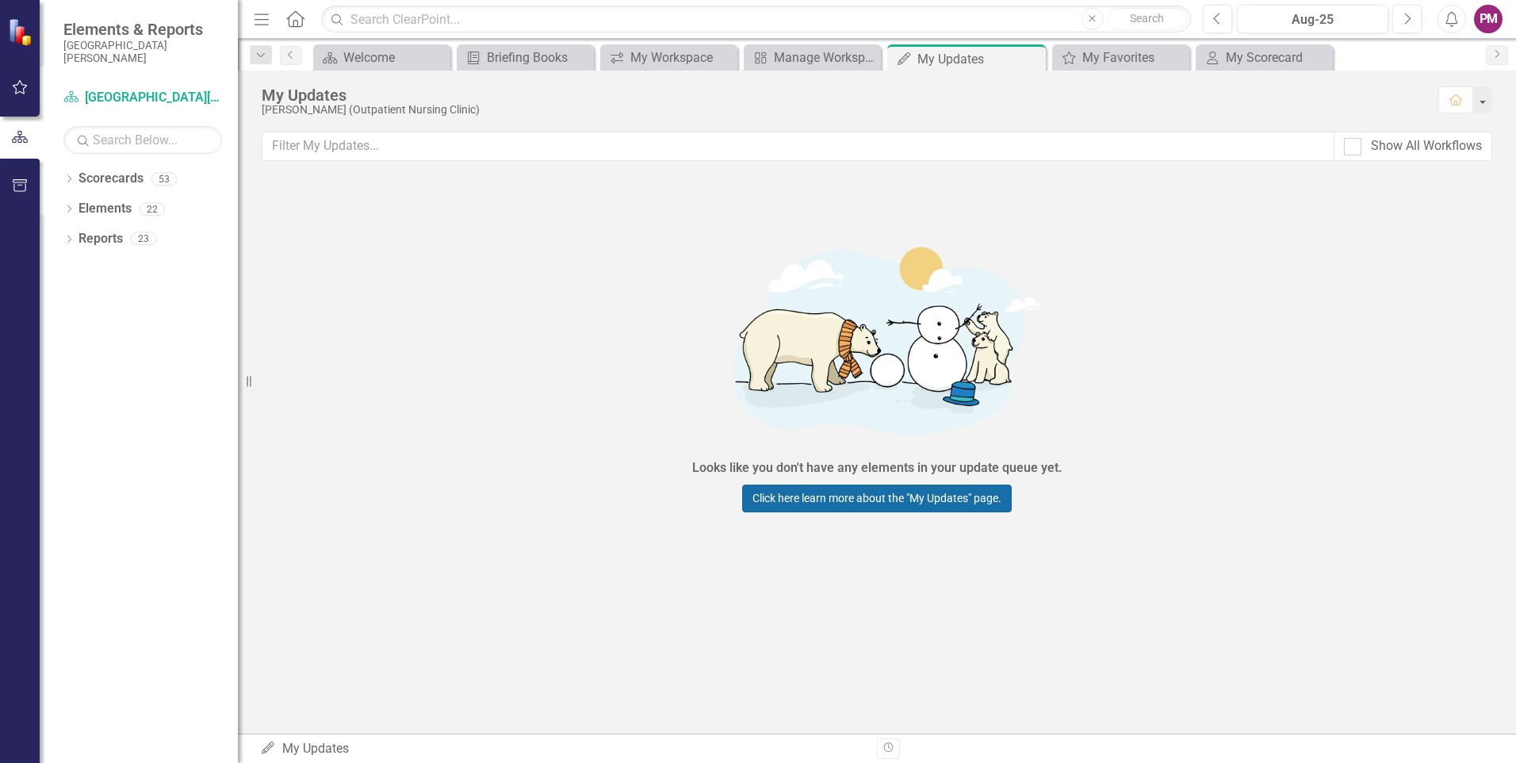
click at [940, 500] on link "Click here learn more about the "My Updates" page." at bounding box center [877, 498] width 270 height 28
click at [1110, 54] on div "My Favorites" at bounding box center [1123, 58] width 83 height 20
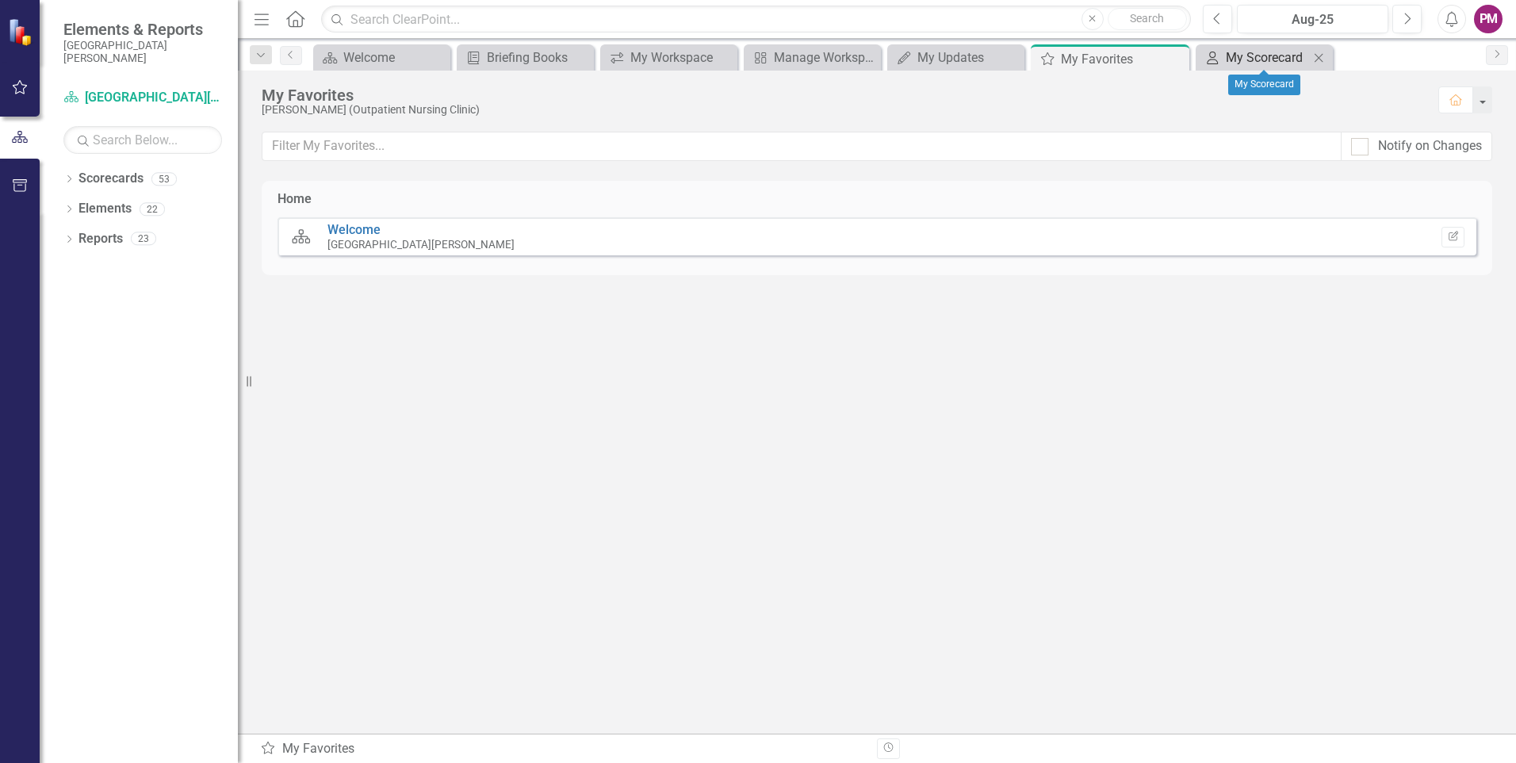
click at [1241, 54] on div "My Scorecard" at bounding box center [1267, 58] width 83 height 20
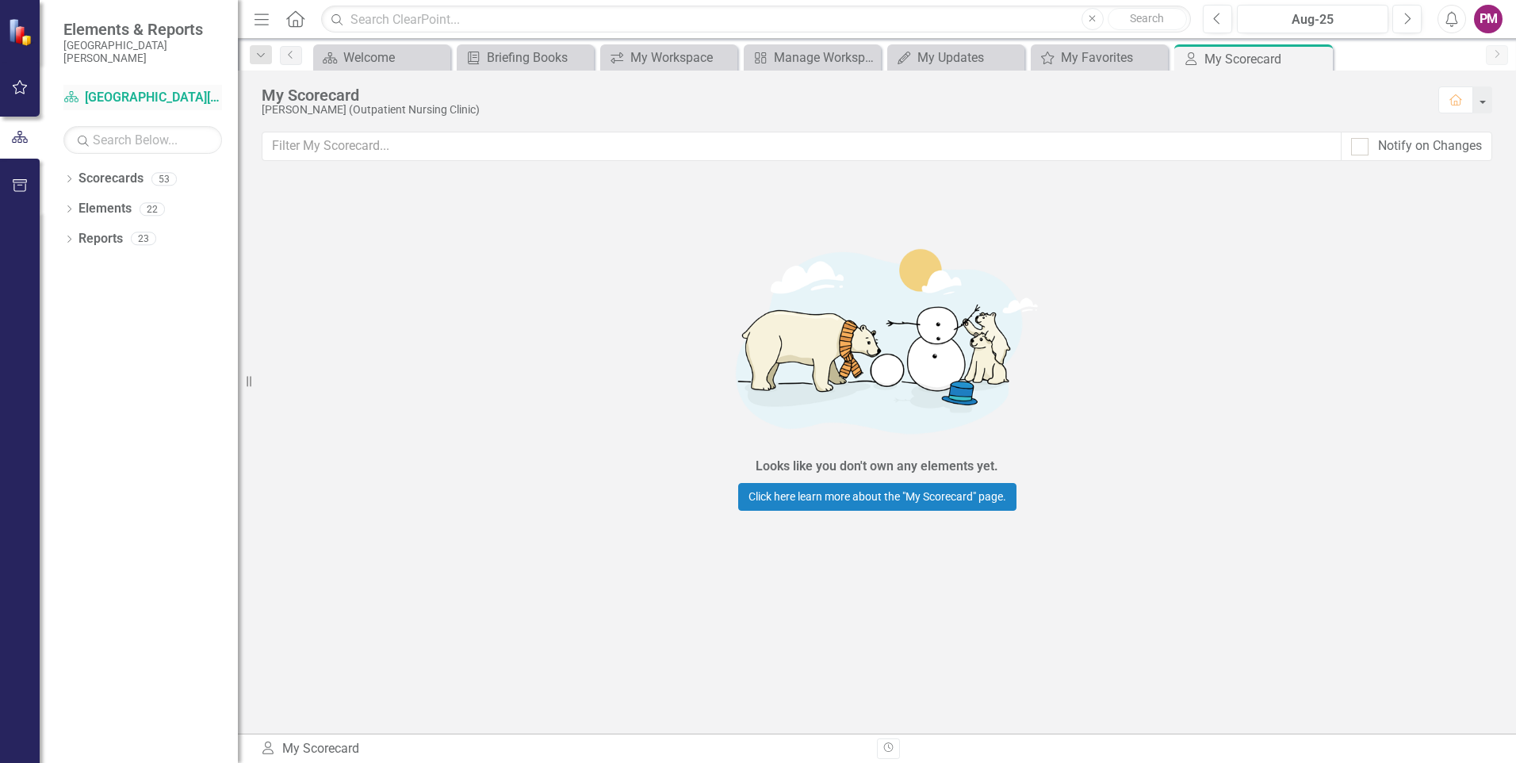
click at [110, 94] on link "Scorecard [GEOGRAPHIC_DATA][PERSON_NAME]" at bounding box center [142, 98] width 159 height 18
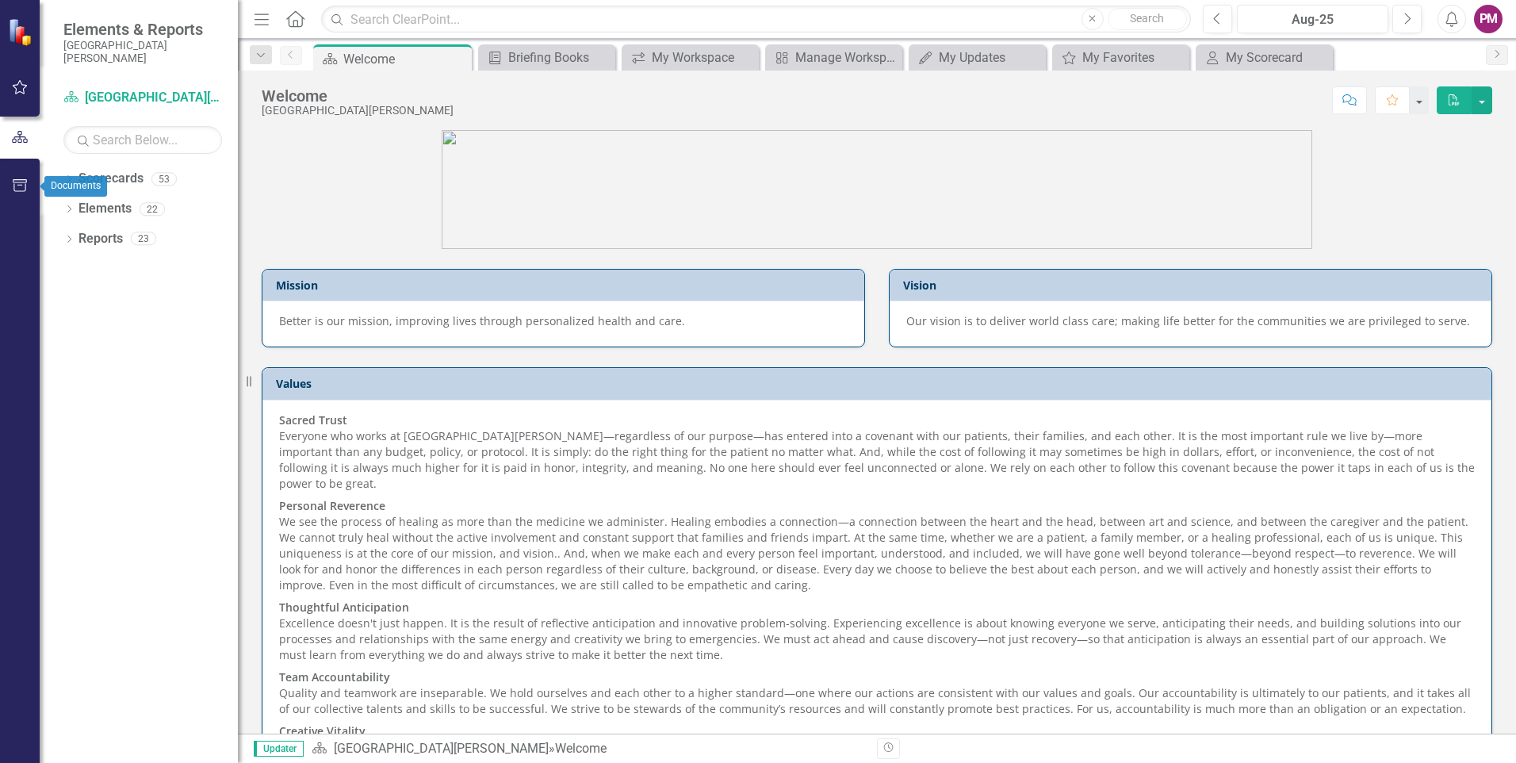
click at [23, 182] on icon "button" at bounding box center [20, 185] width 14 height 13
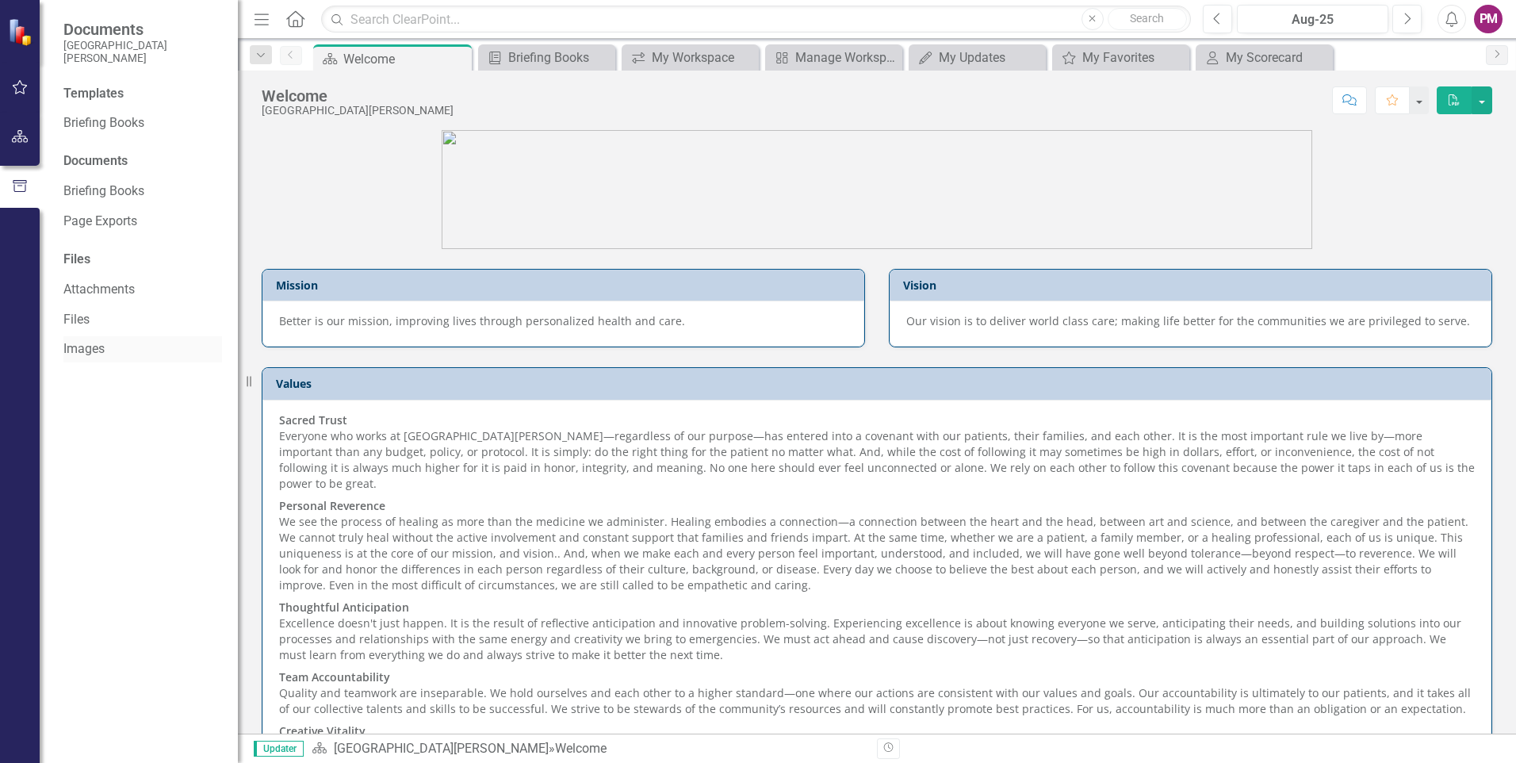
click at [88, 341] on link "Images" at bounding box center [142, 349] width 159 height 18
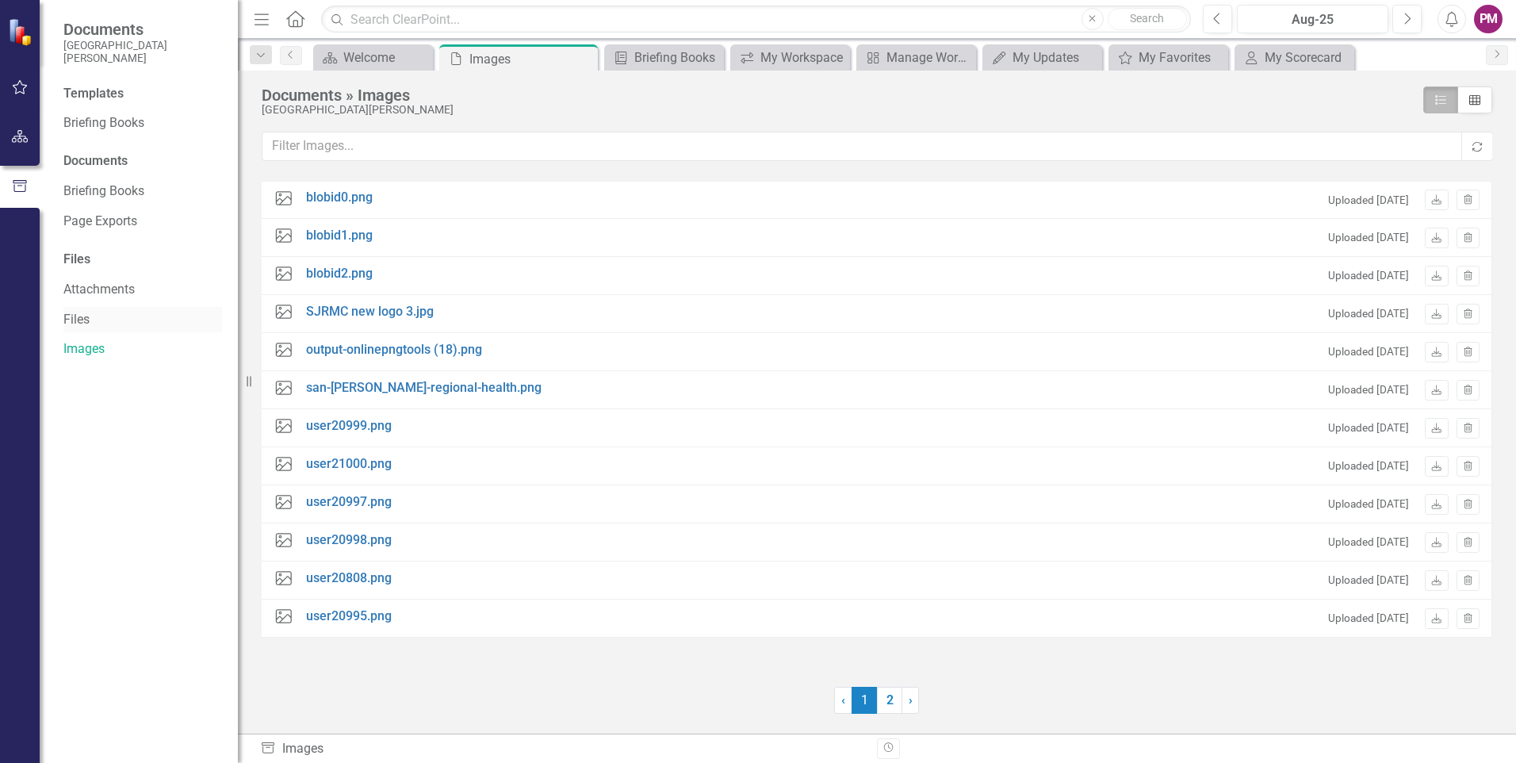
click at [90, 323] on link "Files" at bounding box center [142, 320] width 159 height 18
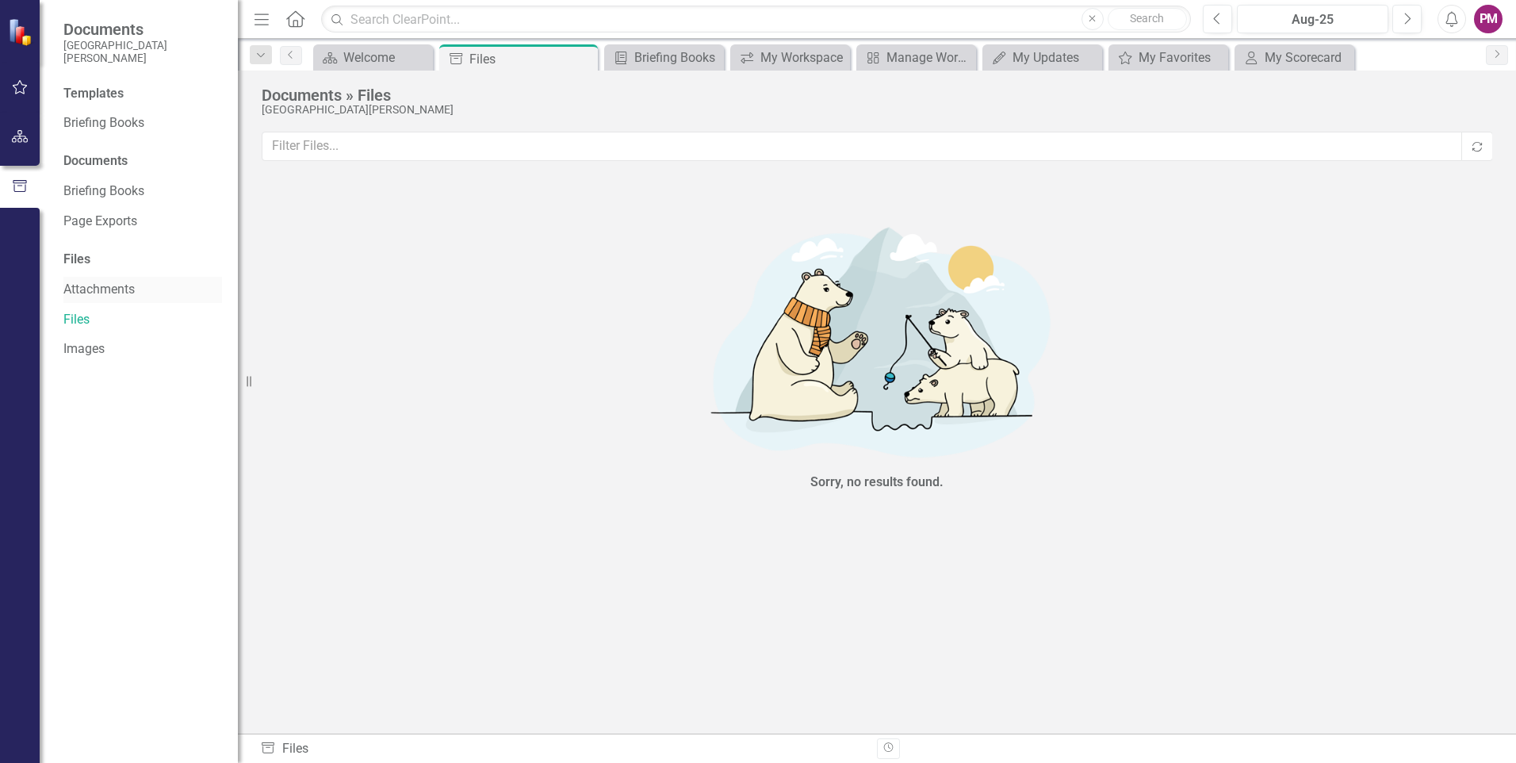
click at [95, 289] on link "Attachments" at bounding box center [142, 290] width 159 height 18
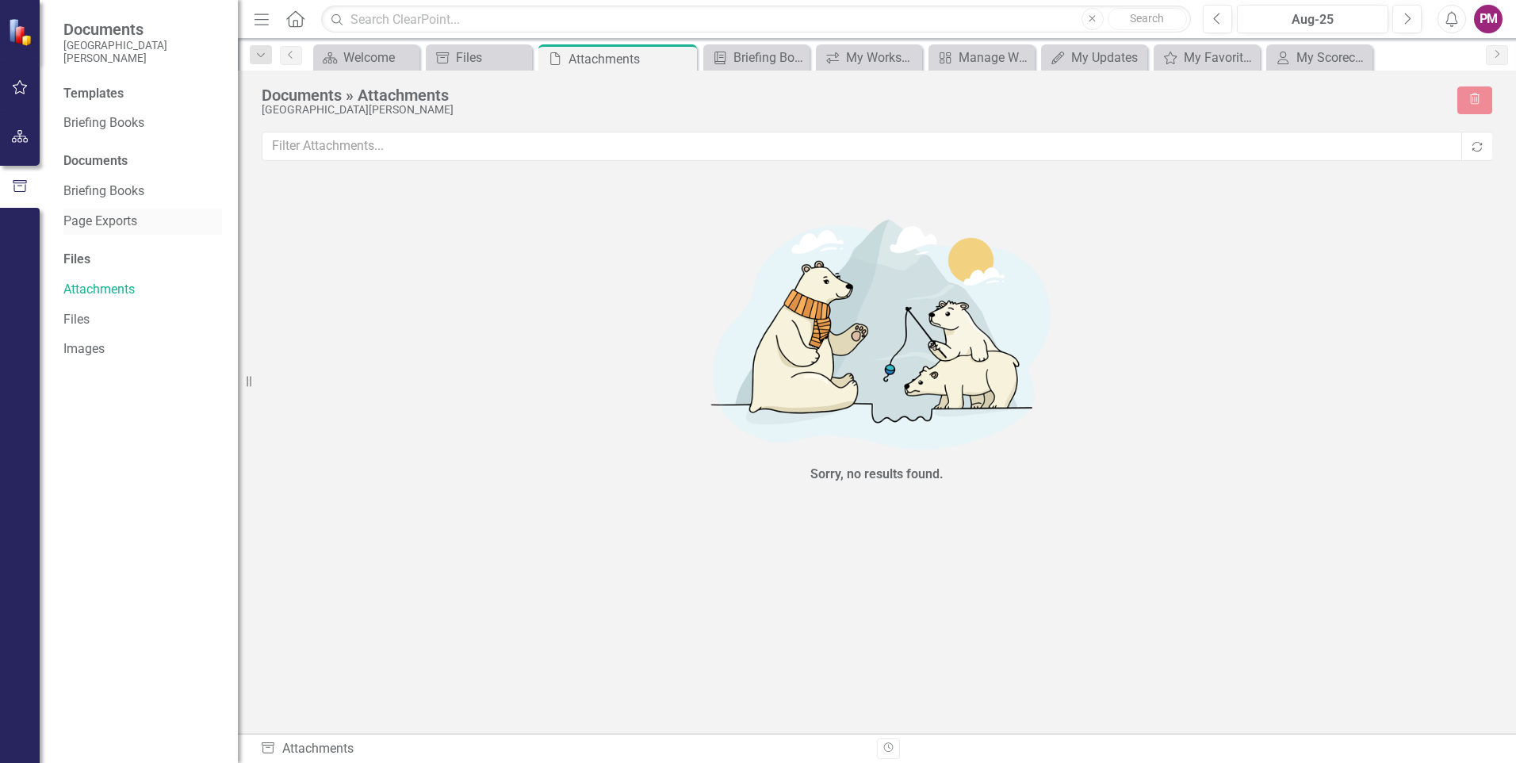
click at [94, 217] on link "Page Exports" at bounding box center [142, 221] width 159 height 18
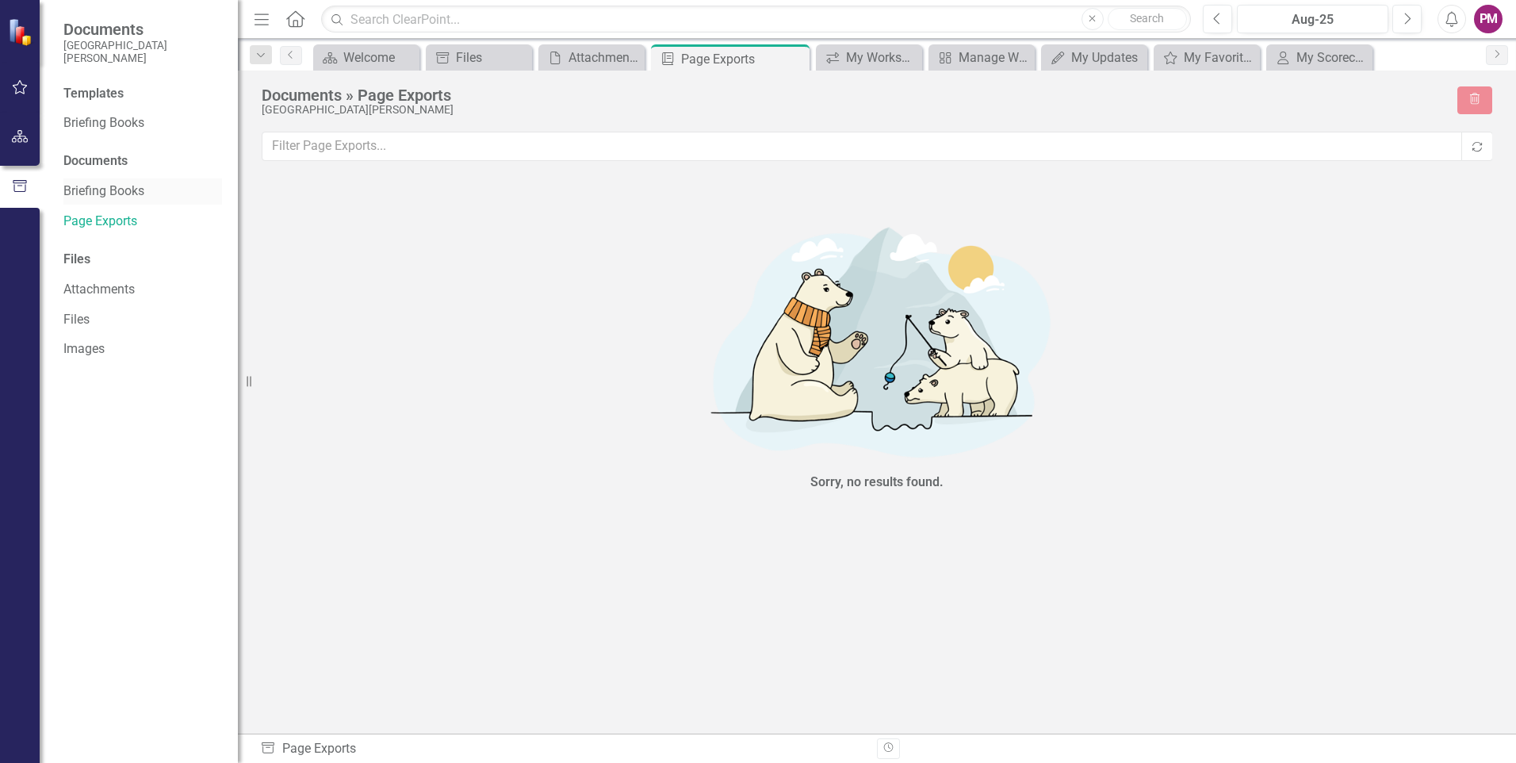
click at [97, 189] on link "Briefing Books" at bounding box center [142, 191] width 159 height 18
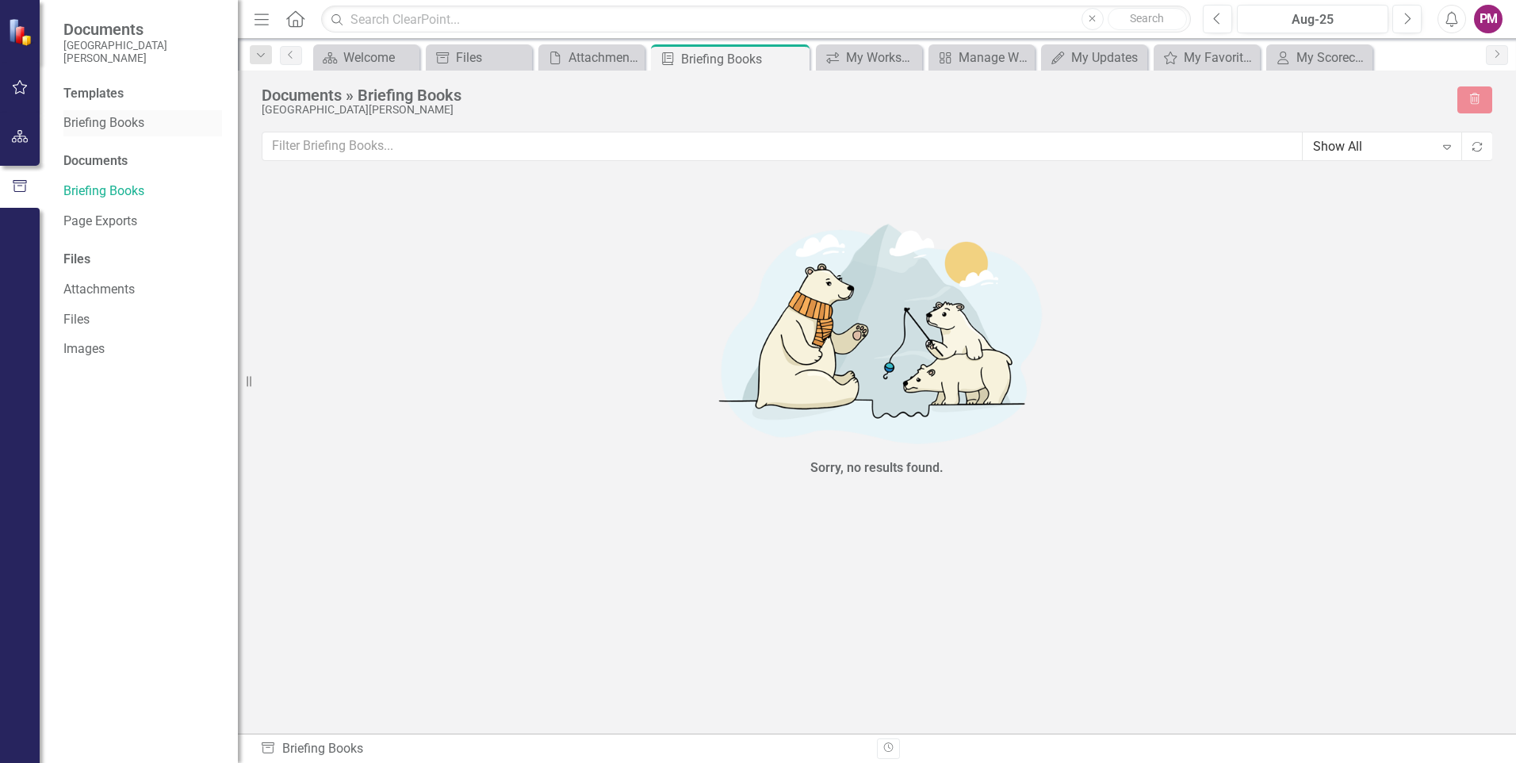
click at [97, 121] on link "Briefing Books" at bounding box center [142, 123] width 159 height 18
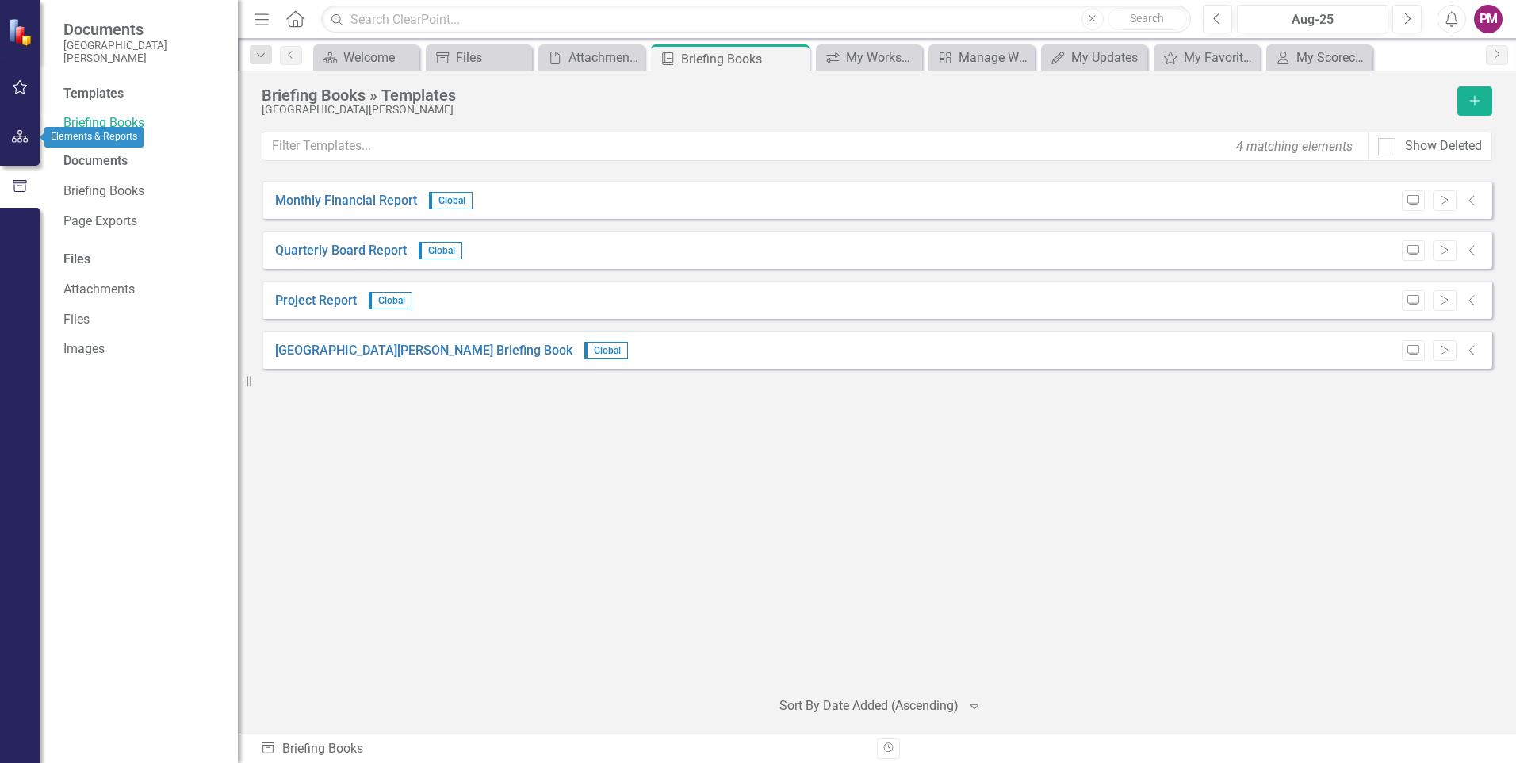
click at [28, 136] on icon "button" at bounding box center [20, 136] width 17 height 13
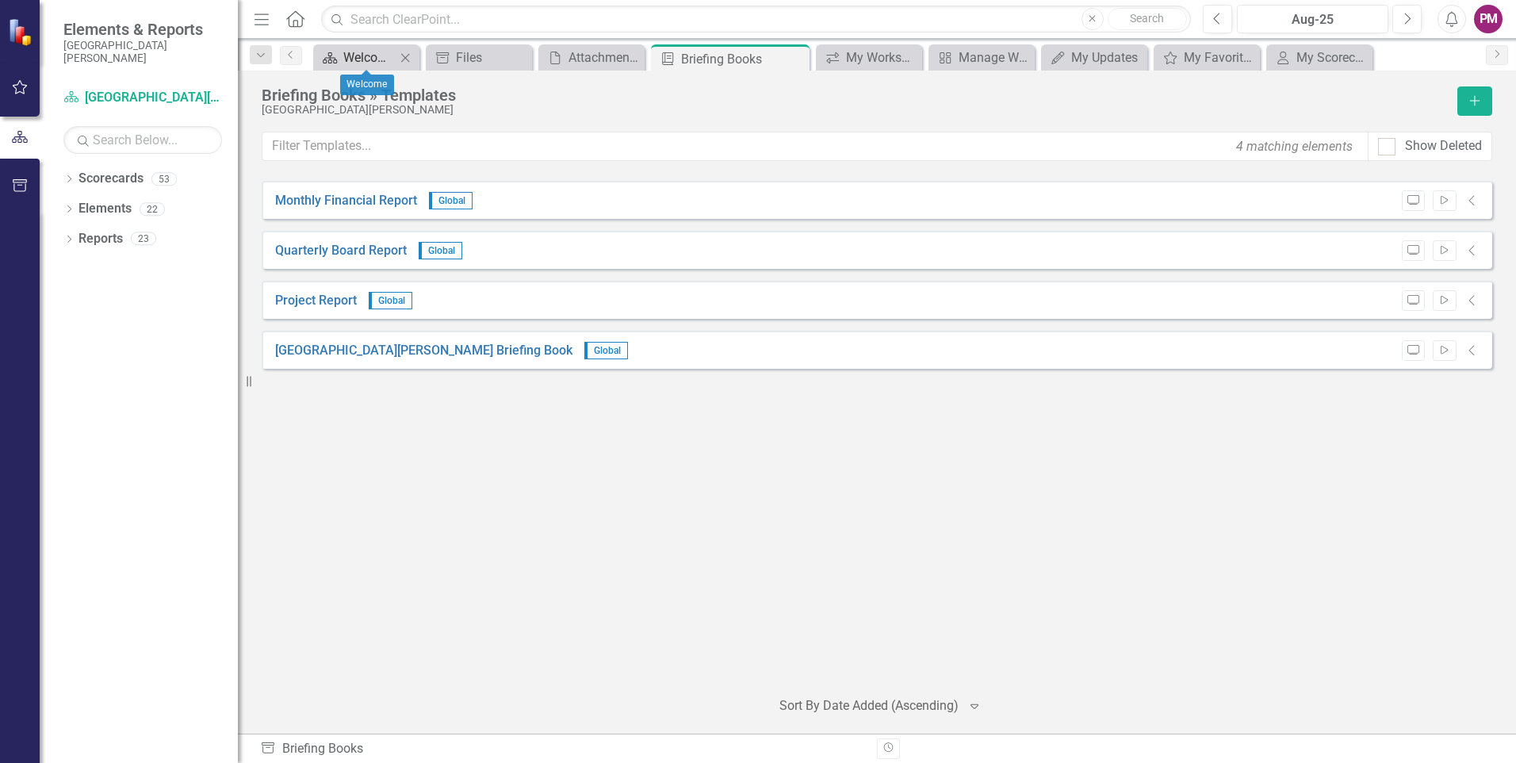
click at [359, 55] on div "Welcome" at bounding box center [369, 58] width 52 height 20
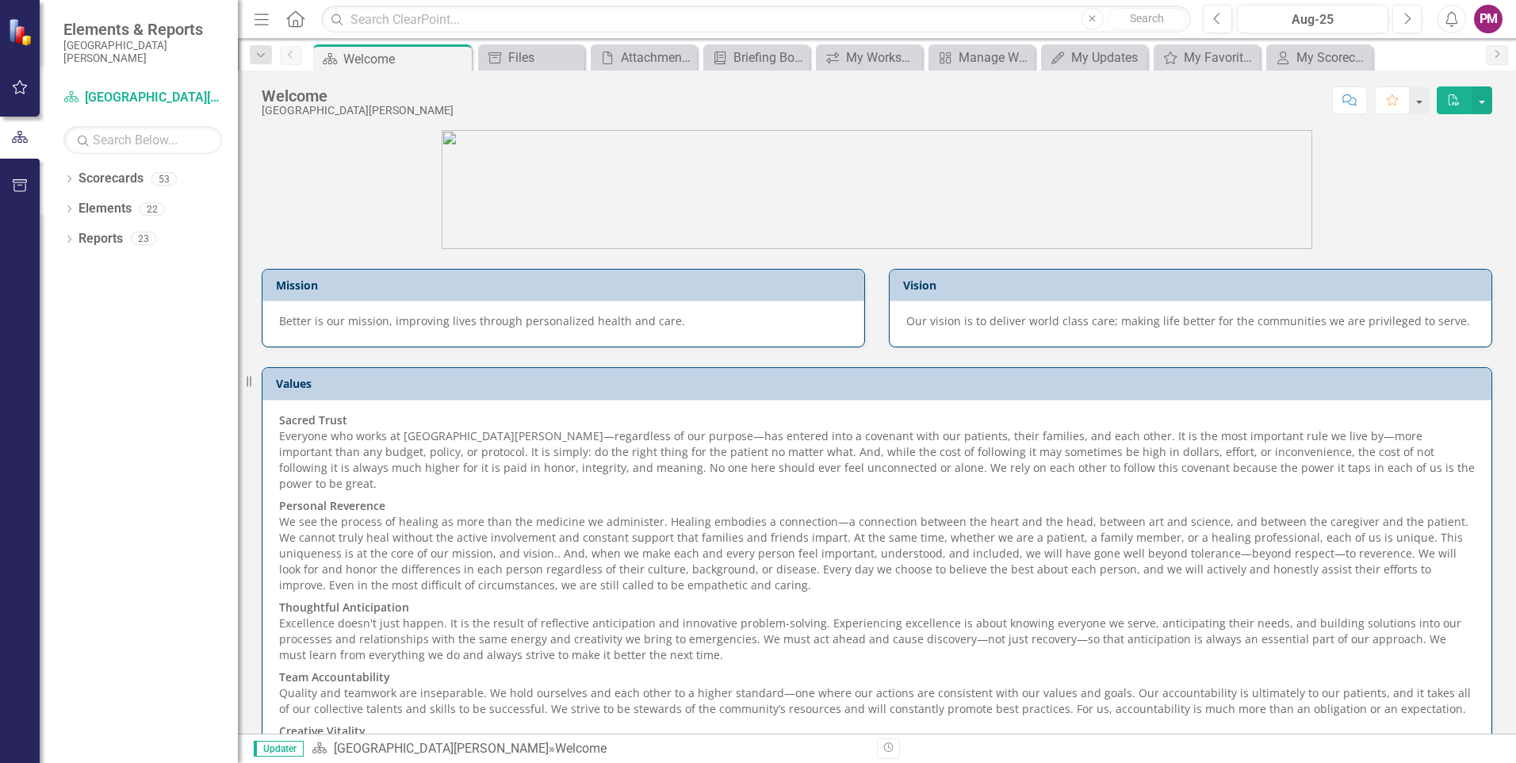
scroll to position [71, 0]
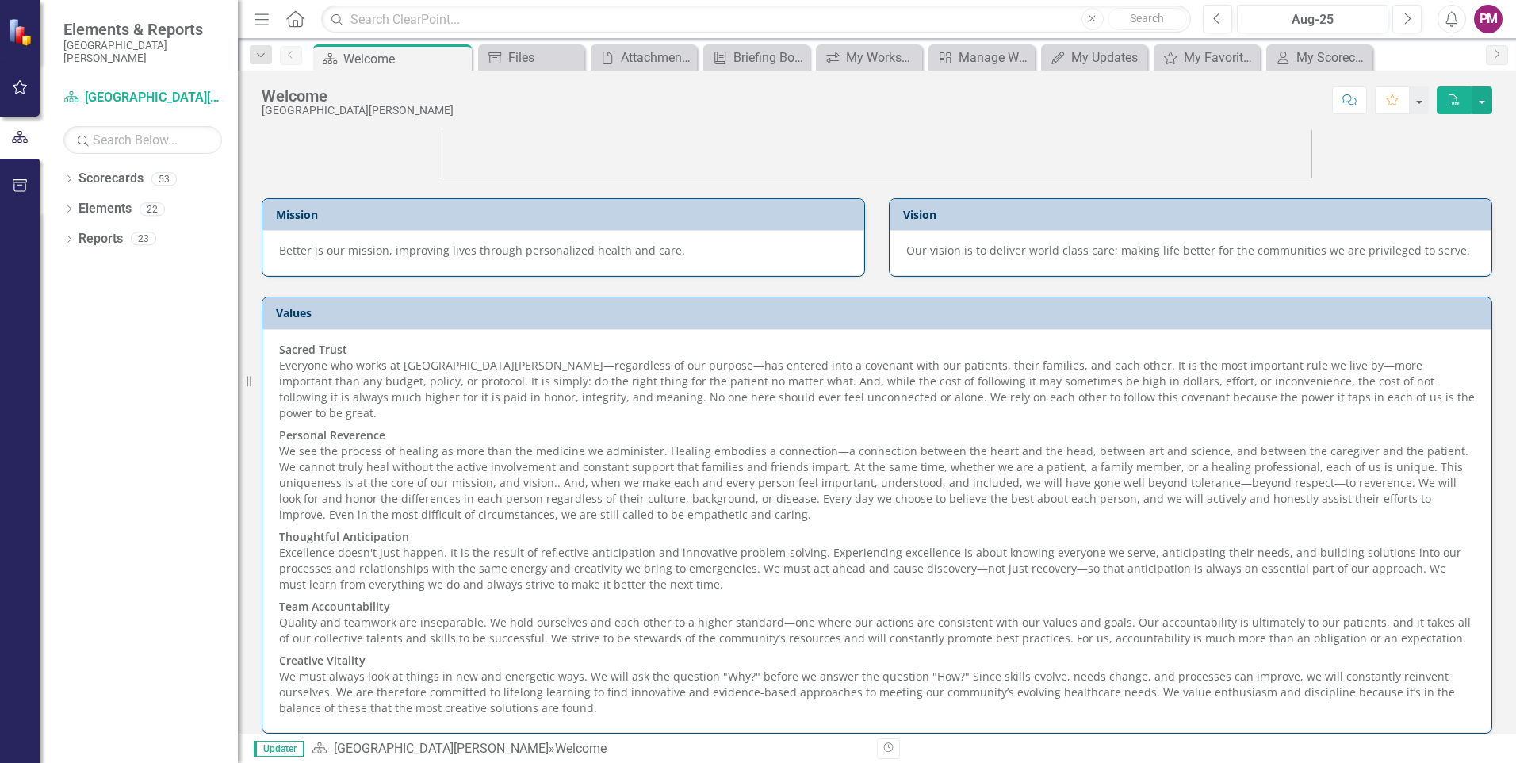
click at [1478, 13] on div "PM" at bounding box center [1488, 19] width 29 height 29
